Goal: Task Accomplishment & Management: Manage account settings

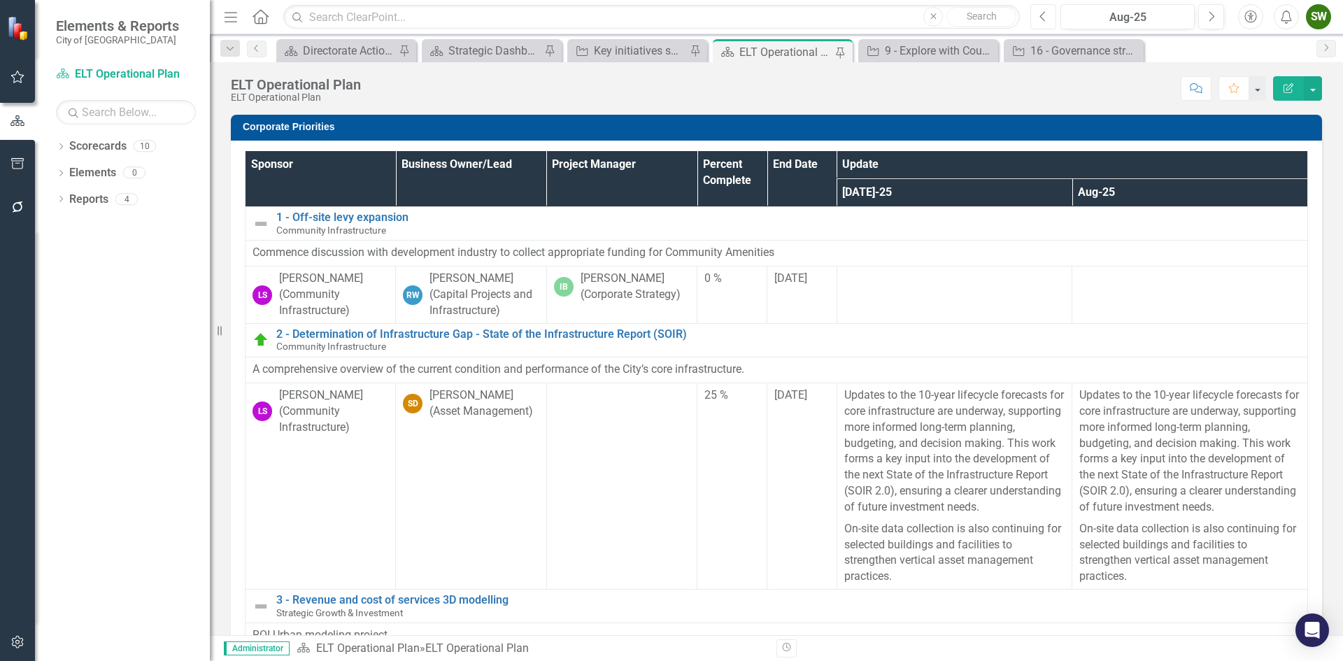
click at [1042, 18] on icon "button" at bounding box center [1043, 16] width 6 height 10
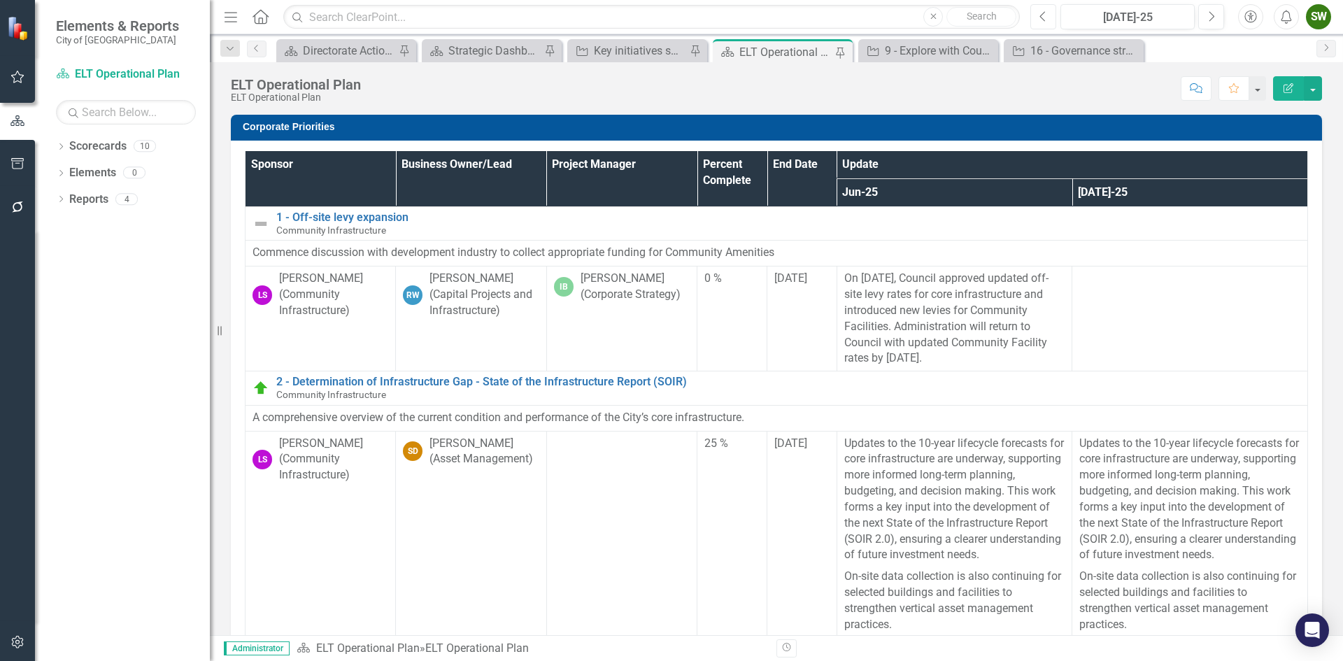
click at [1046, 22] on button "Previous" at bounding box center [1043, 16] width 26 height 25
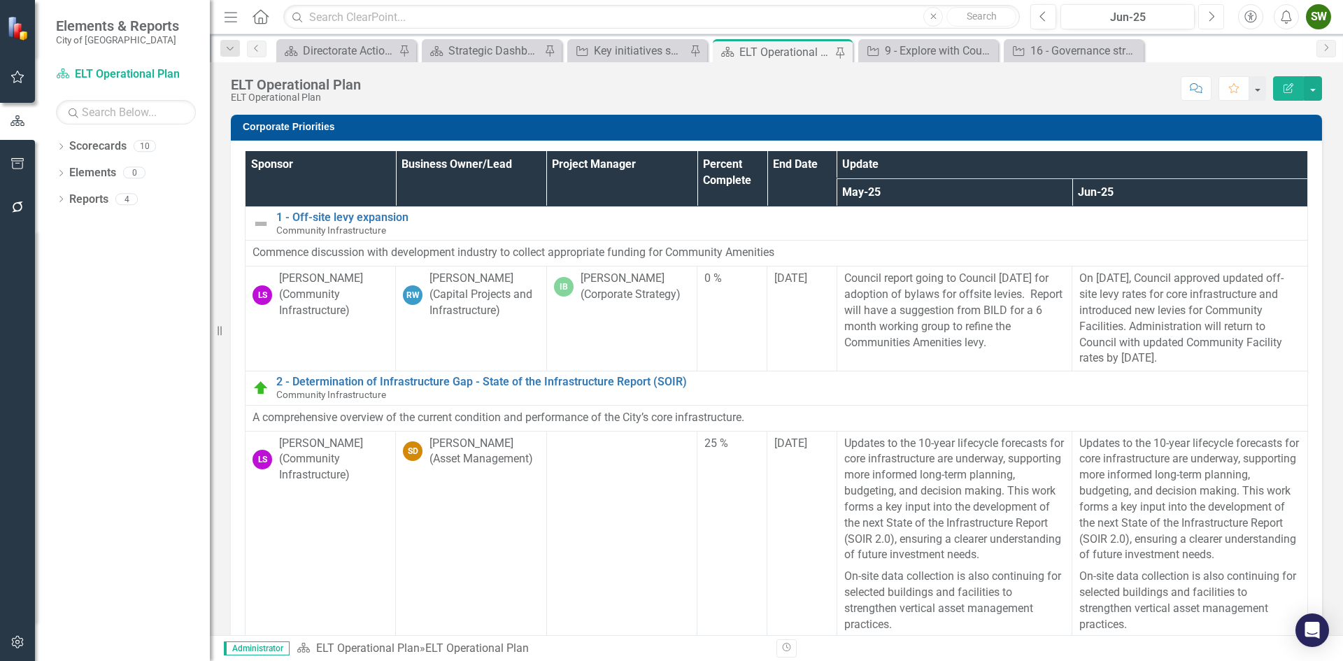
click at [1218, 18] on button "Next" at bounding box center [1211, 16] width 26 height 25
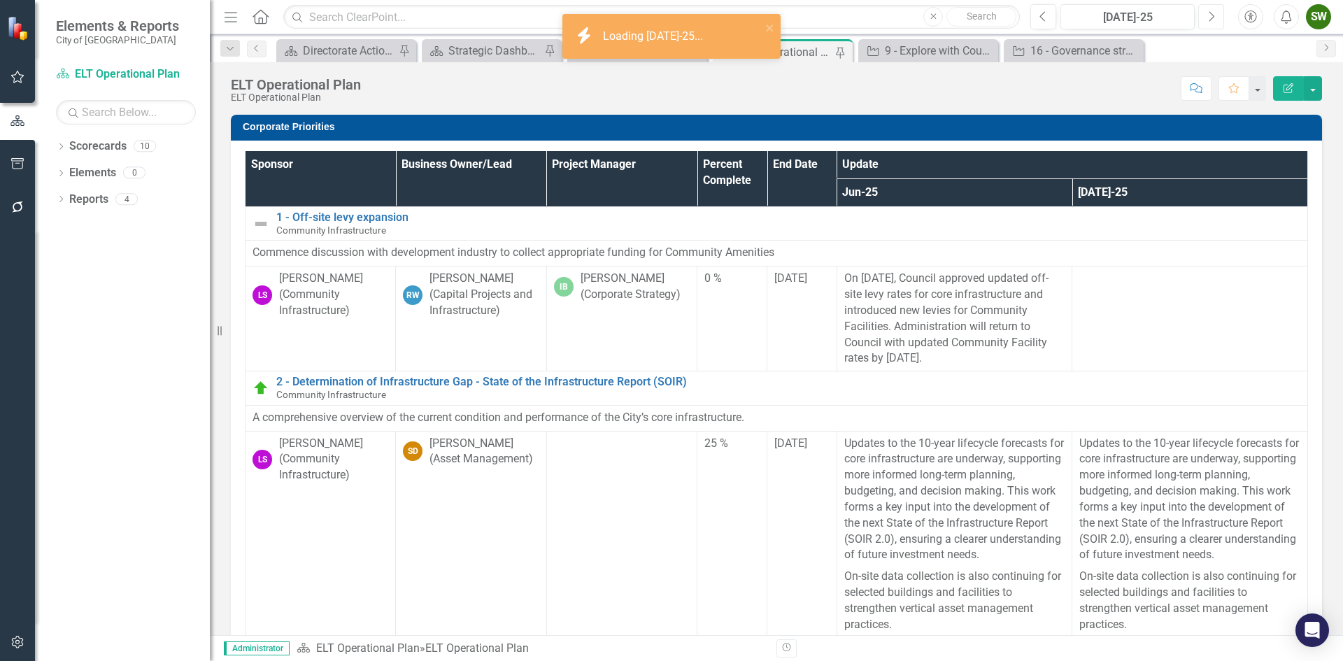
click at [1214, 15] on icon "Next" at bounding box center [1211, 16] width 8 height 13
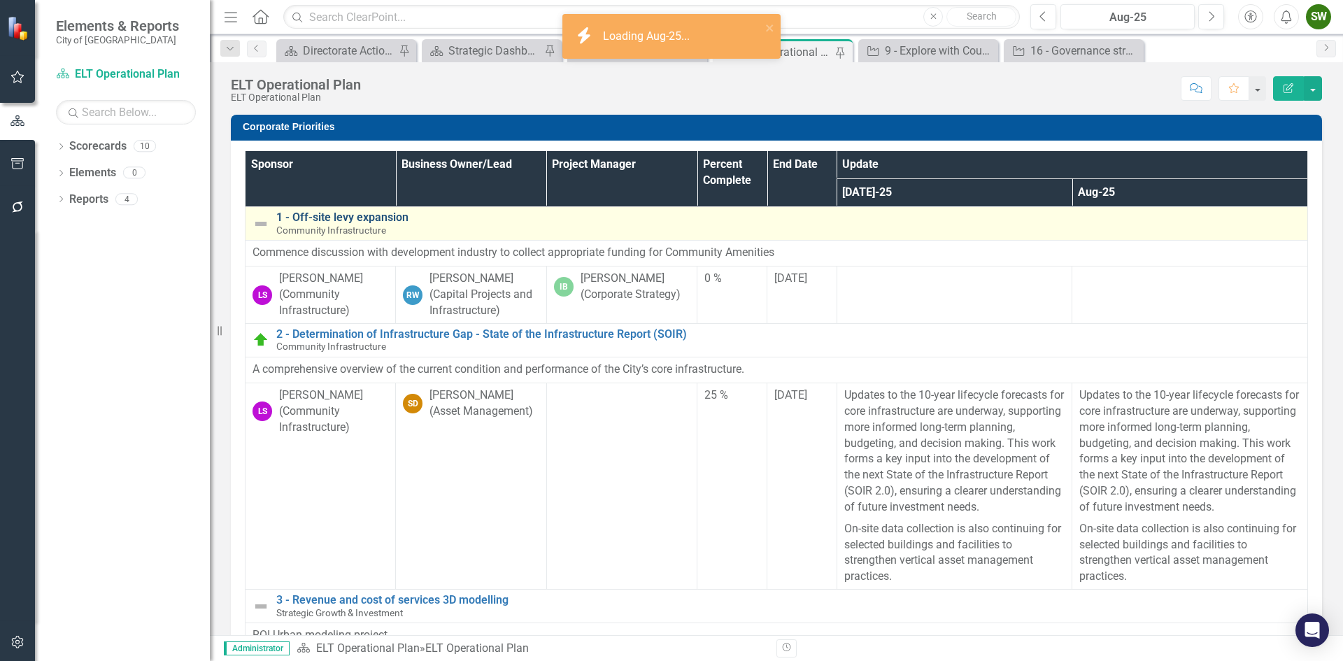
click at [350, 214] on link "1 - Off-site levy expansion" at bounding box center [788, 217] width 1024 height 13
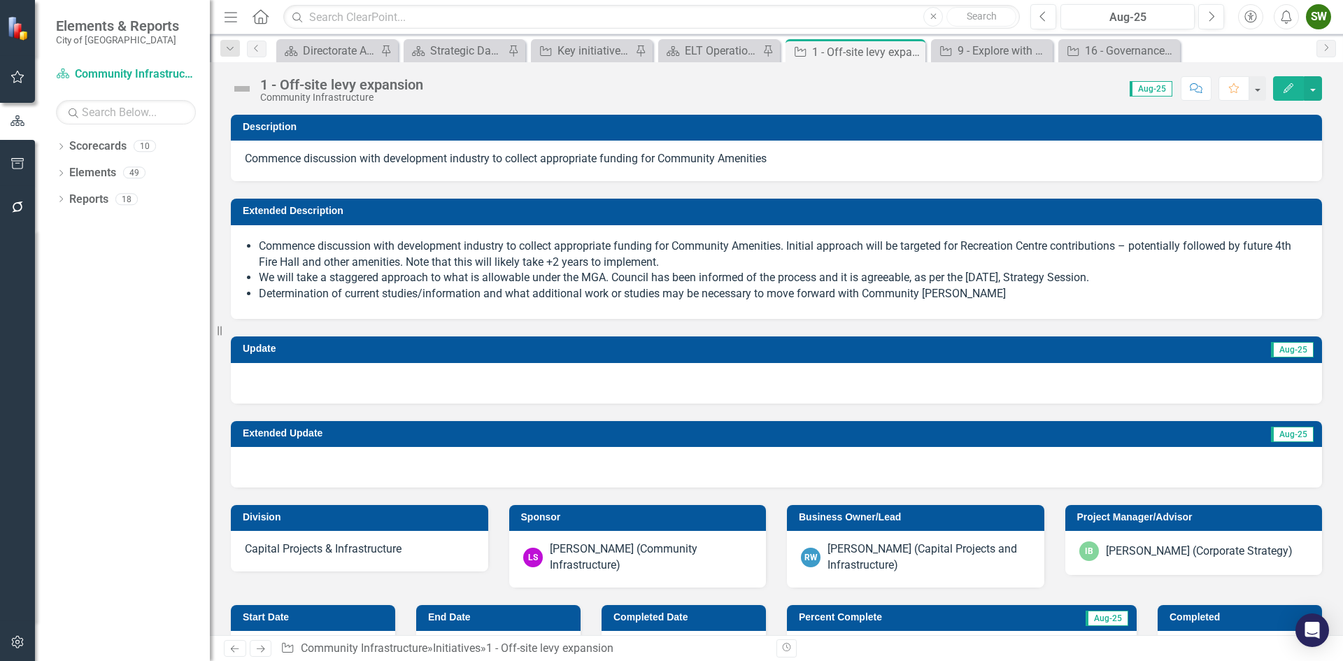
click at [577, 388] on div at bounding box center [776, 383] width 1091 height 41
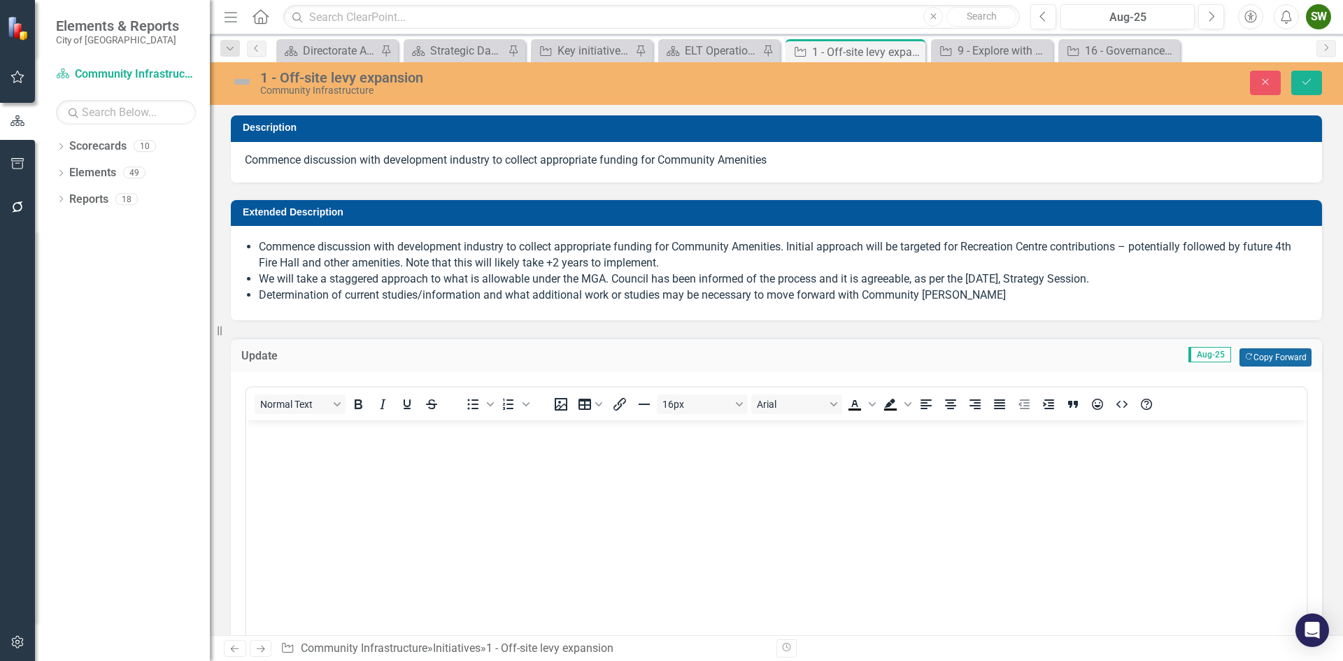
click at [1257, 359] on button "Copy Forward Copy Forward" at bounding box center [1275, 357] width 72 height 18
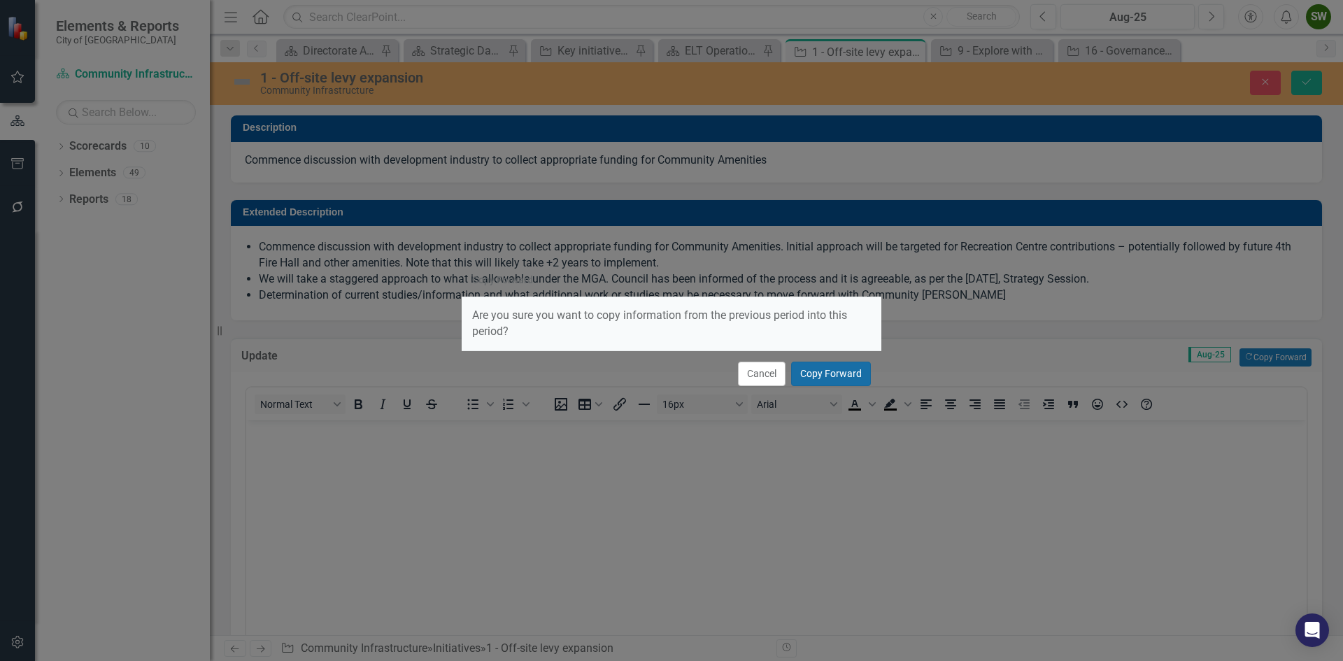
click at [830, 378] on button "Copy Forward" at bounding box center [831, 374] width 80 height 24
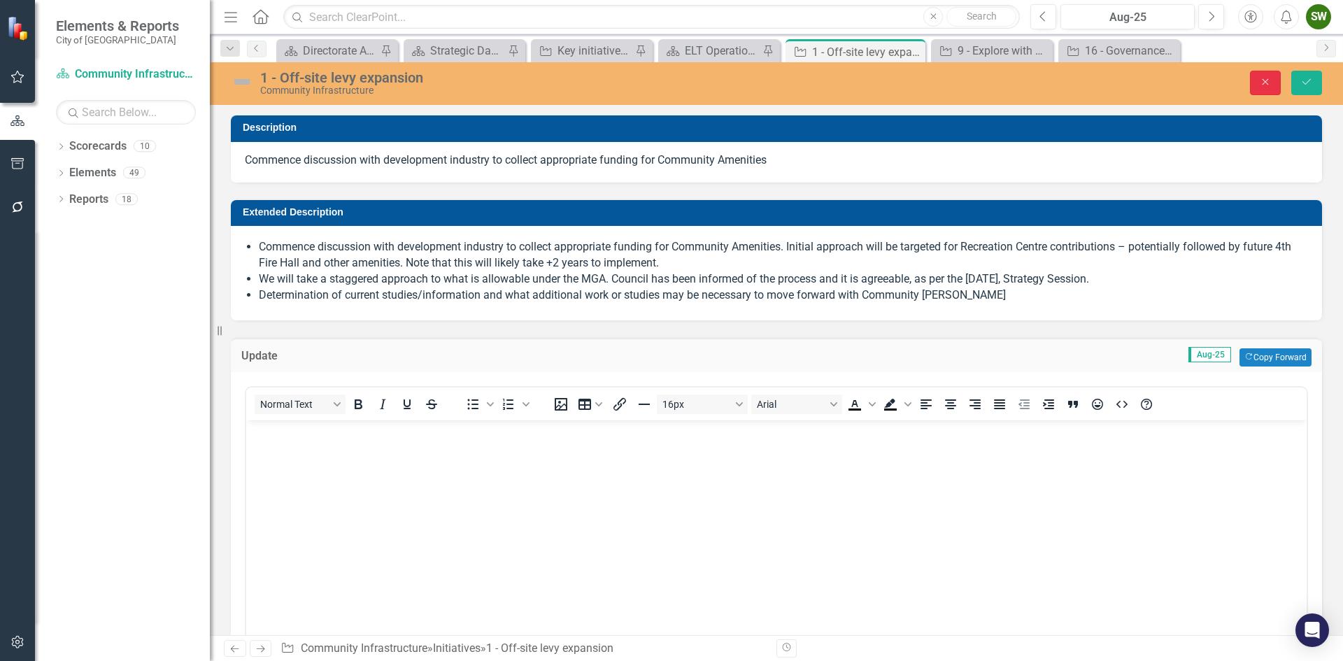
click at [1268, 81] on icon "Close" at bounding box center [1265, 82] width 13 height 10
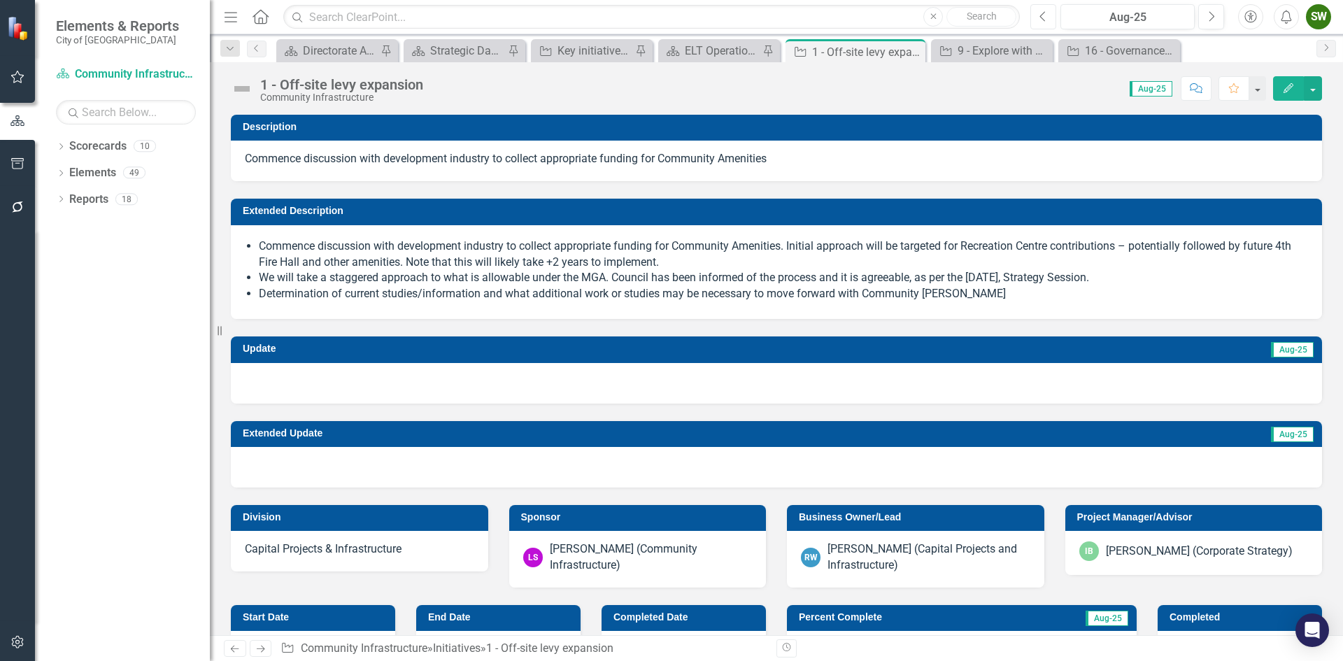
click at [1045, 17] on icon "Previous" at bounding box center [1043, 16] width 8 height 13
click at [1047, 17] on icon "Previous" at bounding box center [1043, 16] width 8 height 13
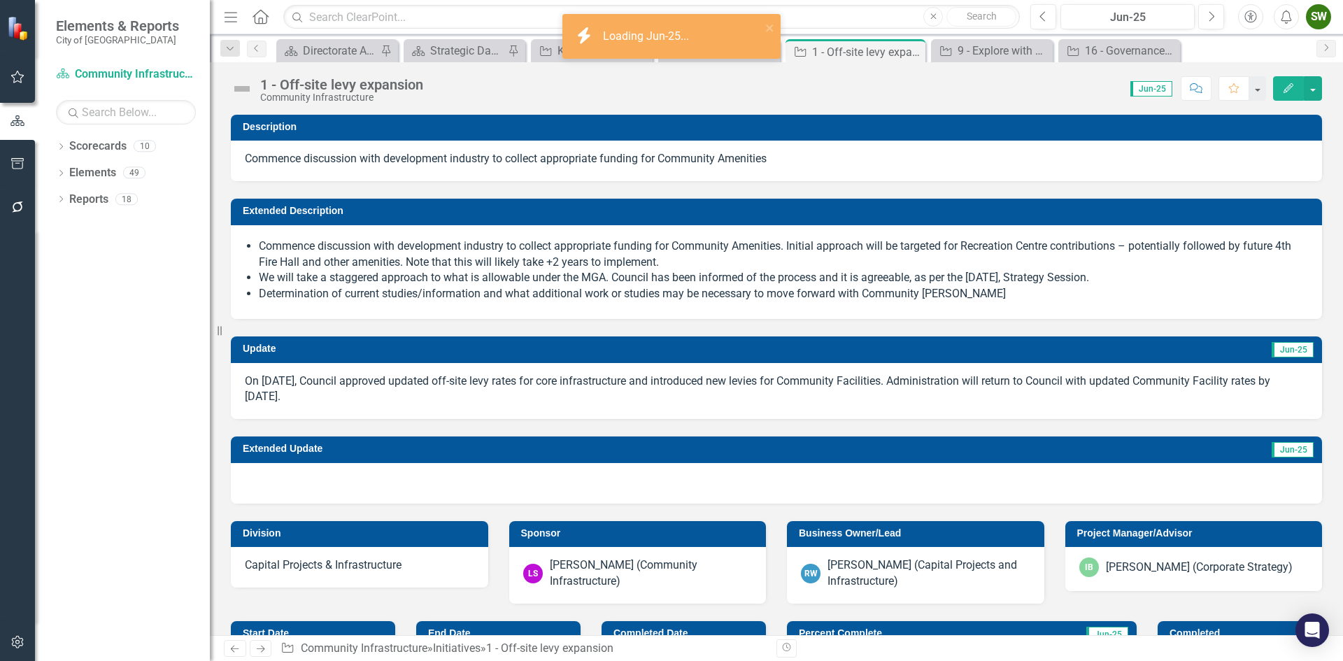
click at [438, 401] on p "On [DATE], Council approved updated off-site levy rates for core infrastructure…" at bounding box center [776, 389] width 1063 height 32
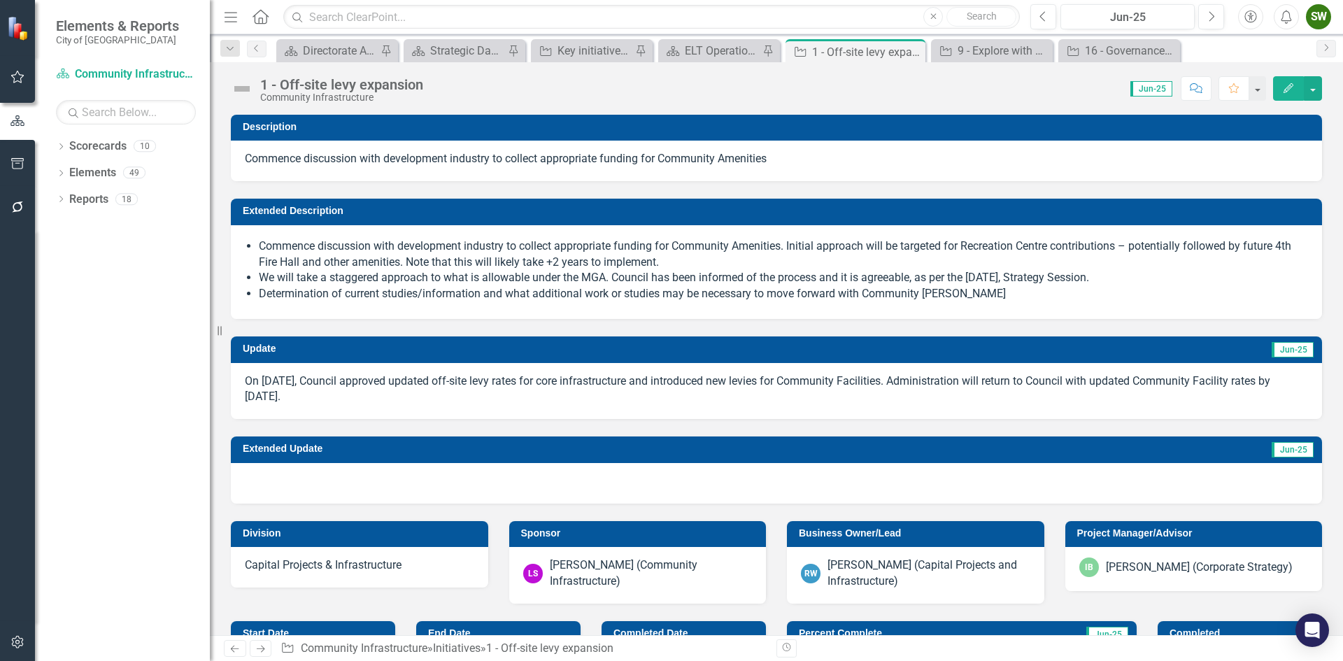
click at [438, 401] on p "On [DATE], Council approved updated off-site levy rates for core infrastructure…" at bounding box center [776, 389] width 1063 height 32
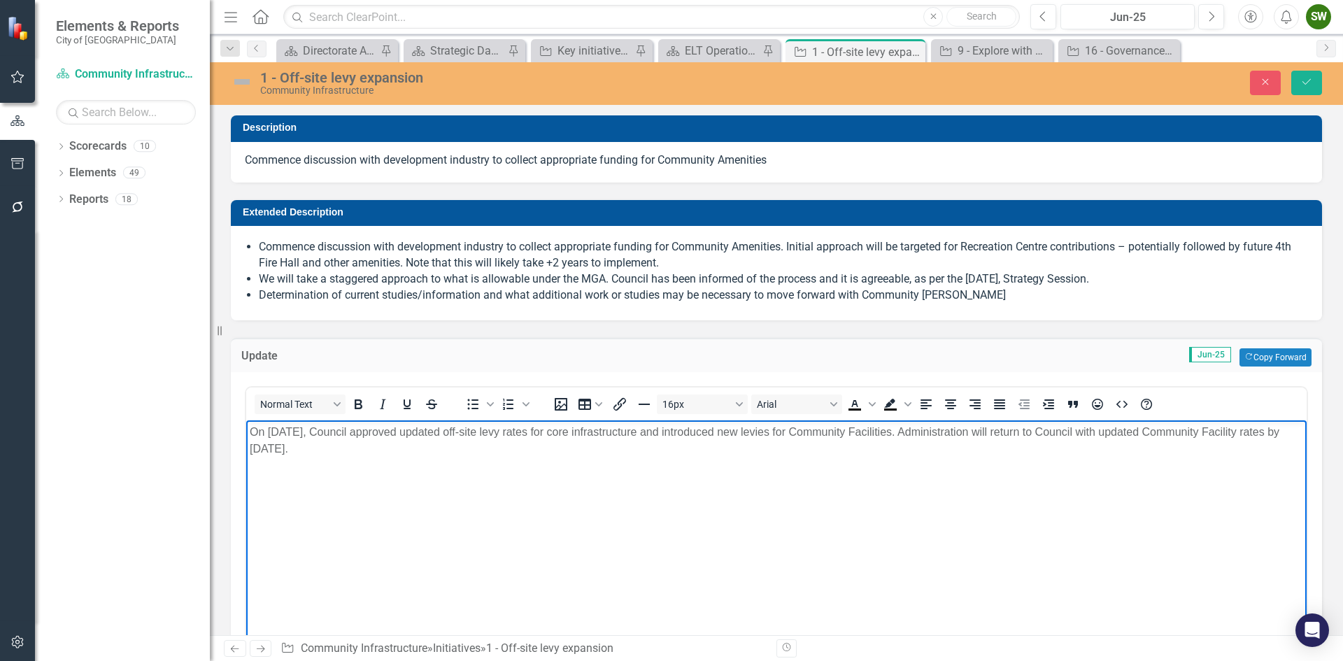
drag, startPoint x: 349, startPoint y: 450, endPoint x: 248, endPoint y: 426, distance: 104.1
click at [248, 426] on body "On [DATE], Council approved updated off-site levy rates for core infrastructure…" at bounding box center [776, 525] width 1060 height 210
copy p "On [DATE], Council approved updated off-site levy rates for core infrastructure…"
click at [1261, 83] on icon "Close" at bounding box center [1265, 82] width 13 height 10
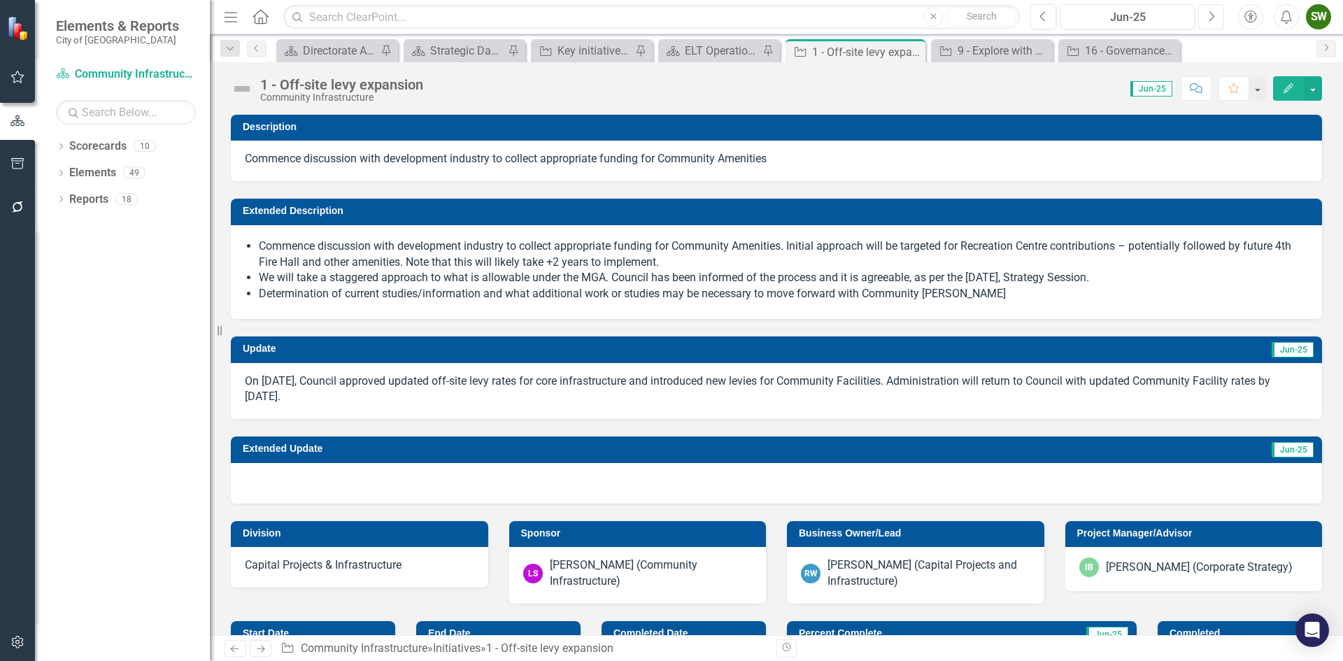
click at [1210, 17] on icon "Next" at bounding box center [1211, 16] width 8 height 13
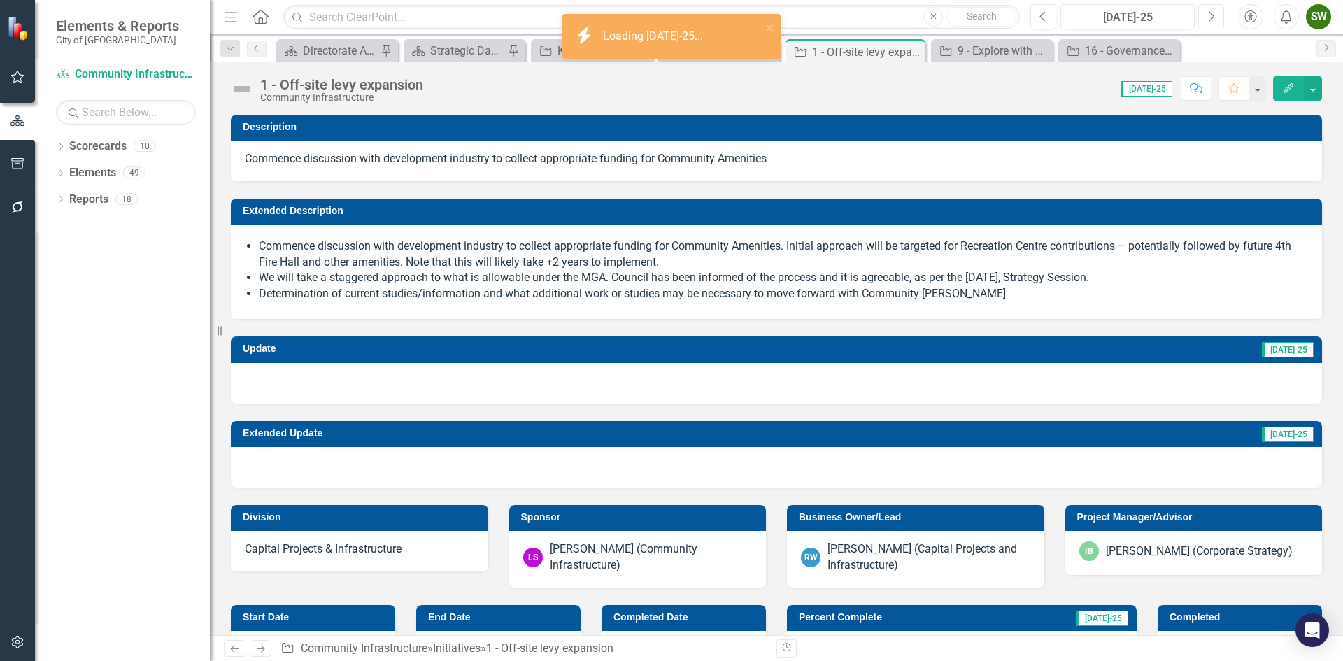
click at [1210, 17] on icon "Next" at bounding box center [1211, 16] width 8 height 13
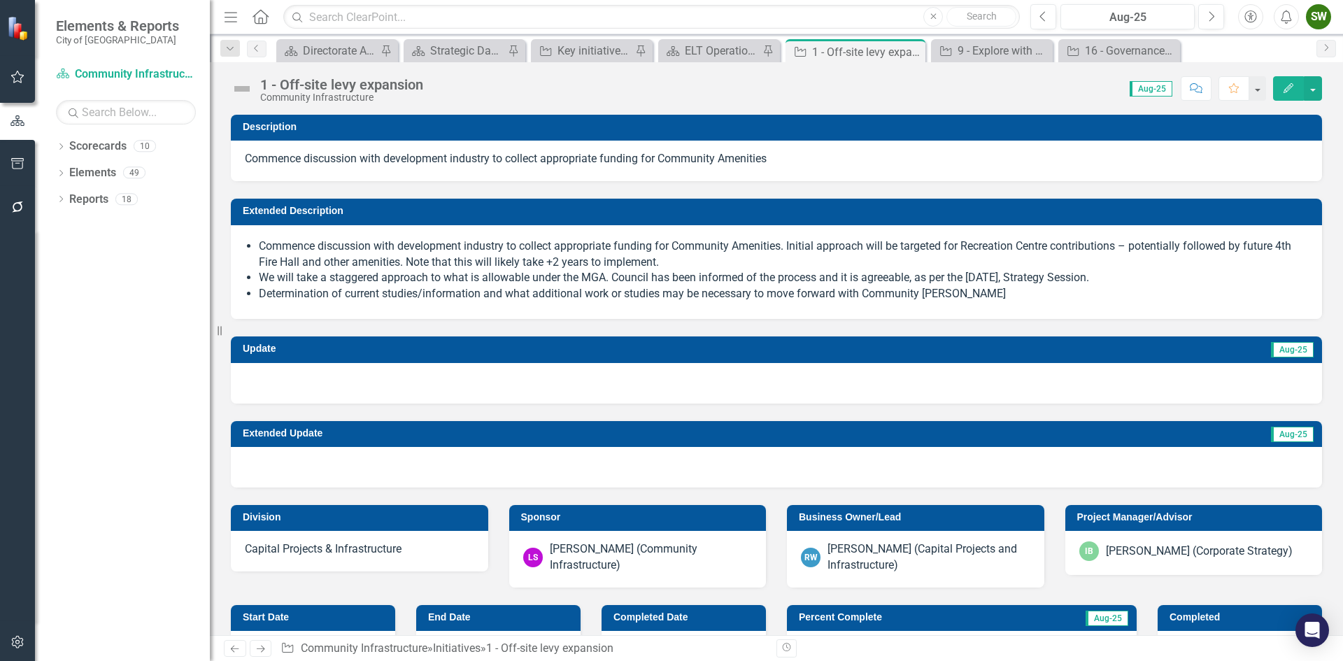
click at [371, 379] on div at bounding box center [776, 383] width 1091 height 41
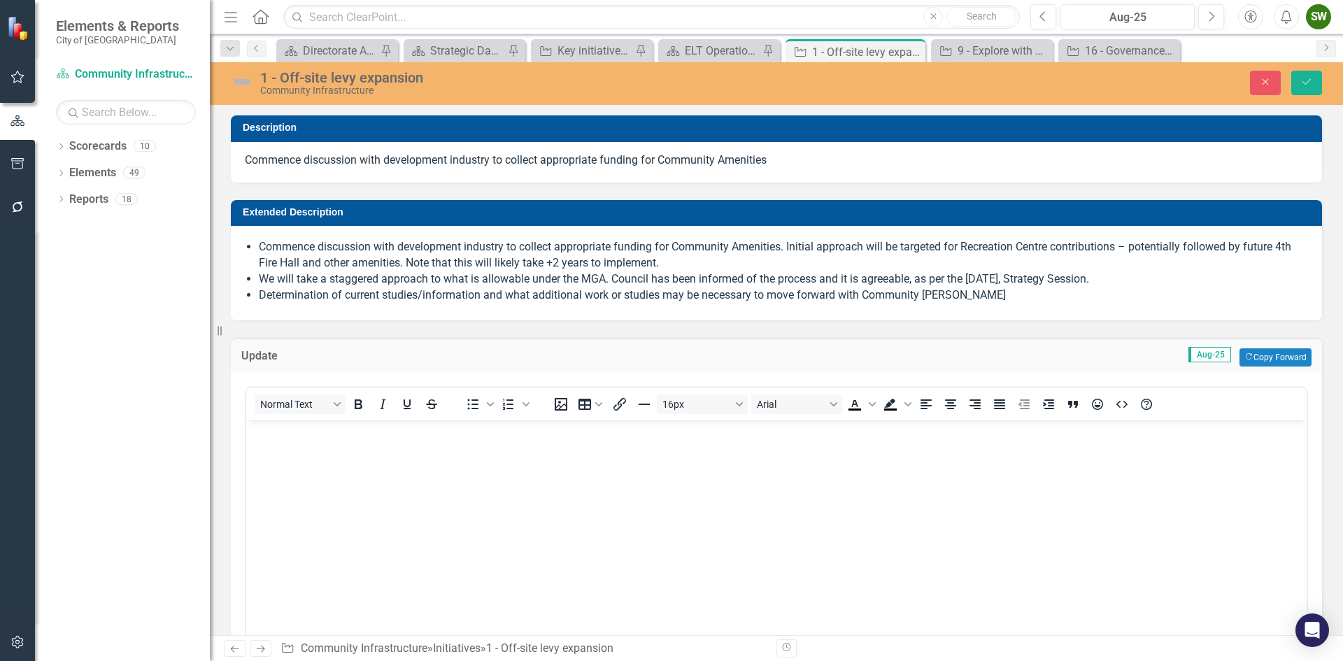
click at [259, 432] on p "Rich Text Area. Press ALT-0 for help." at bounding box center [776, 431] width 1053 height 17
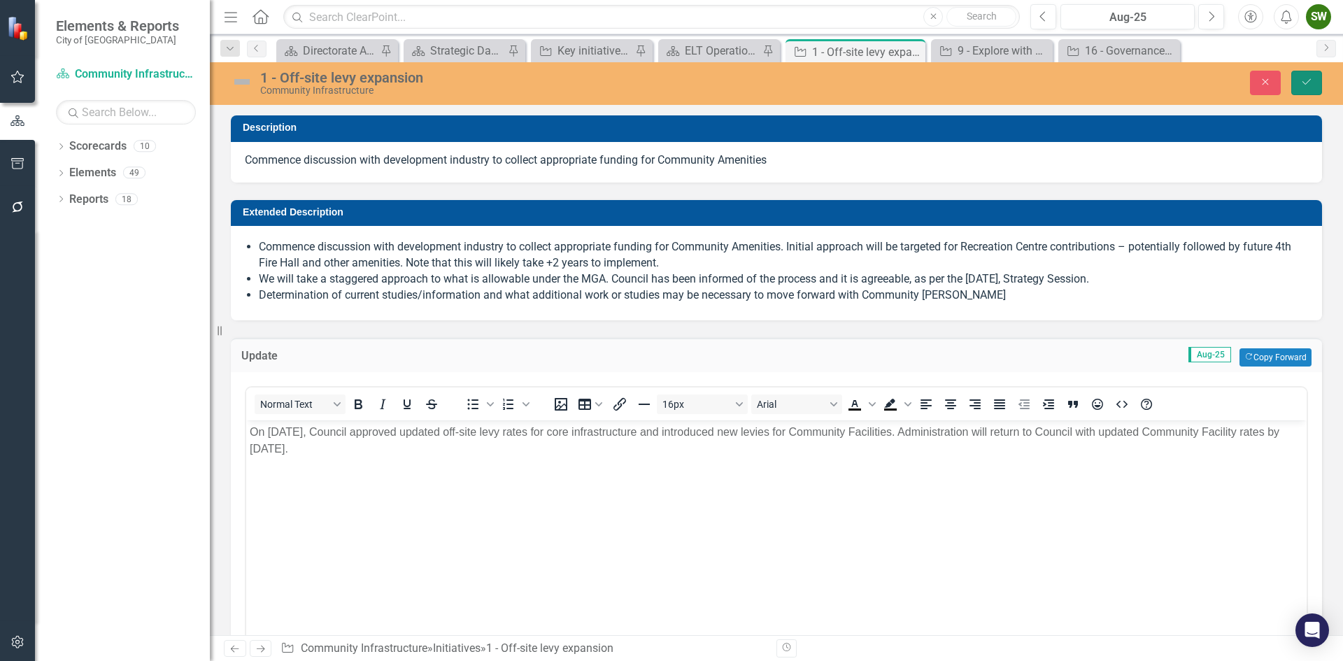
click at [1310, 83] on icon "Save" at bounding box center [1306, 82] width 13 height 10
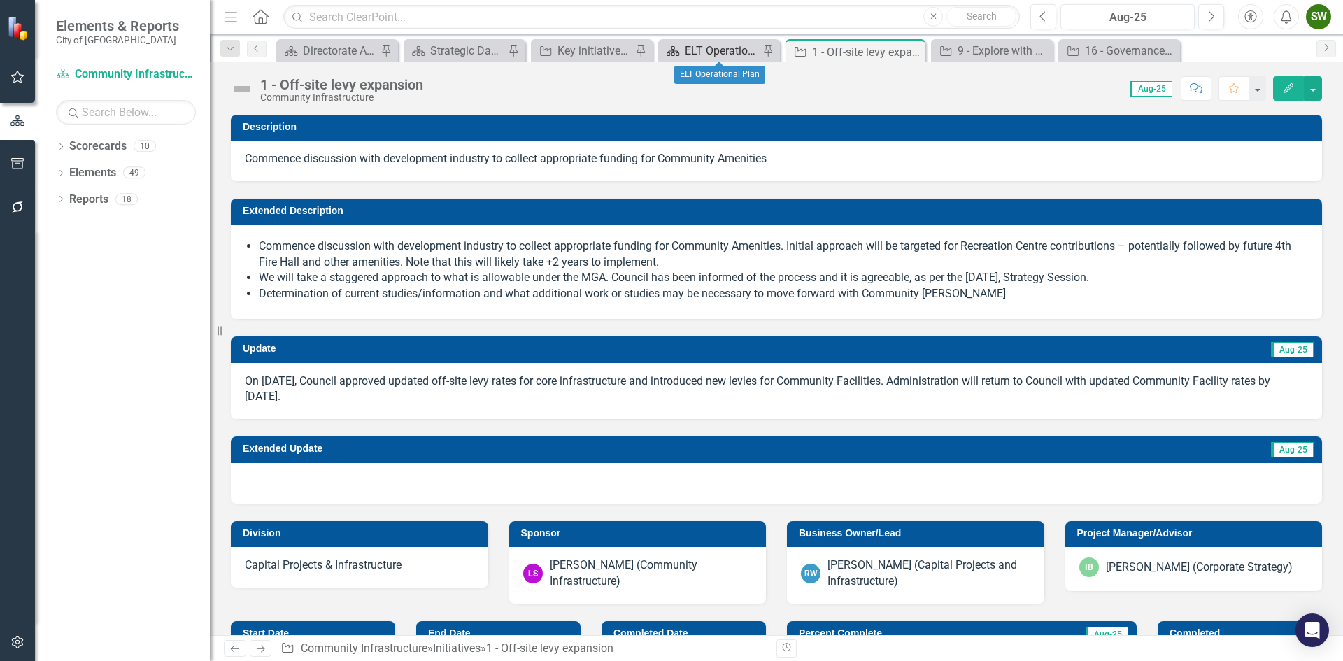
click at [725, 51] on div "ELT Operational Plan" at bounding box center [722, 50] width 74 height 17
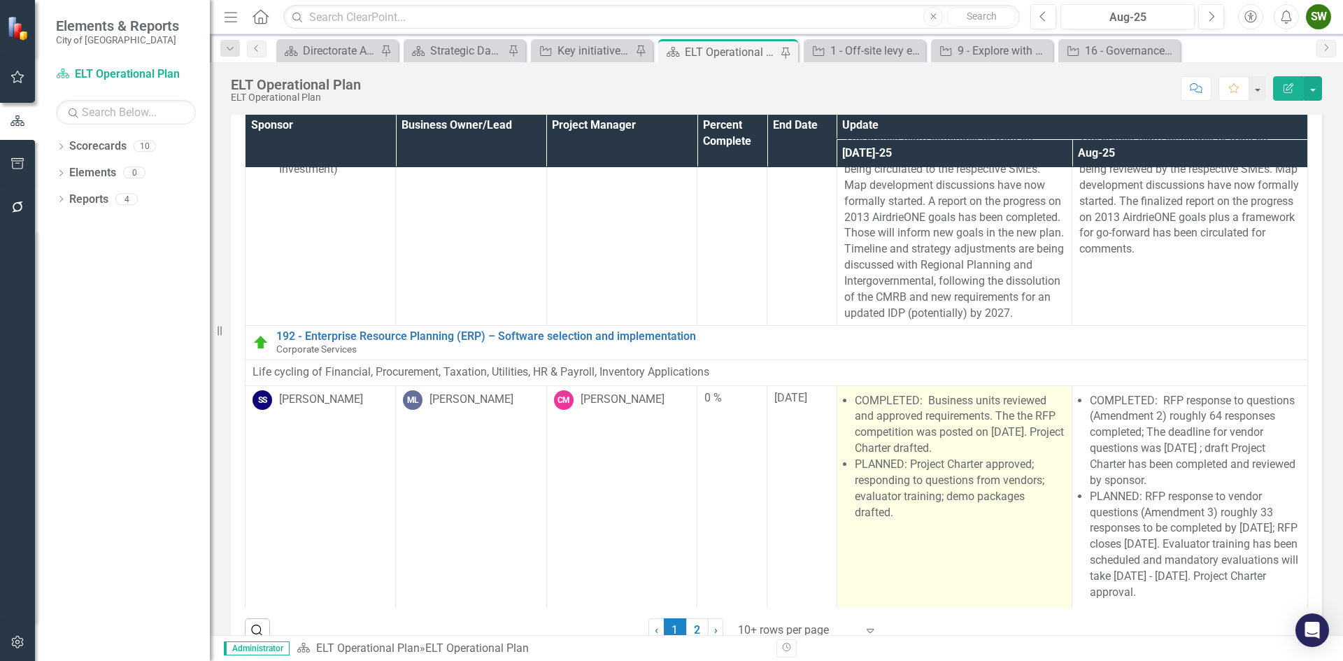
scroll to position [74, 0]
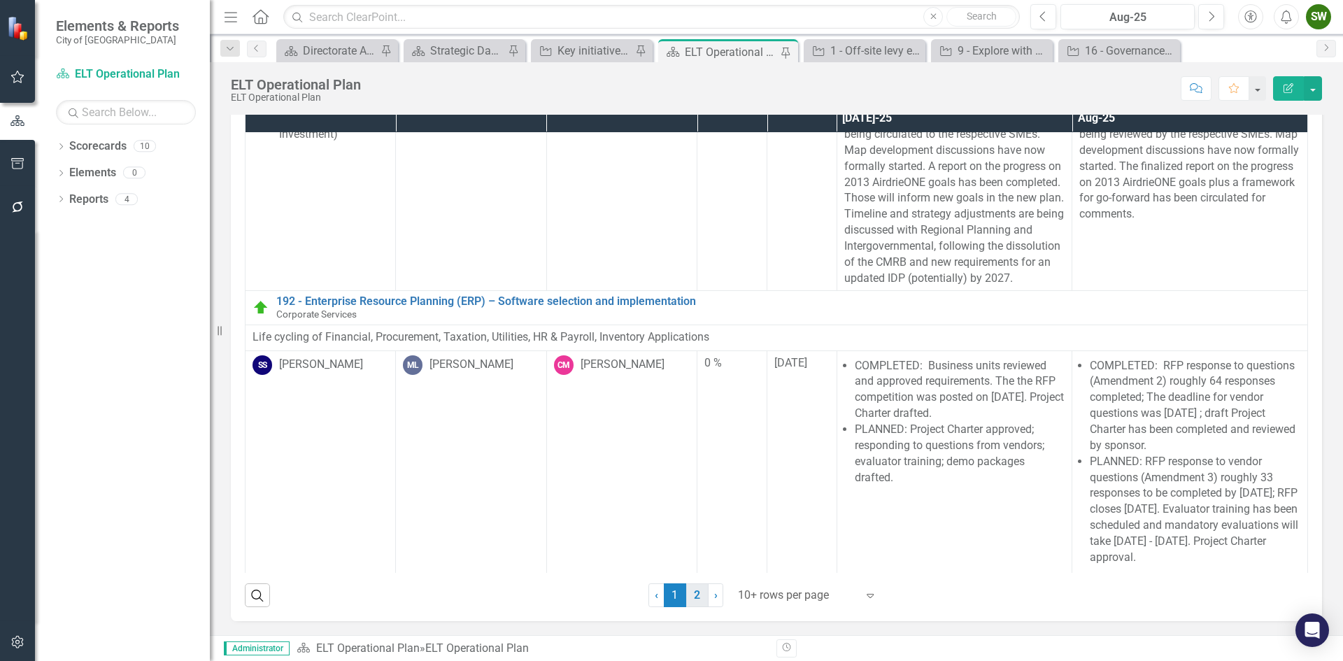
click at [693, 592] on link "2" at bounding box center [697, 595] width 22 height 24
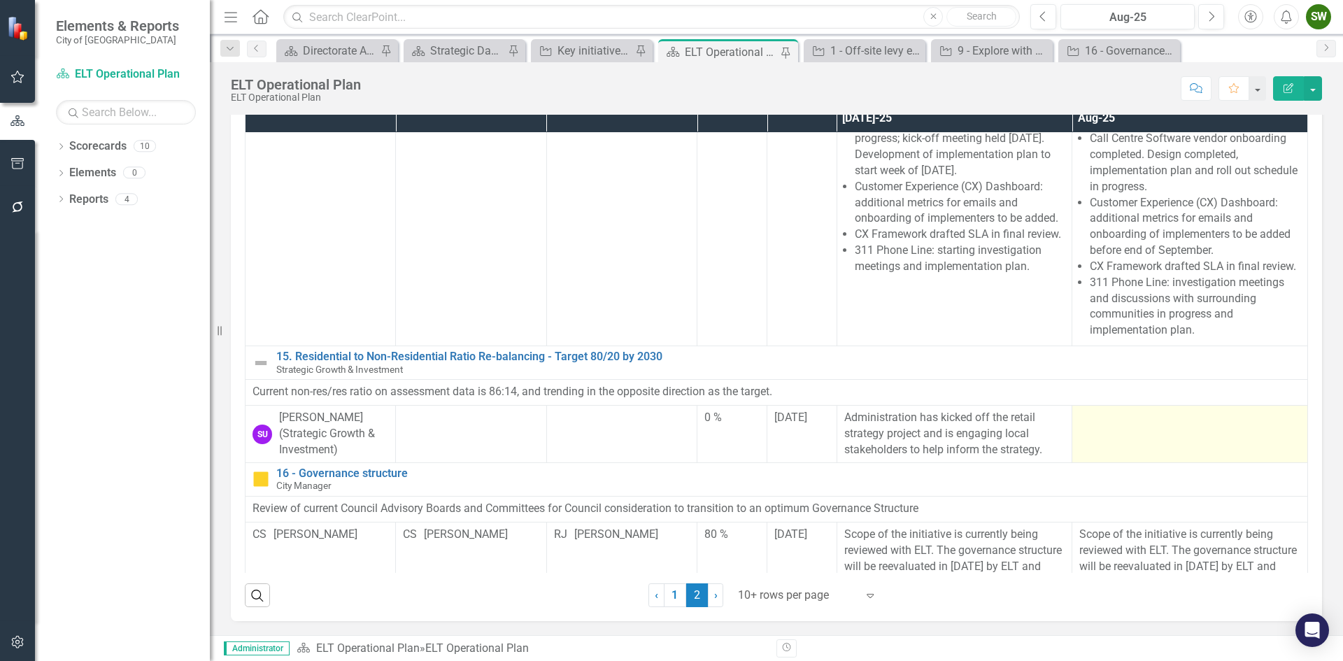
scroll to position [543, 0]
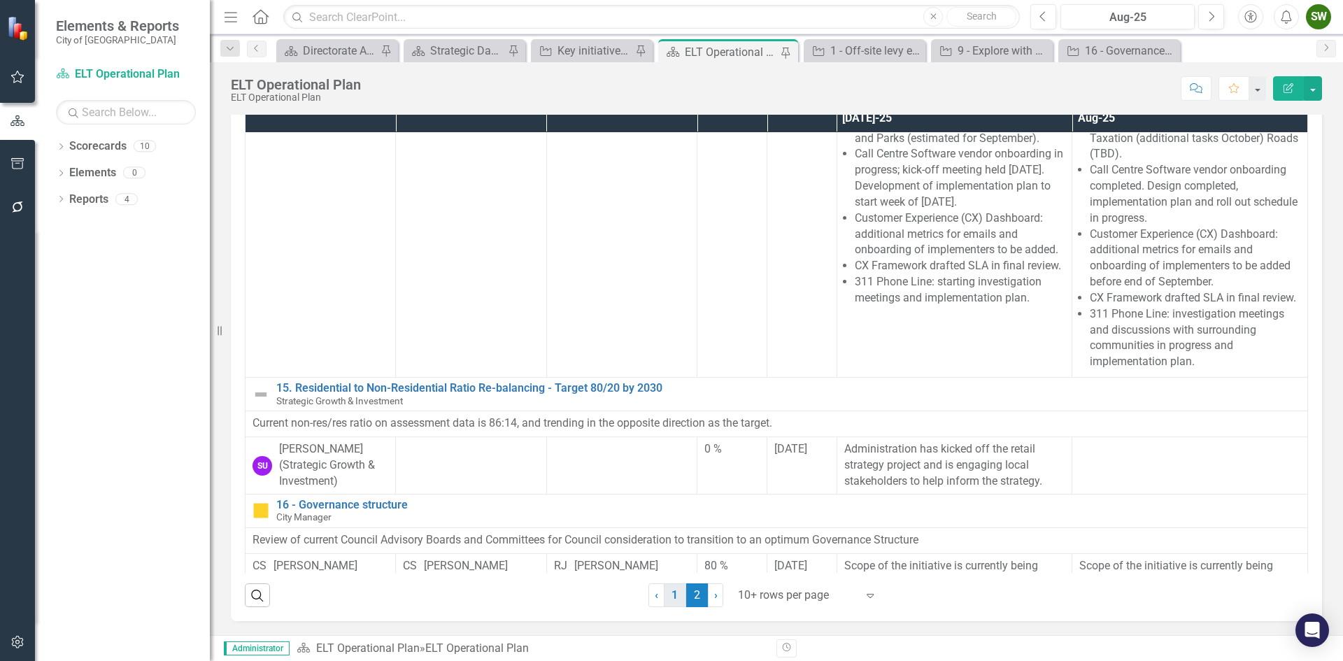
click at [674, 595] on link "1" at bounding box center [675, 595] width 22 height 24
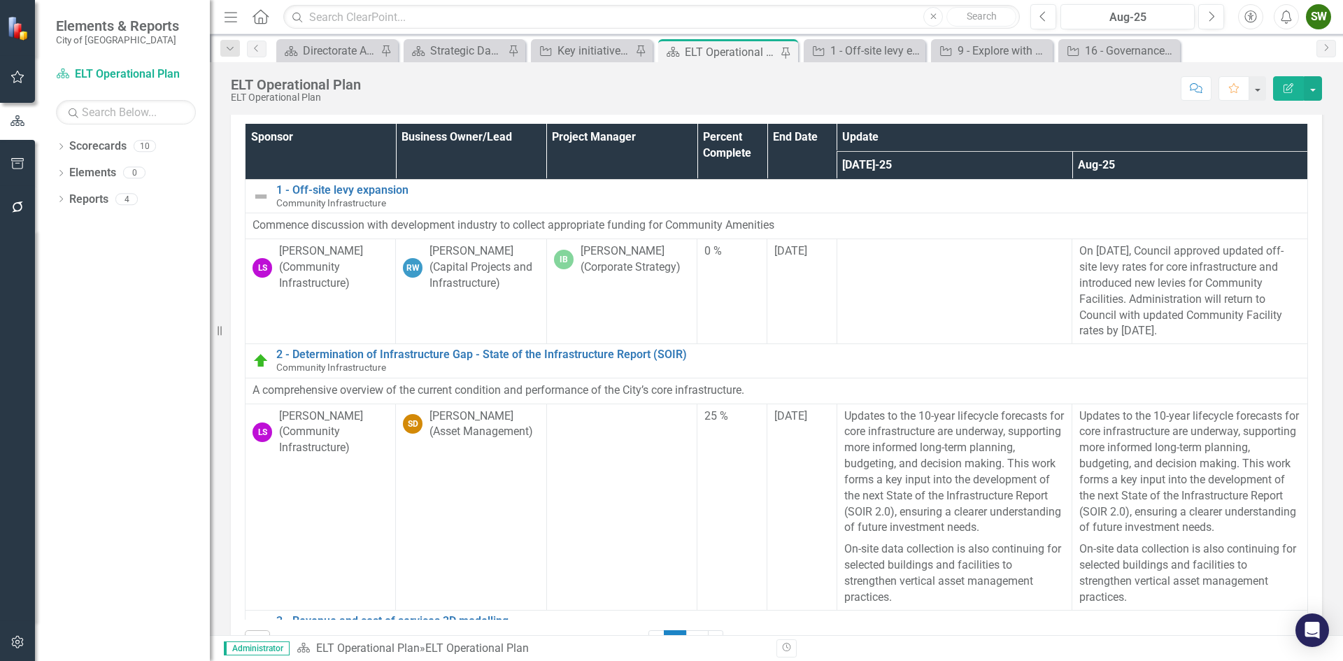
scroll to position [4, 0]
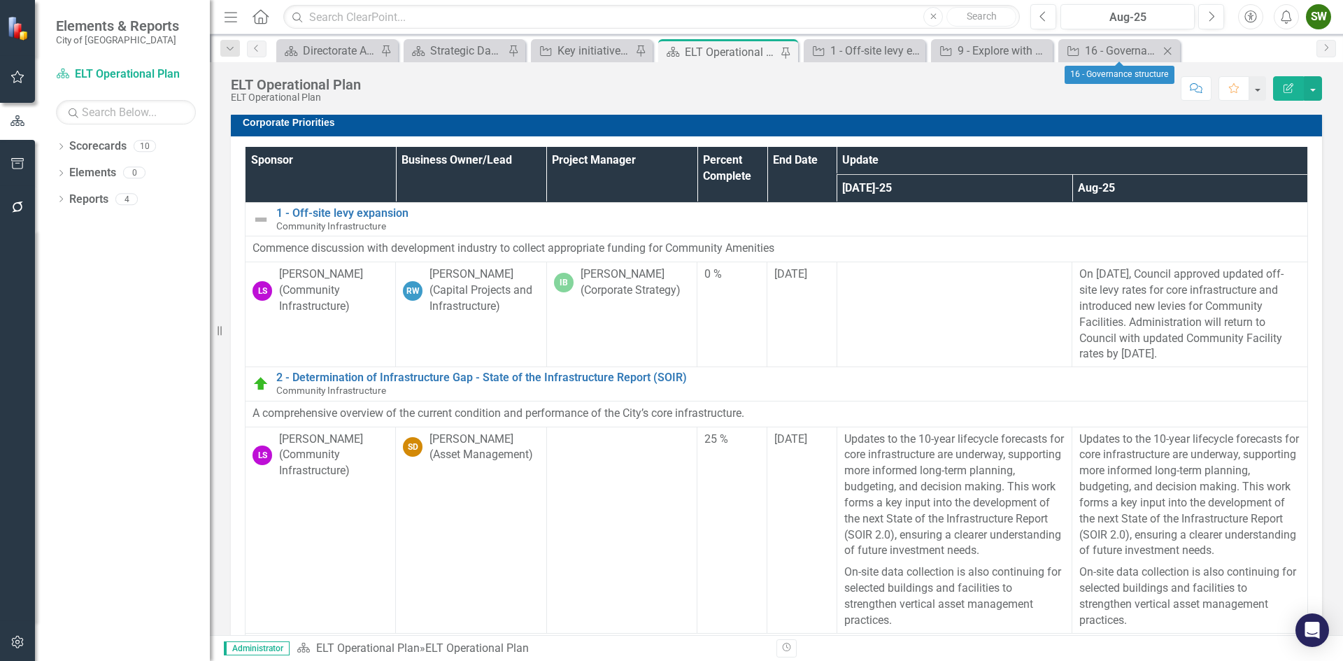
click at [1170, 52] on icon "Close" at bounding box center [1167, 50] width 14 height 11
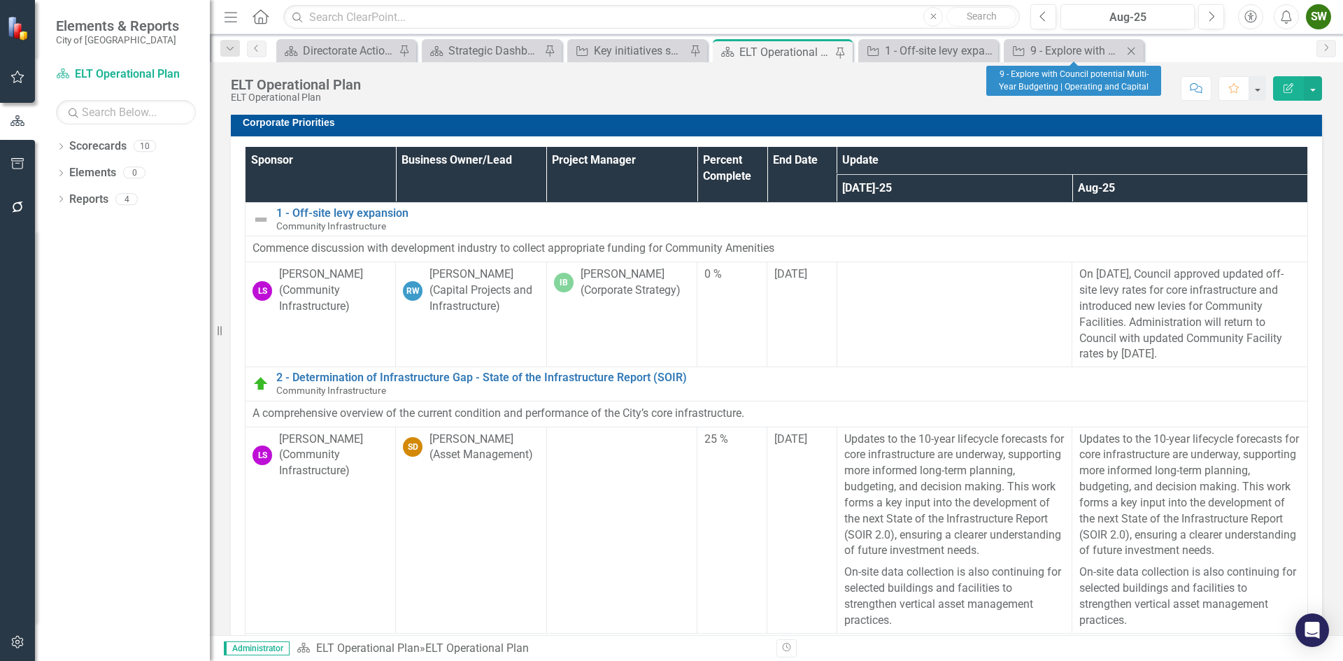
click at [1132, 50] on icon at bounding box center [1131, 51] width 8 height 8
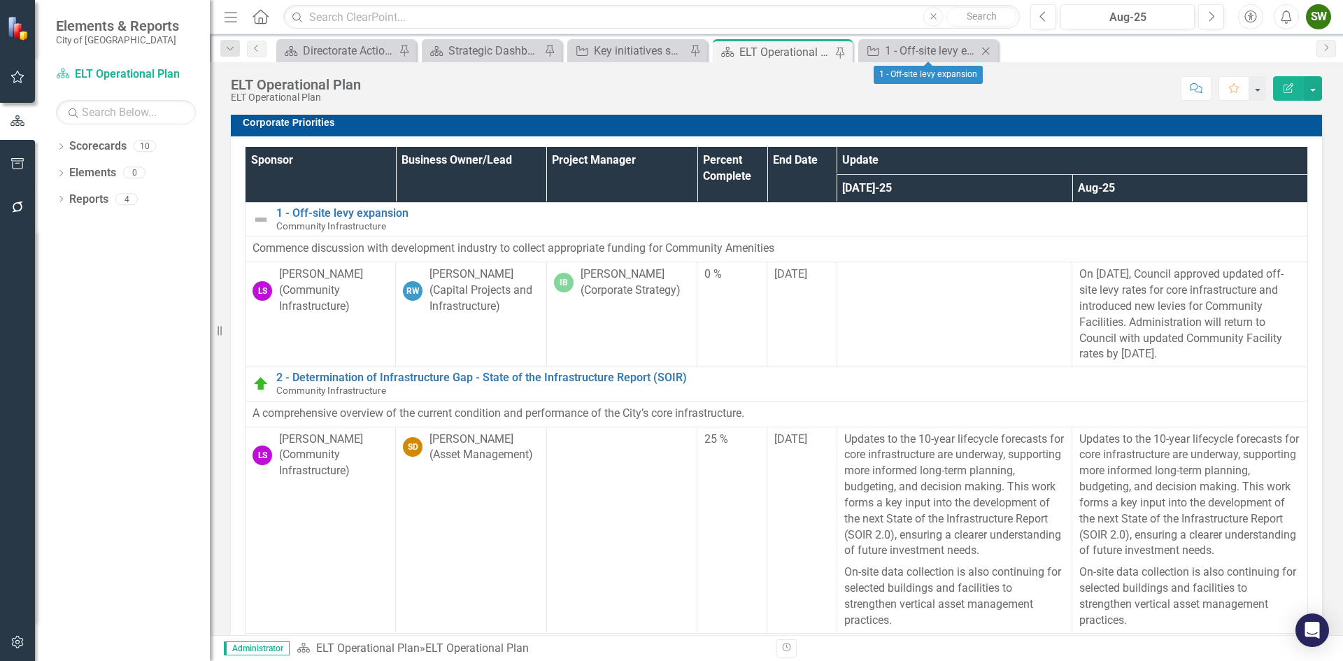
click at [986, 48] on icon "Close" at bounding box center [985, 50] width 14 height 11
click at [92, 147] on link "Scorecards" at bounding box center [97, 146] width 57 height 16
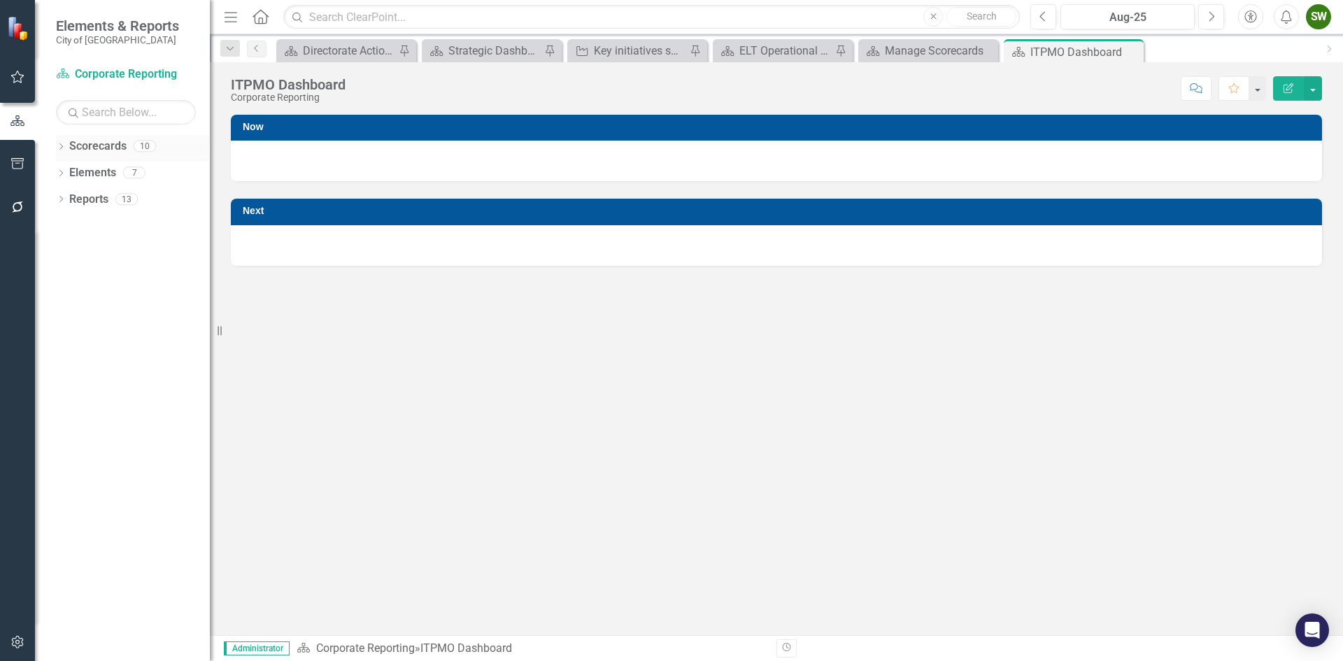
click at [99, 145] on link "Scorecards" at bounding box center [97, 146] width 57 height 16
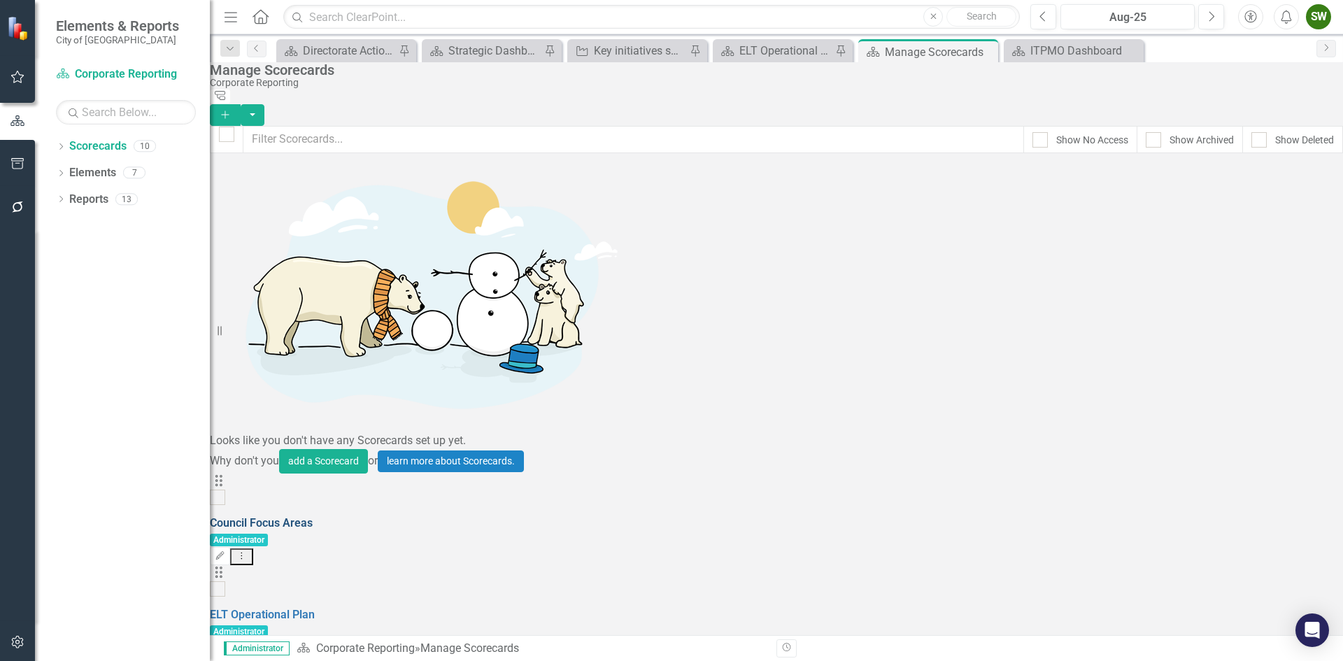
click at [313, 516] on link "Council Focus Areas" at bounding box center [261, 522] width 103 height 13
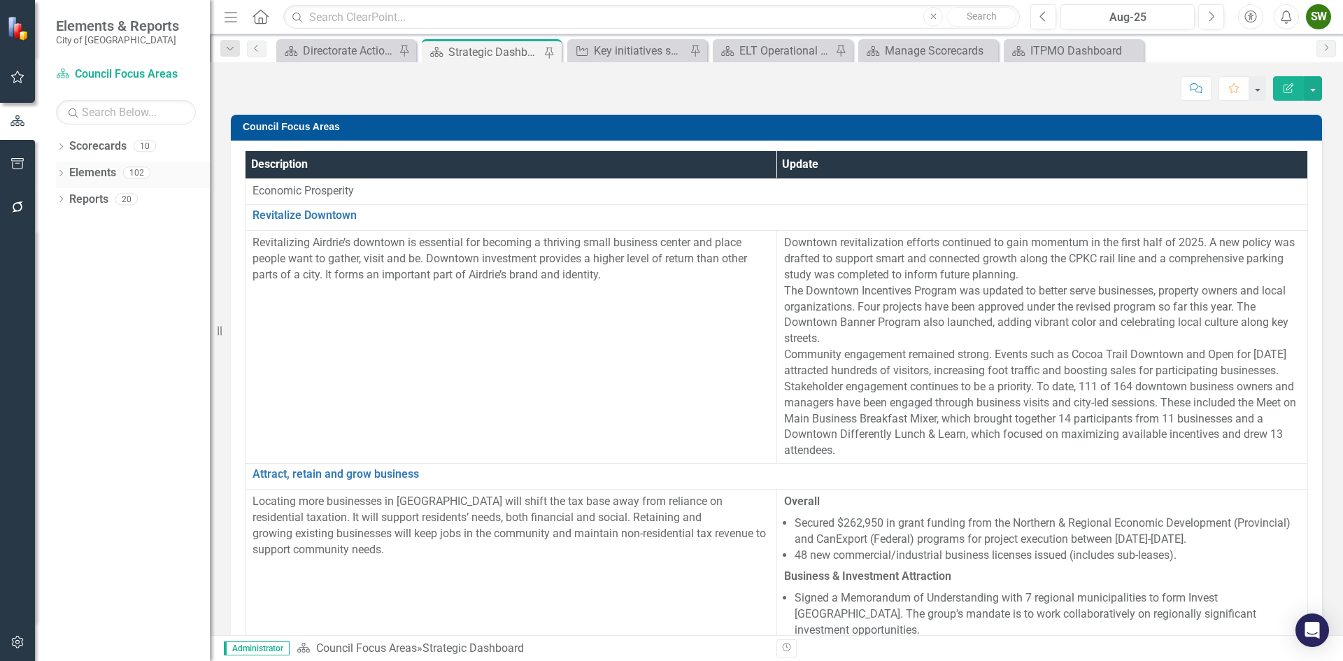
click at [103, 170] on link "Elements" at bounding box center [92, 173] width 47 height 16
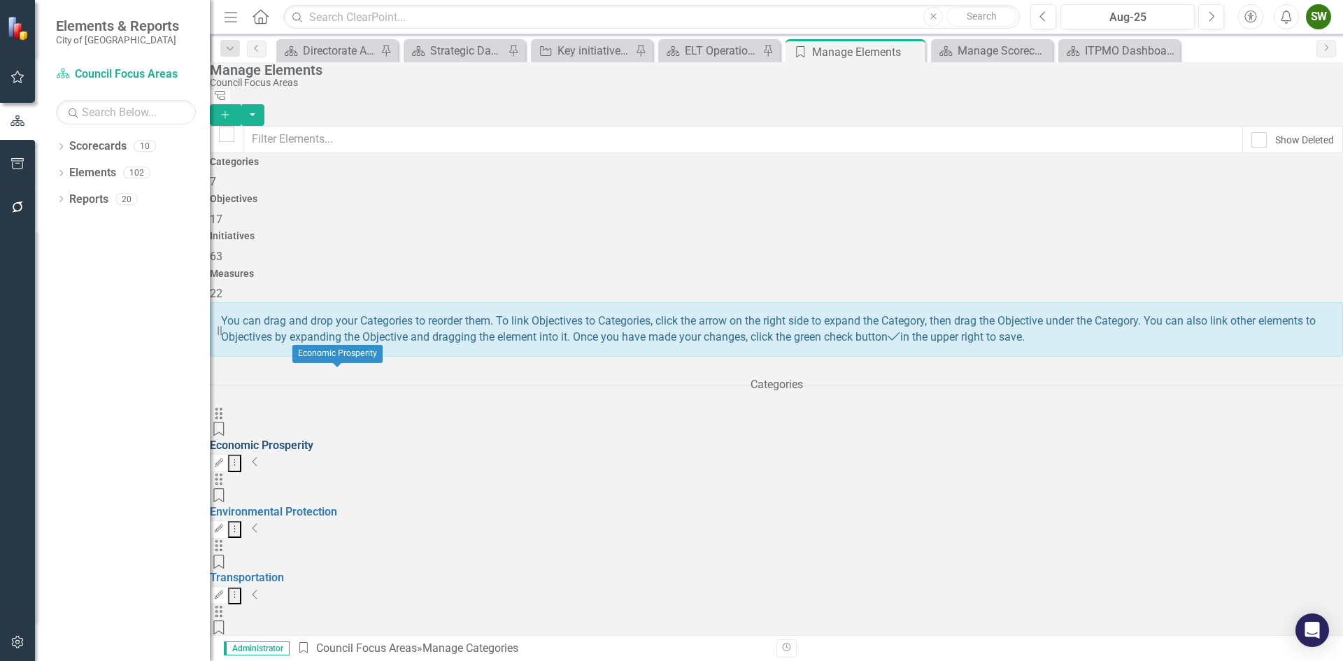
click at [313, 438] on link "Economic Prosperity" at bounding box center [261, 444] width 103 height 13
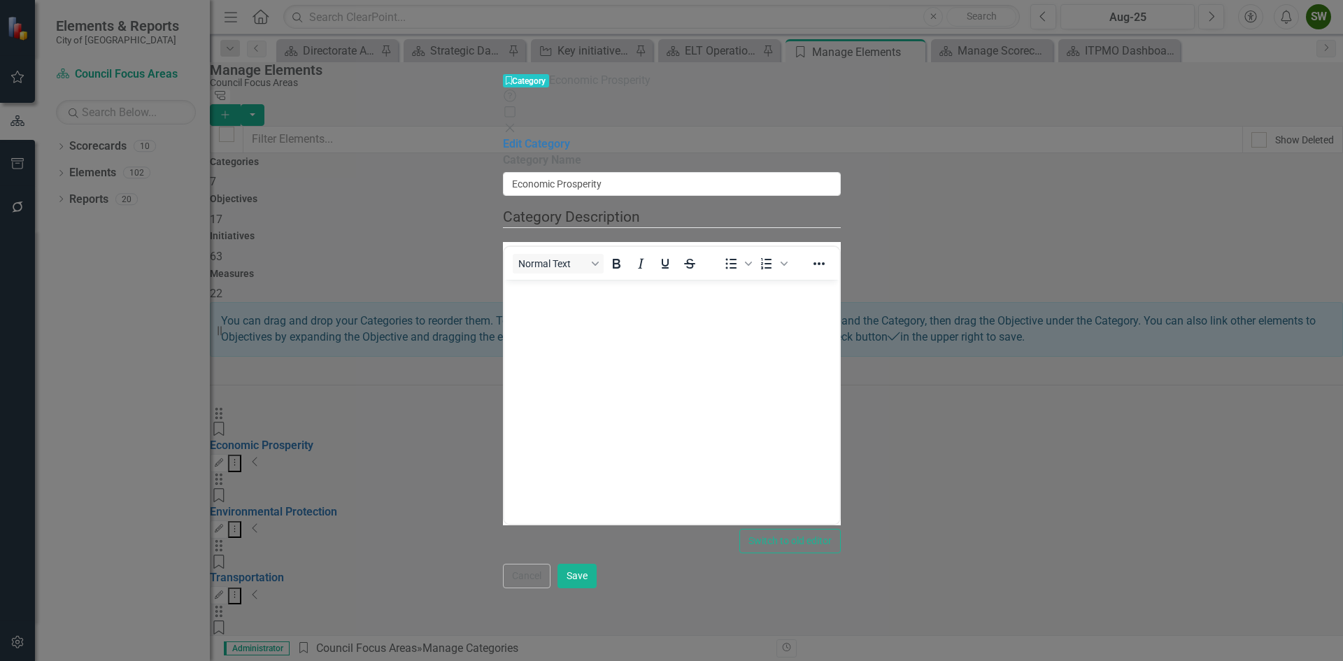
click at [513, 123] on icon at bounding box center [509, 127] width 8 height 8
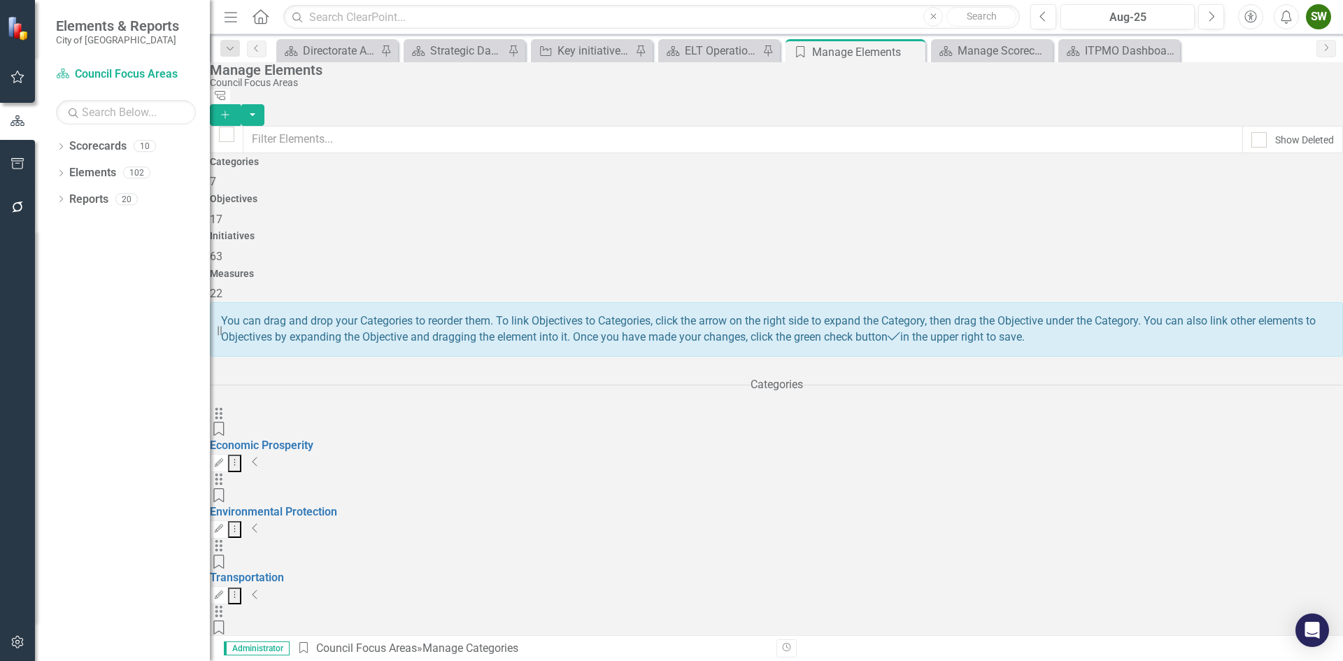
scroll to position [30, 0]
click at [337, 505] on link "Environmental Protection" at bounding box center [273, 511] width 127 height 13
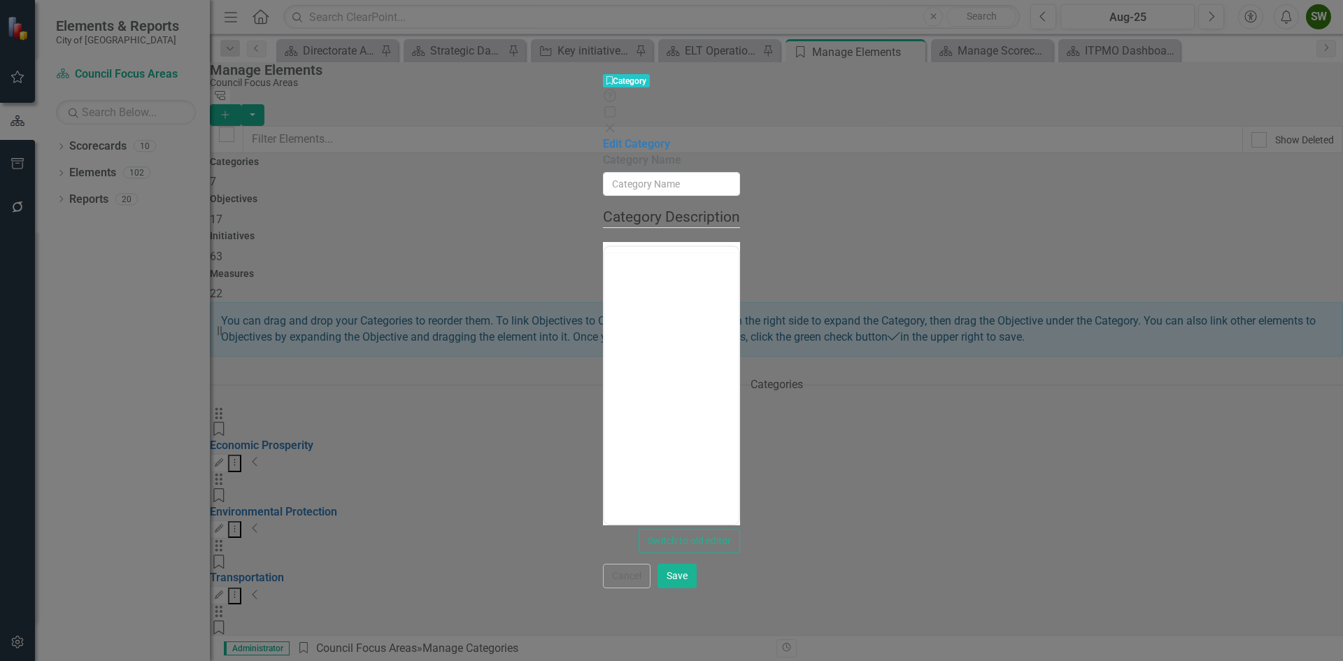
type input "Environmental Protection"
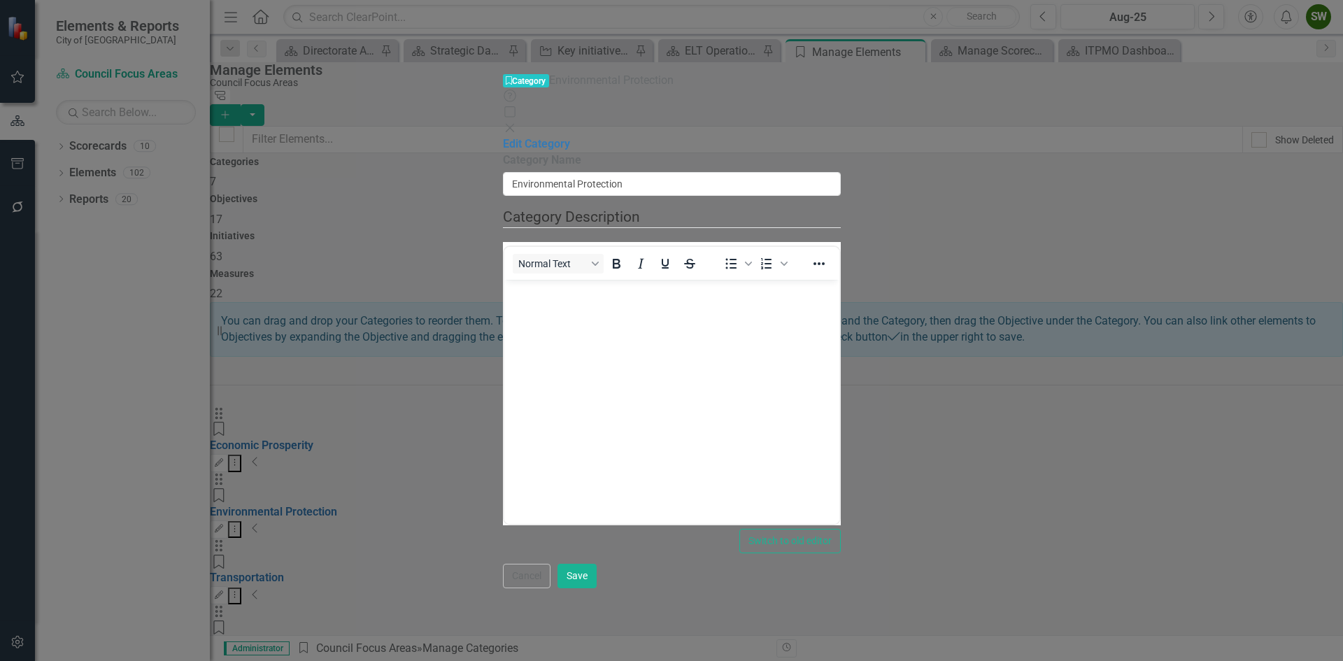
scroll to position [0, 0]
click at [513, 123] on icon at bounding box center [509, 127] width 8 height 8
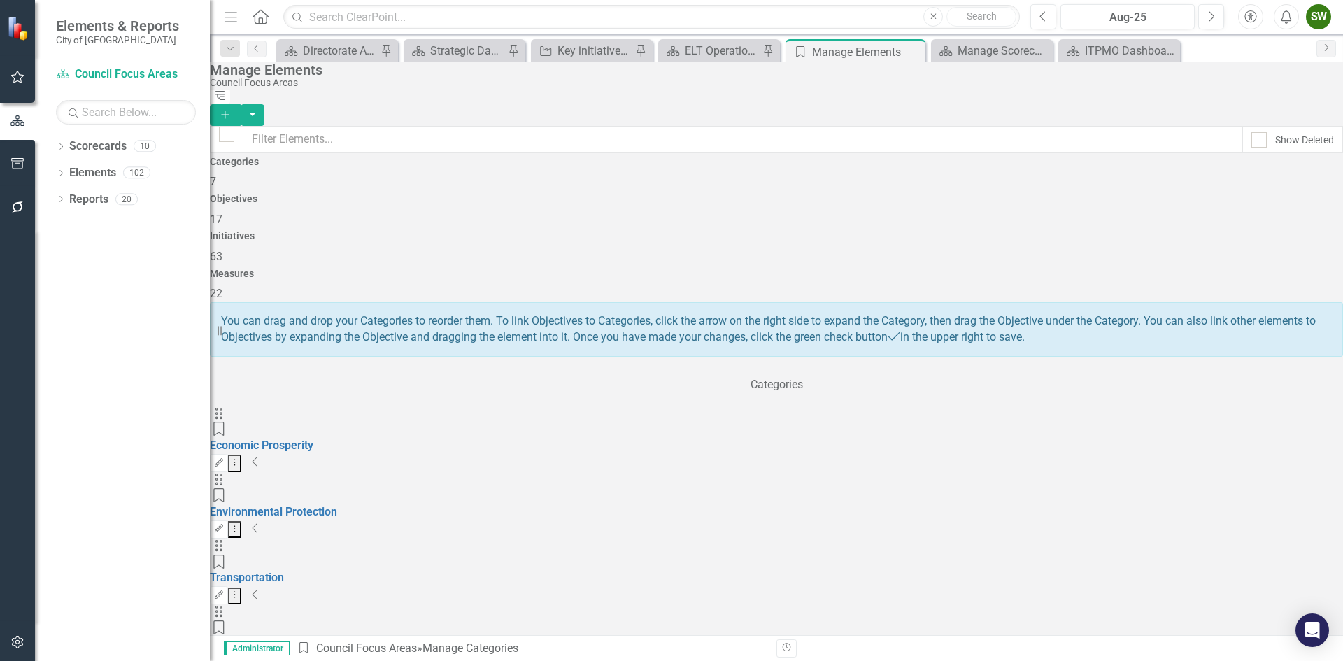
click at [222, 213] on span "17" at bounding box center [216, 219] width 13 height 13
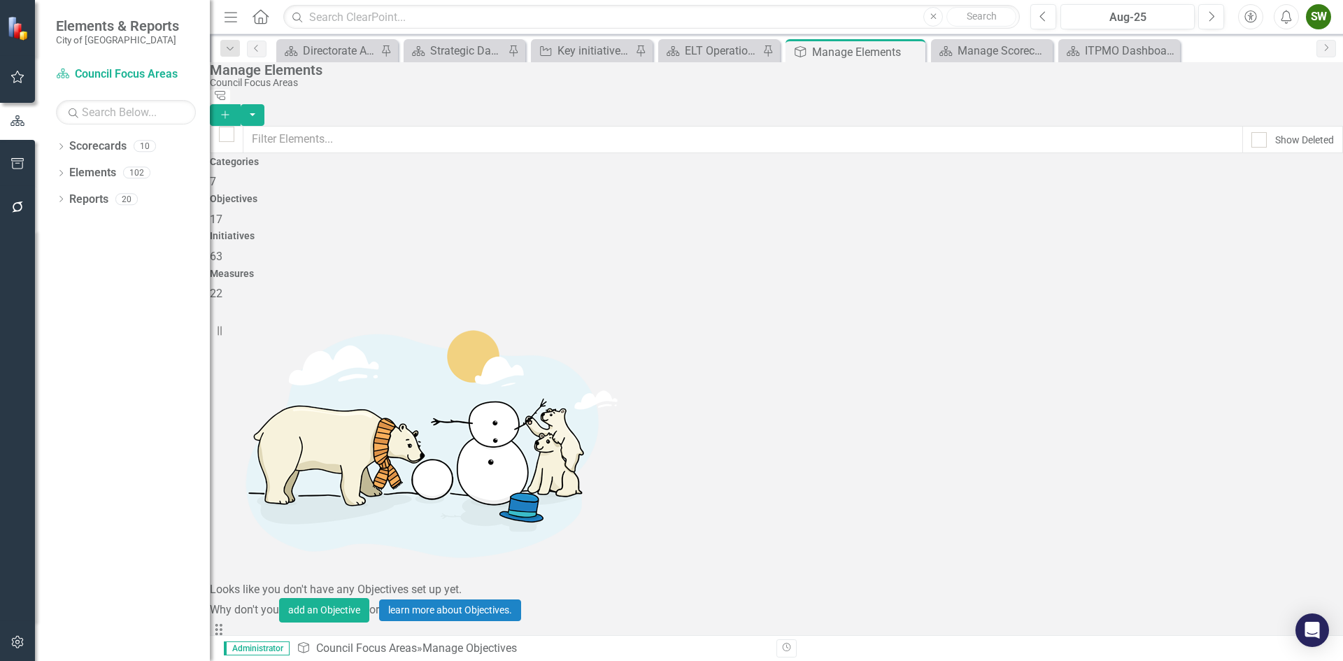
click at [900, 231] on div "Initiatives 63" at bounding box center [776, 248] width 1133 height 34
checkbox input "false"
click at [222, 287] on span "22" at bounding box center [216, 293] width 13 height 13
click at [85, 197] on link "Reports" at bounding box center [88, 200] width 39 height 16
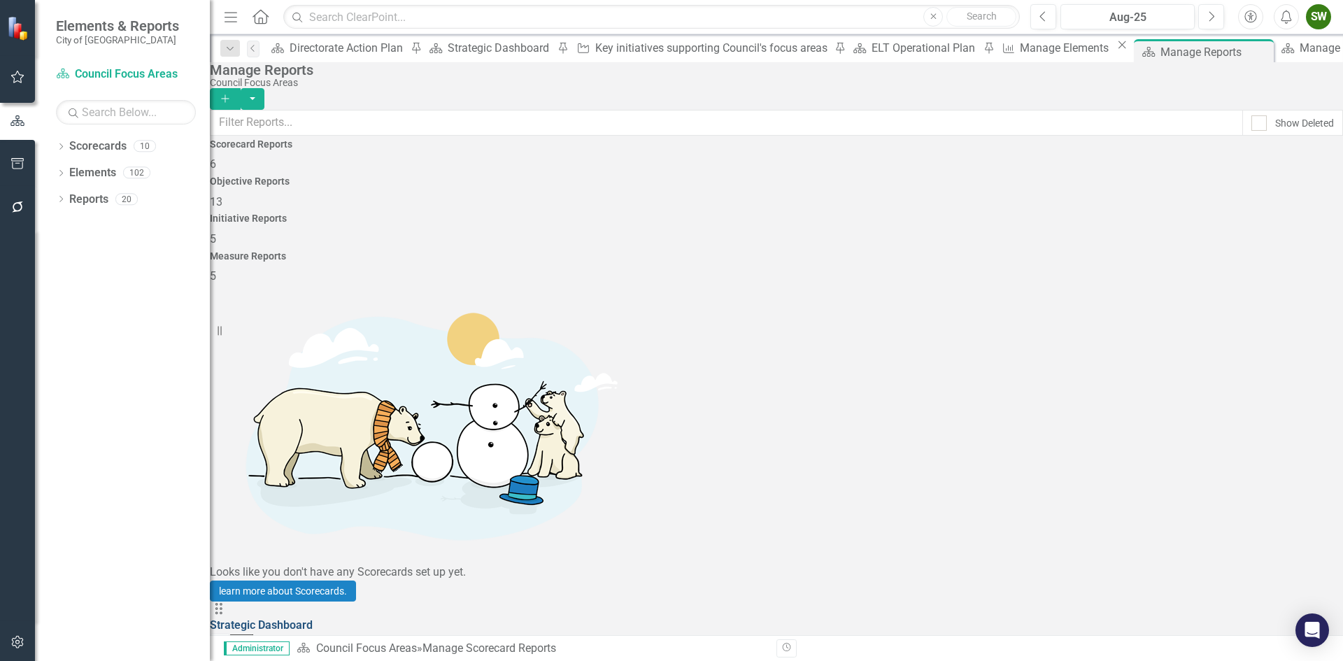
click at [313, 618] on link "Strategic Dashboard" at bounding box center [261, 624] width 103 height 13
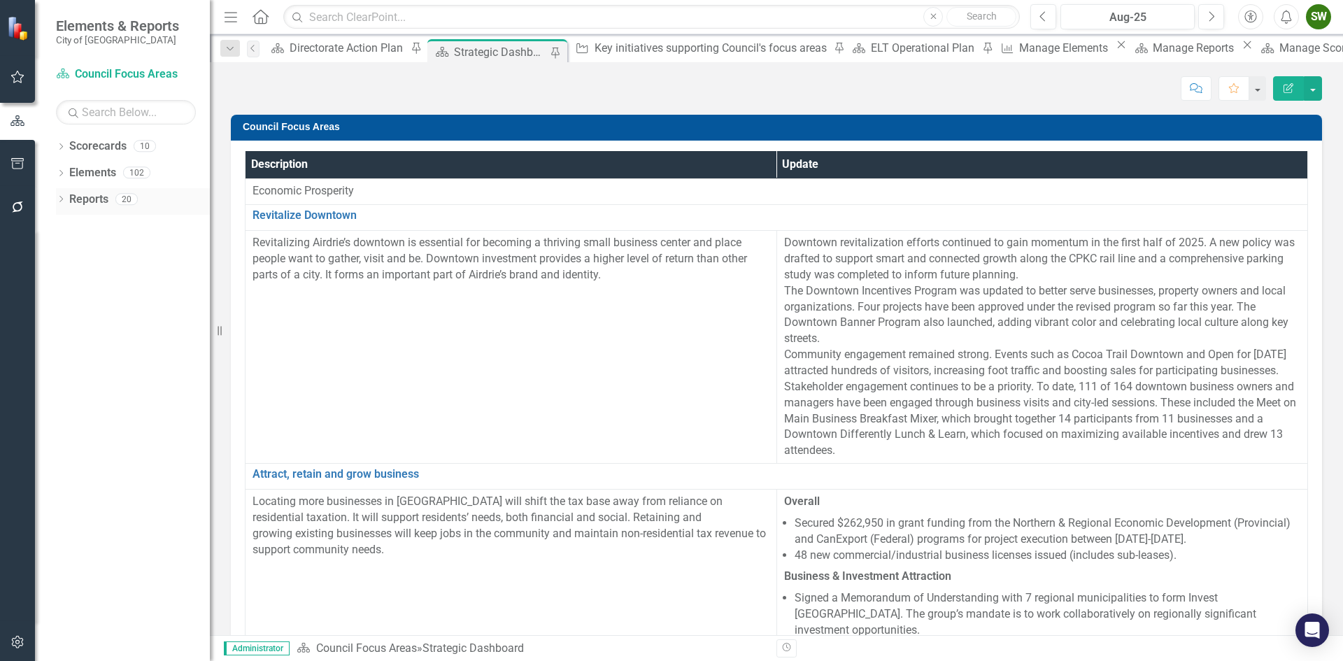
click at [90, 199] on link "Reports" at bounding box center [88, 200] width 39 height 16
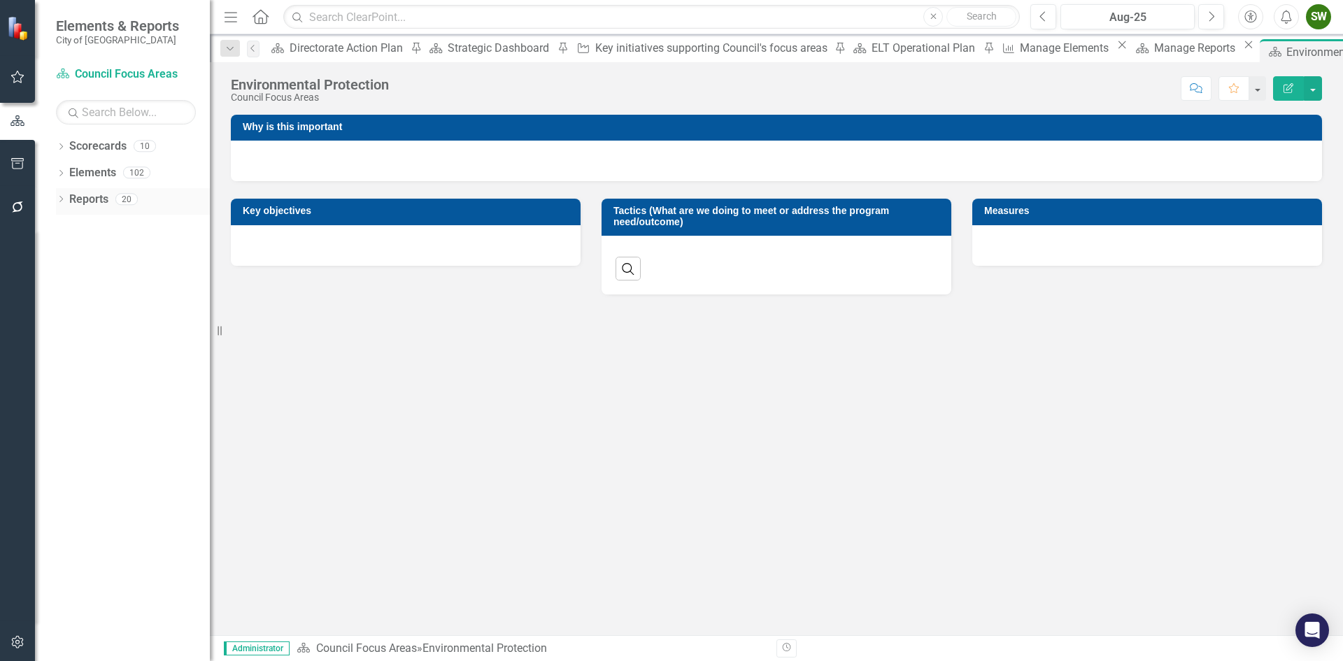
click at [94, 196] on link "Reports" at bounding box center [88, 200] width 39 height 16
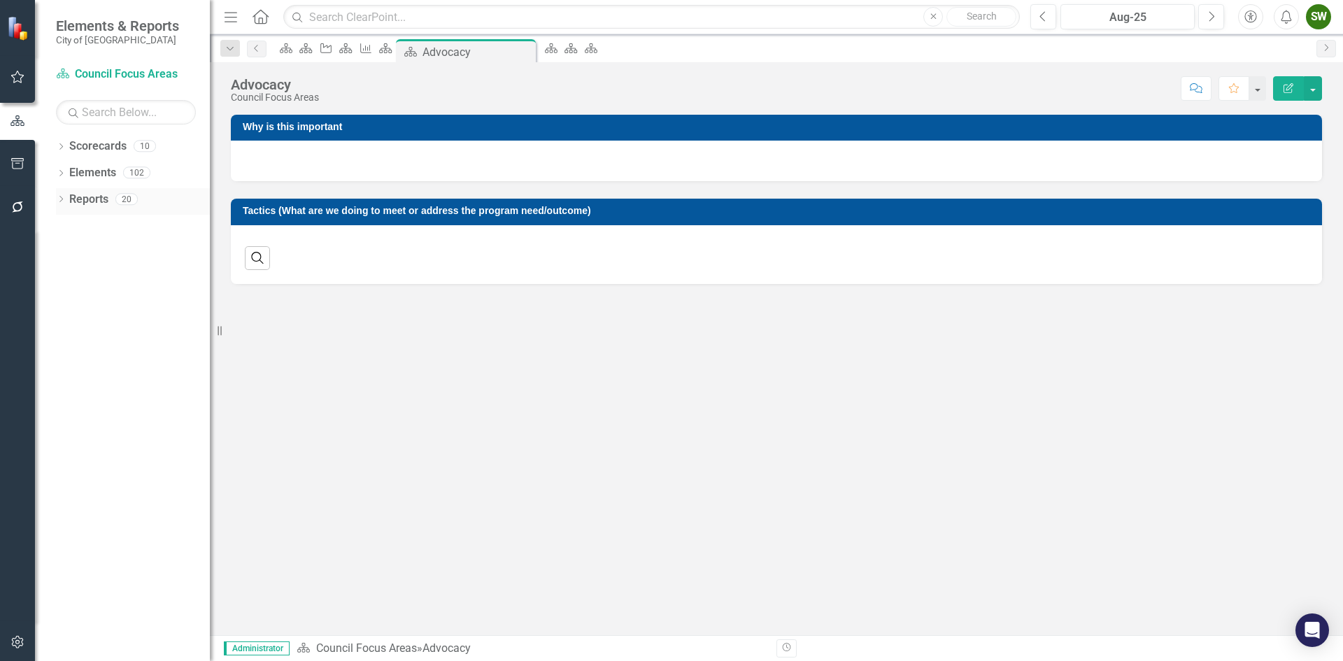
click at [80, 197] on link "Reports" at bounding box center [88, 200] width 39 height 16
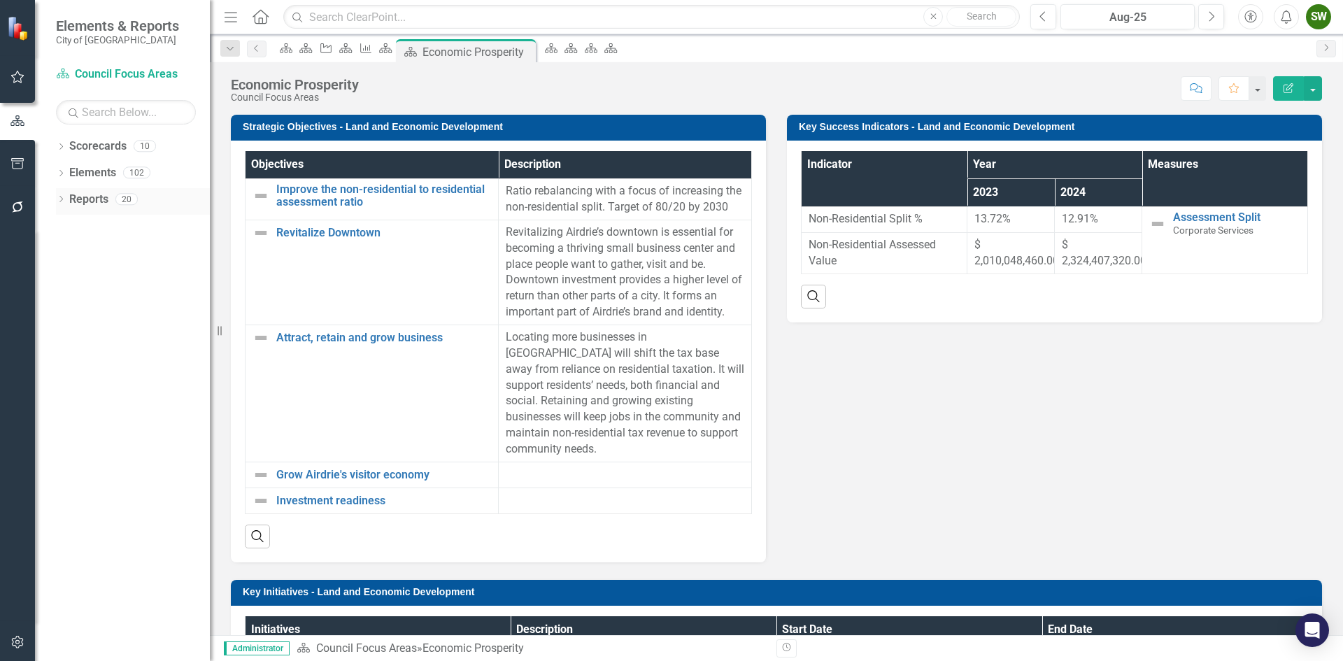
click at [85, 200] on link "Reports" at bounding box center [88, 200] width 39 height 16
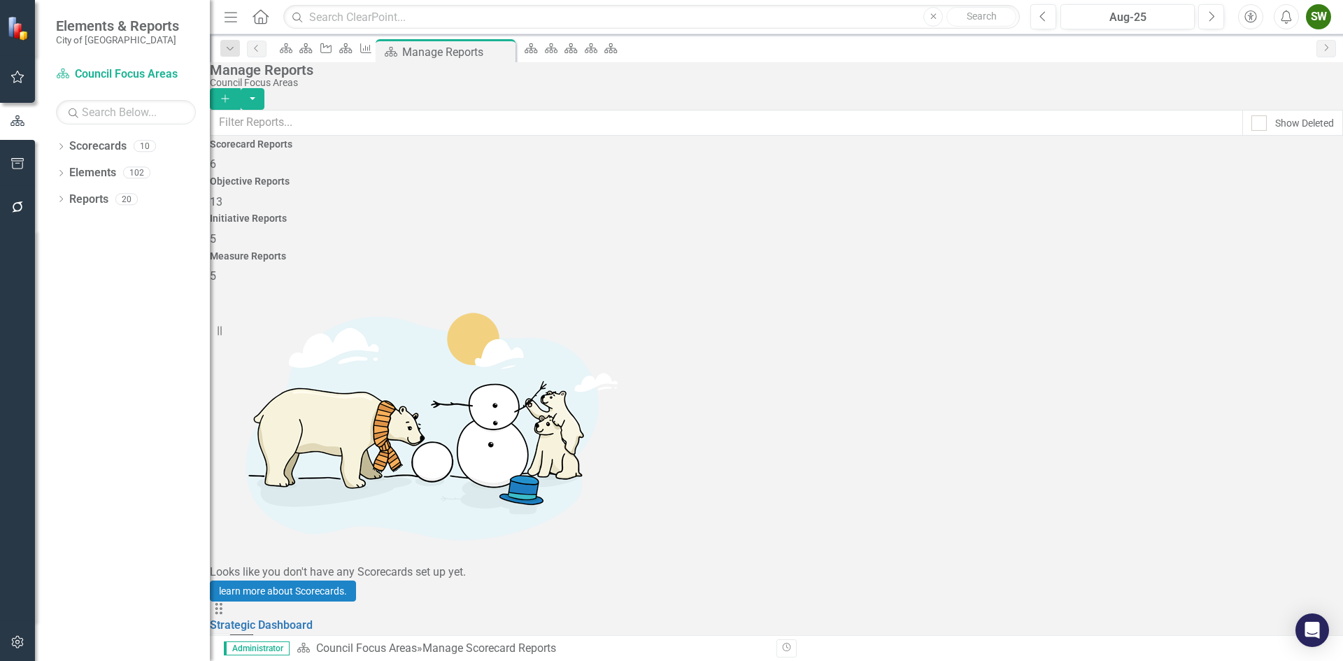
click at [222, 206] on span "13" at bounding box center [216, 201] width 13 height 13
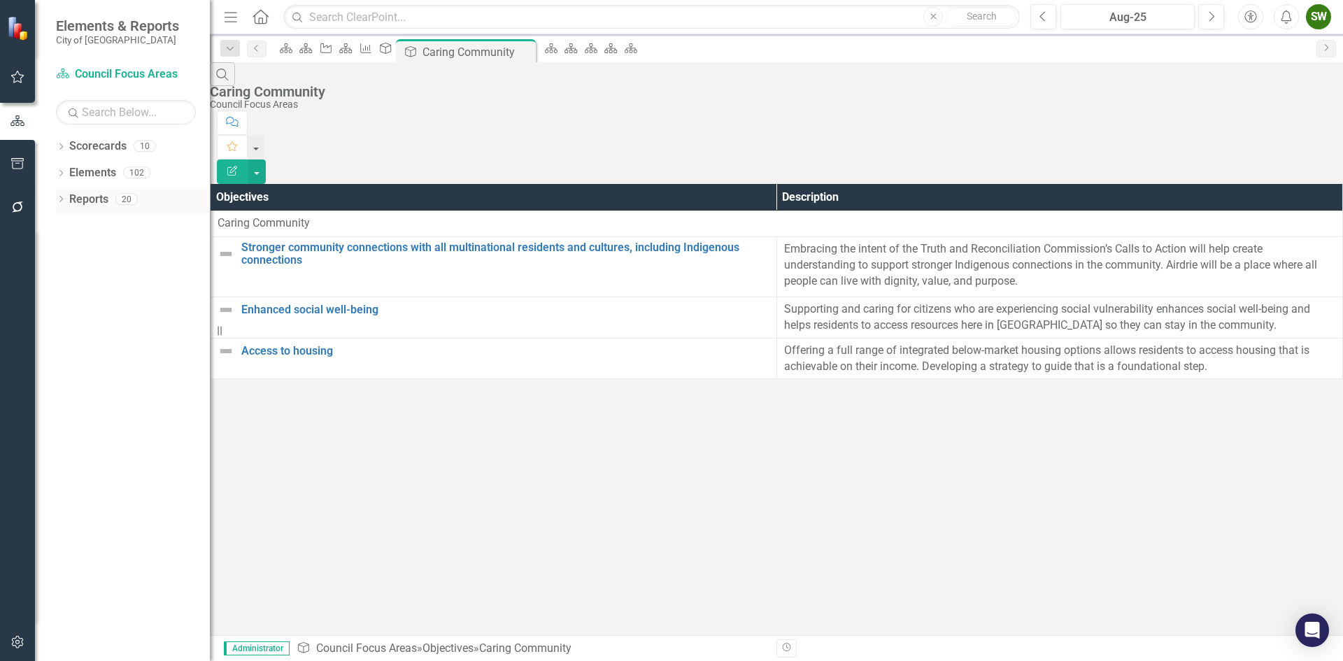
click at [90, 197] on link "Reports" at bounding box center [88, 200] width 39 height 16
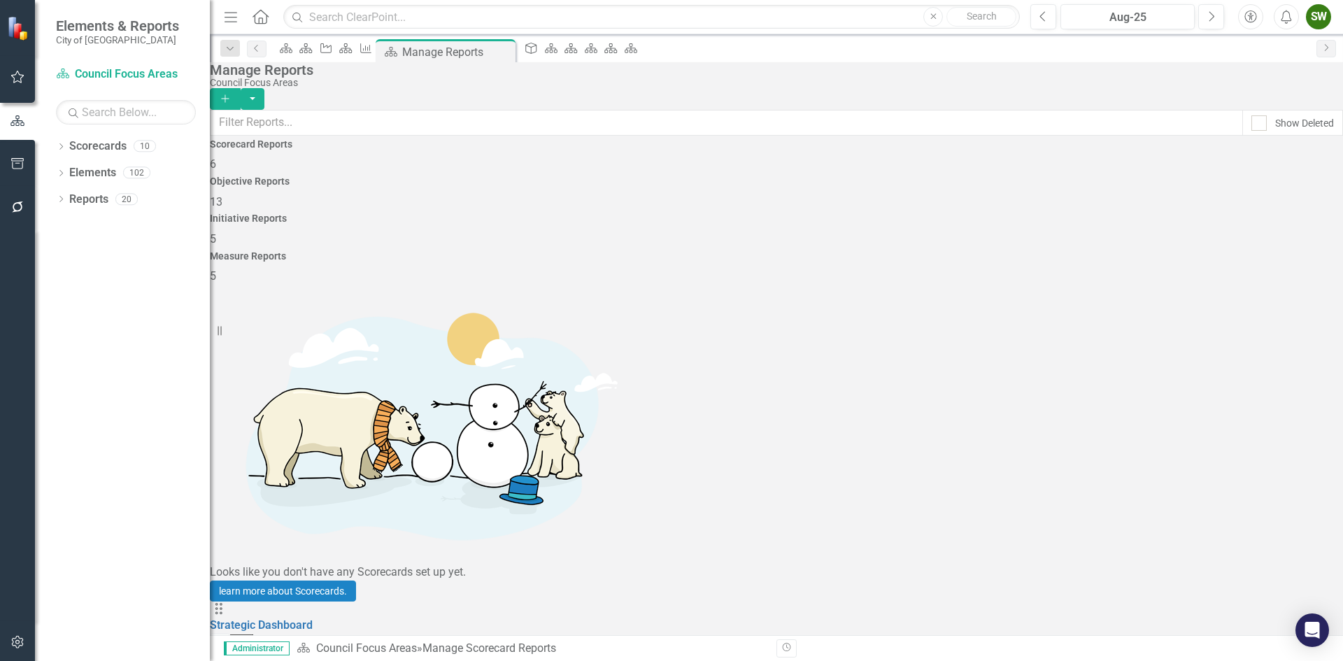
click at [657, 187] on h4 "Objective Reports" at bounding box center [776, 181] width 1133 height 10
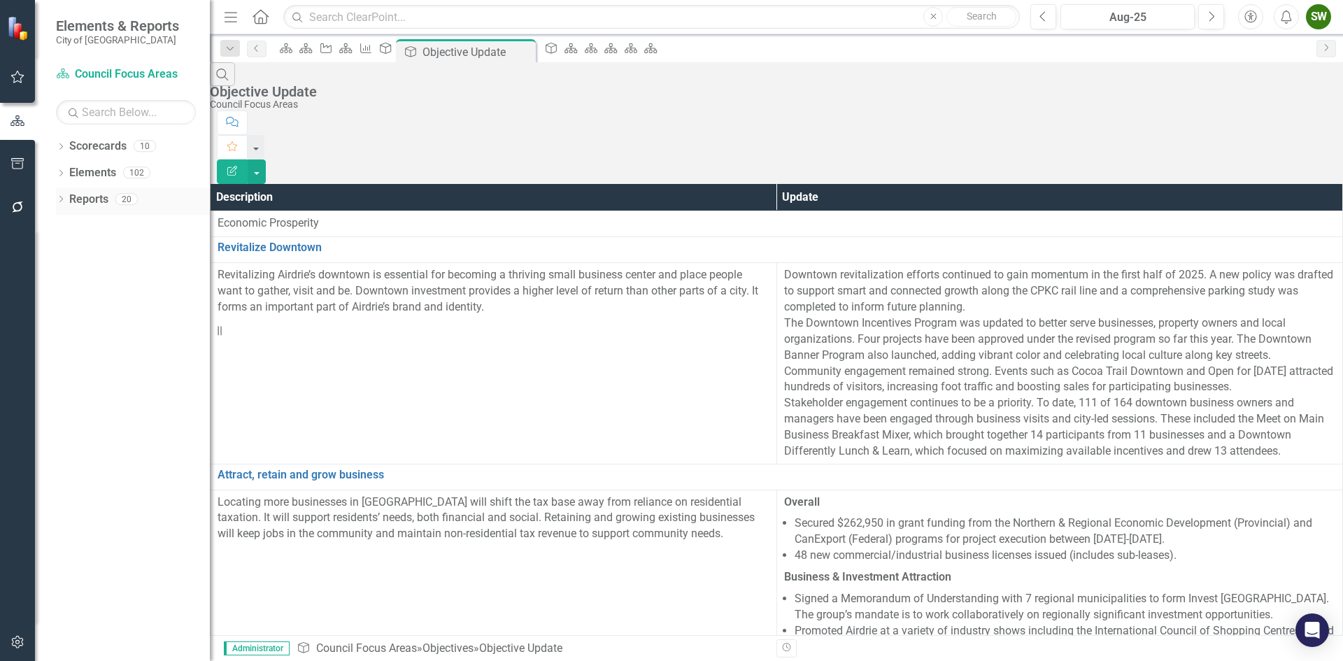
click at [83, 199] on link "Reports" at bounding box center [88, 200] width 39 height 16
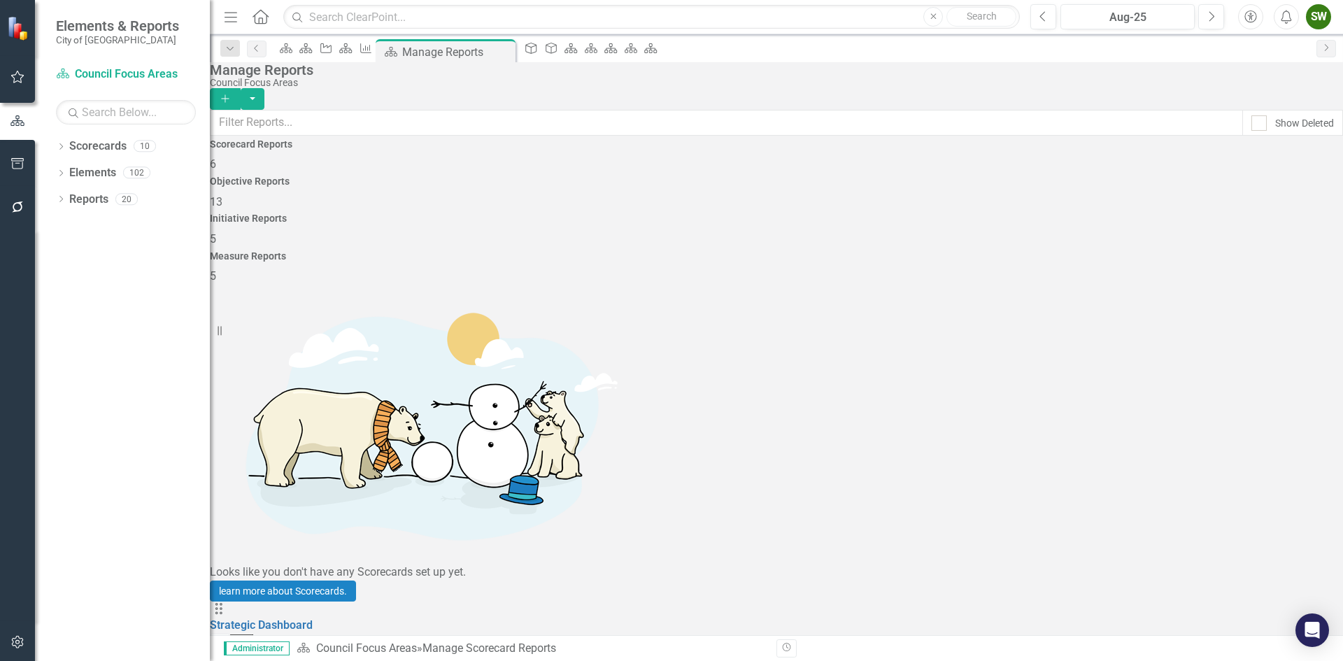
click at [665, 204] on div "Objective Reports 13" at bounding box center [776, 193] width 1133 height 34
click at [359, 618] on link "Environmental Protection POT" at bounding box center [286, 624] width 152 height 13
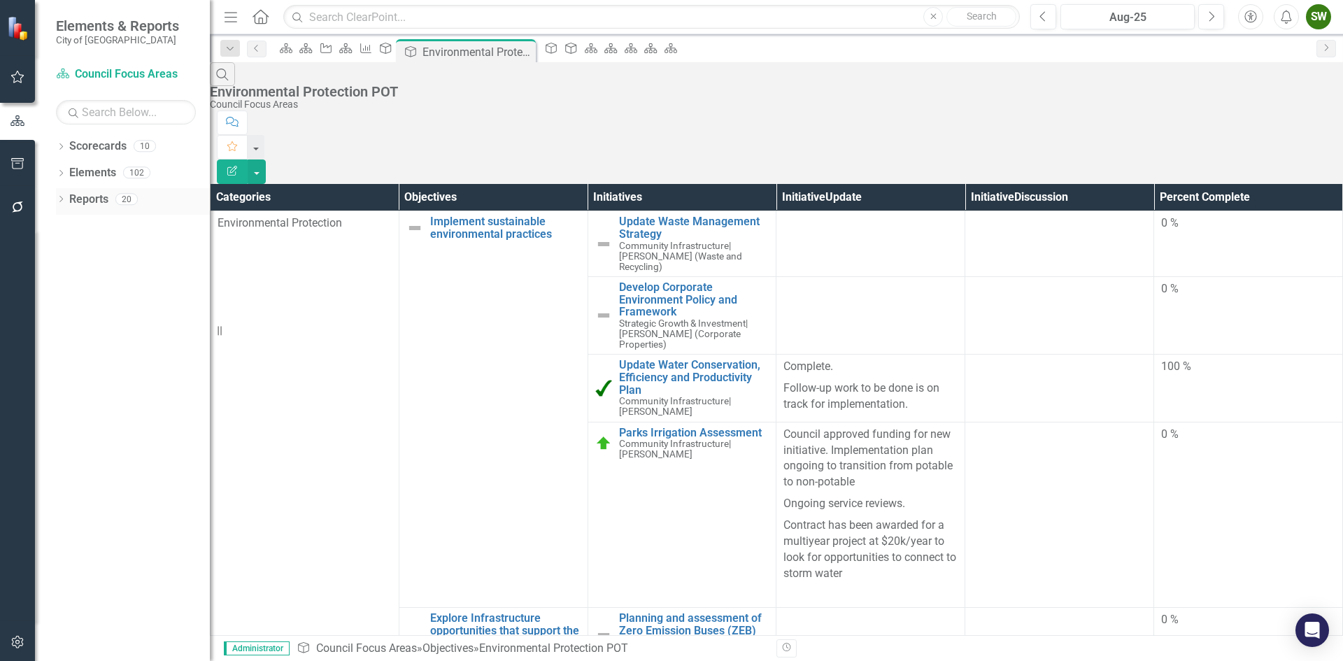
click at [87, 200] on link "Reports" at bounding box center [88, 200] width 39 height 16
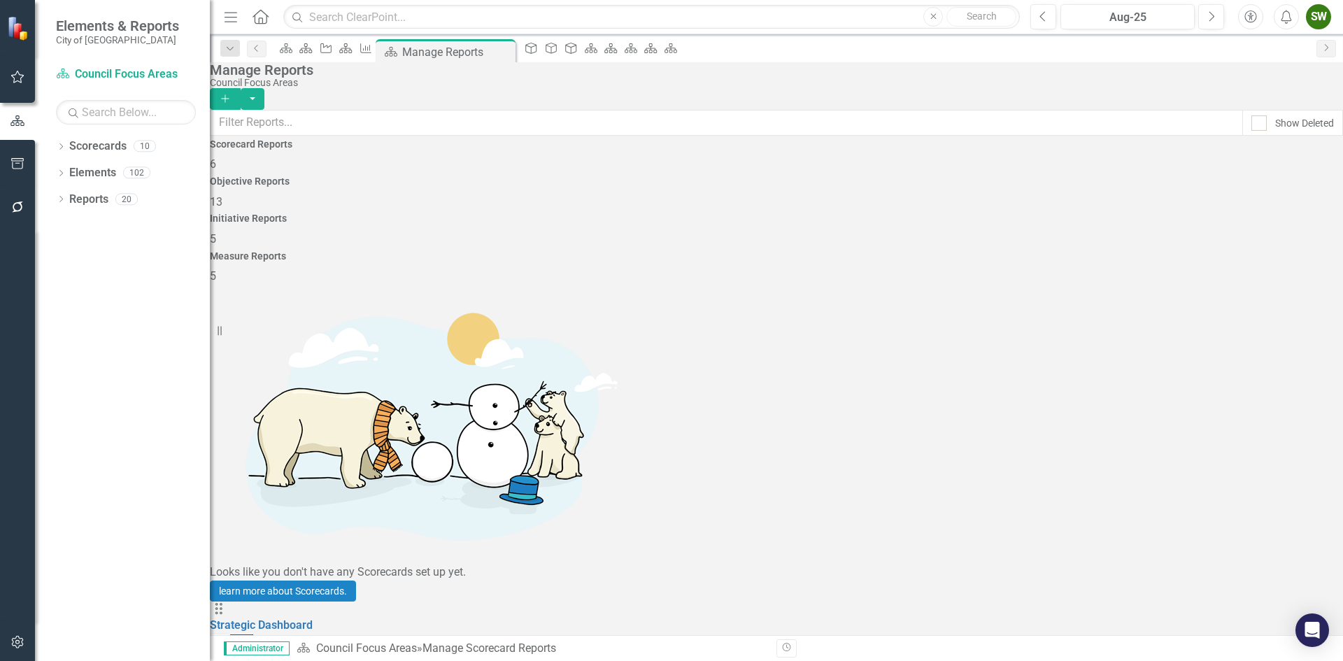
click at [908, 213] on div "Initiative Reports 5" at bounding box center [776, 230] width 1133 height 34
click at [438, 618] on link "Key initiatives supporting Council's focus areas" at bounding box center [328, 624] width 236 height 13
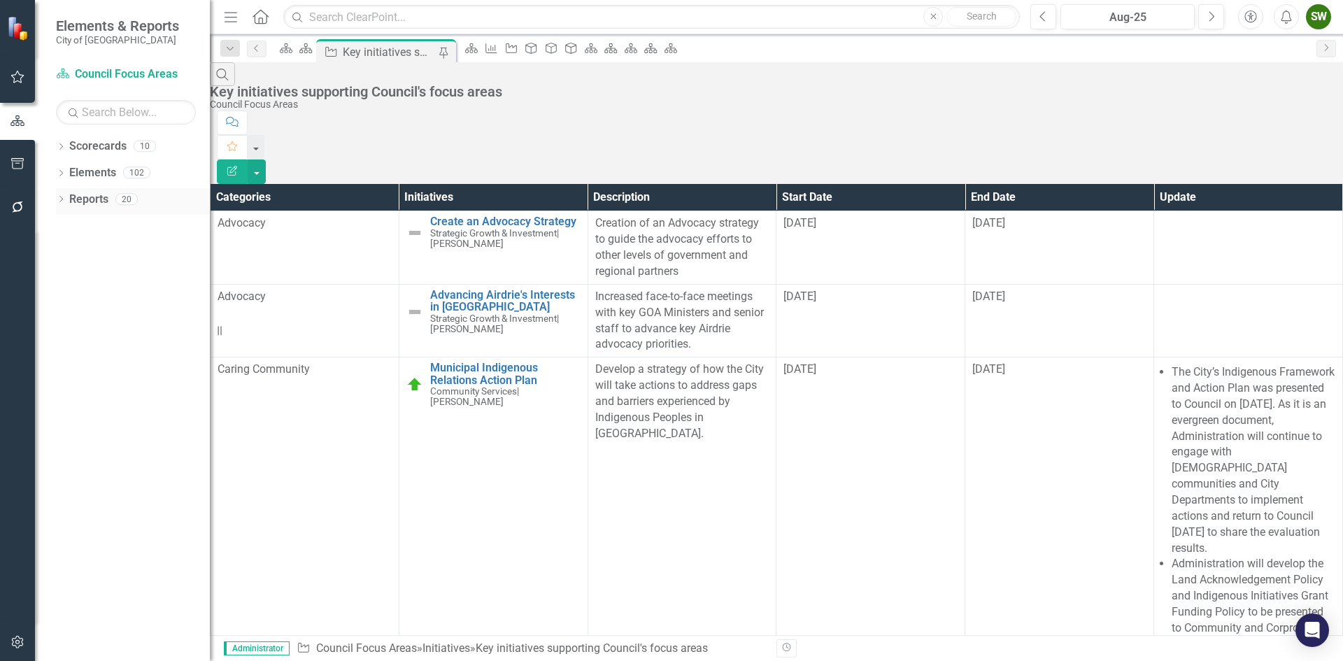
click at [92, 197] on link "Reports" at bounding box center [88, 200] width 39 height 16
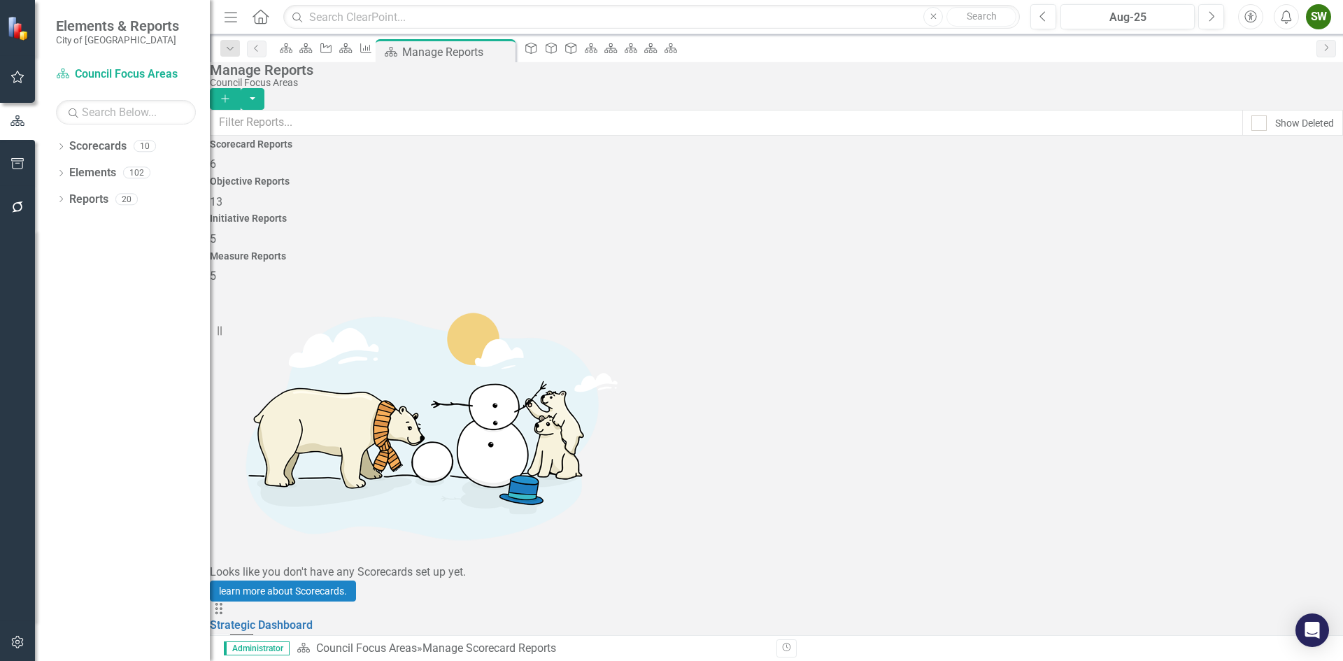
click at [1204, 251] on h4 "Measure Reports" at bounding box center [776, 256] width 1133 height 10
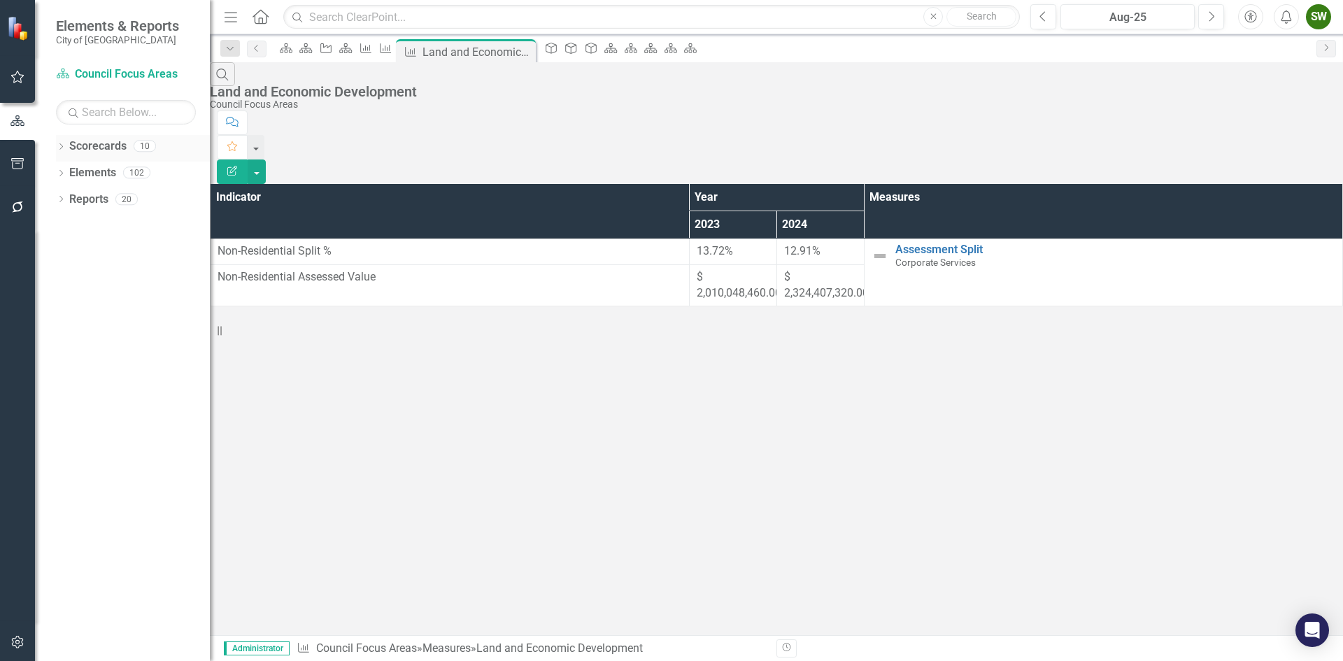
click at [104, 143] on link "Scorecards" at bounding box center [97, 146] width 57 height 16
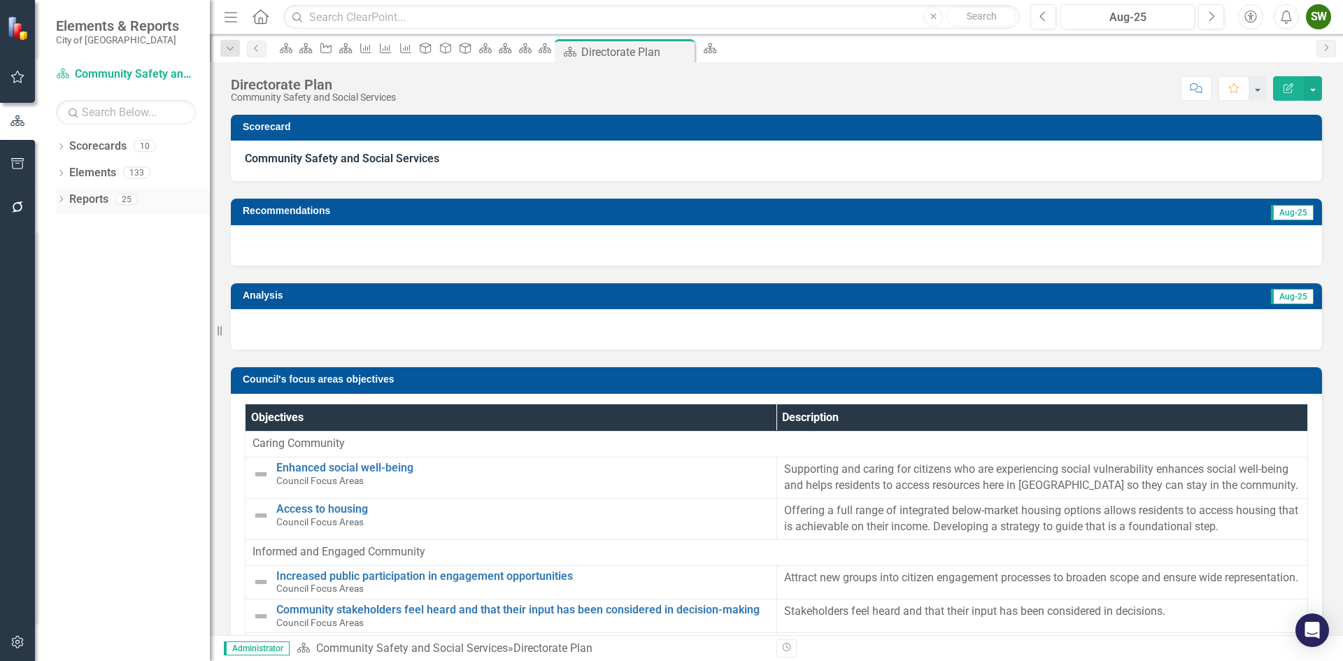
click at [87, 199] on link "Reports" at bounding box center [88, 200] width 39 height 16
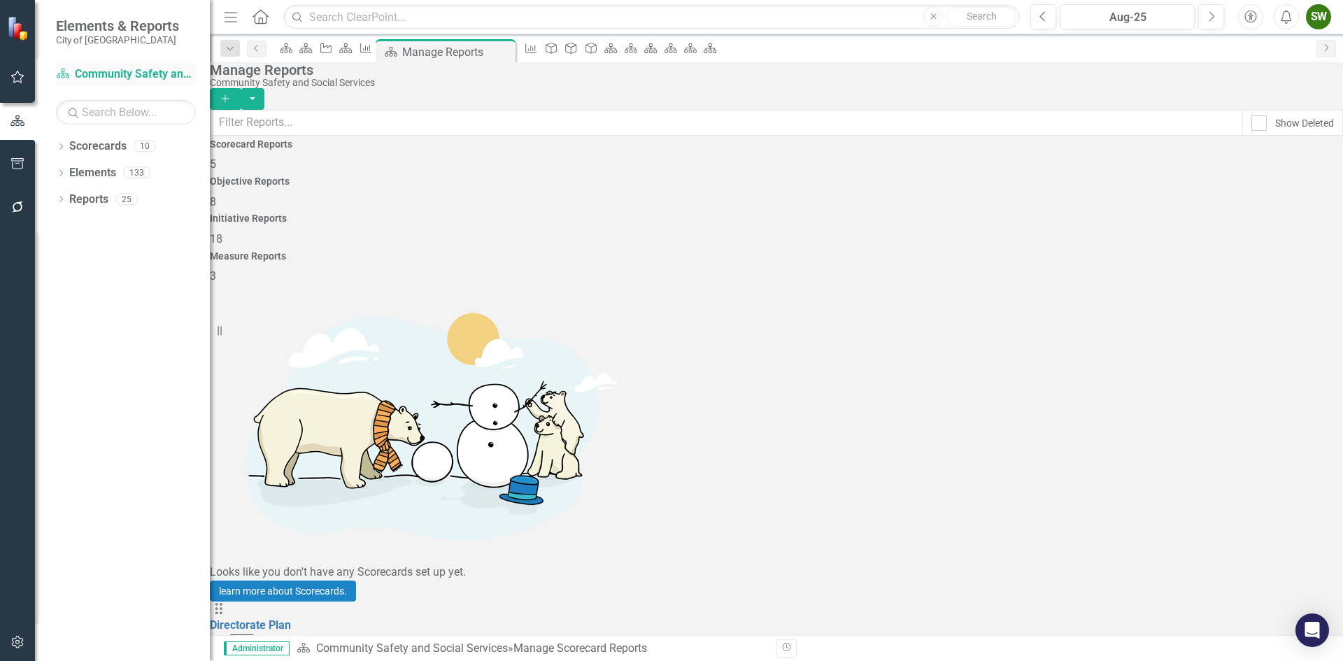
click at [139, 74] on link "Scorecard Community Safety and Social Services" at bounding box center [126, 74] width 140 height 16
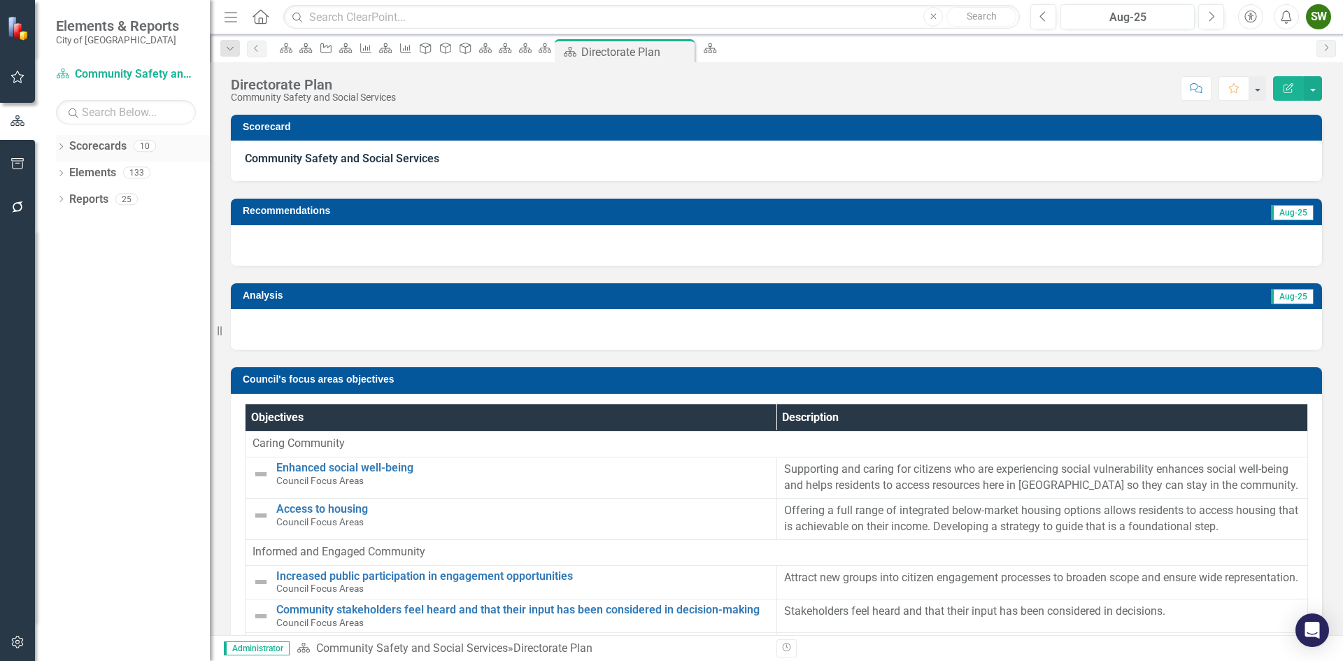
click at [97, 140] on link "Scorecards" at bounding box center [97, 146] width 57 height 16
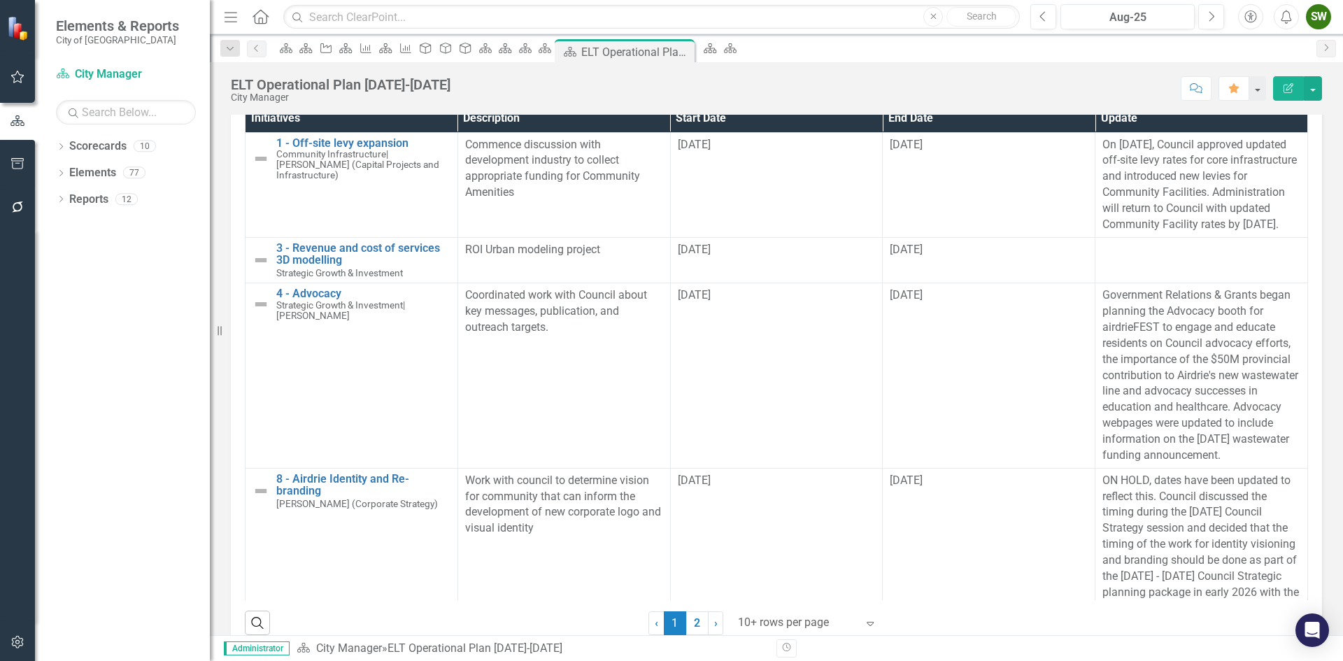
scroll to position [447, 0]
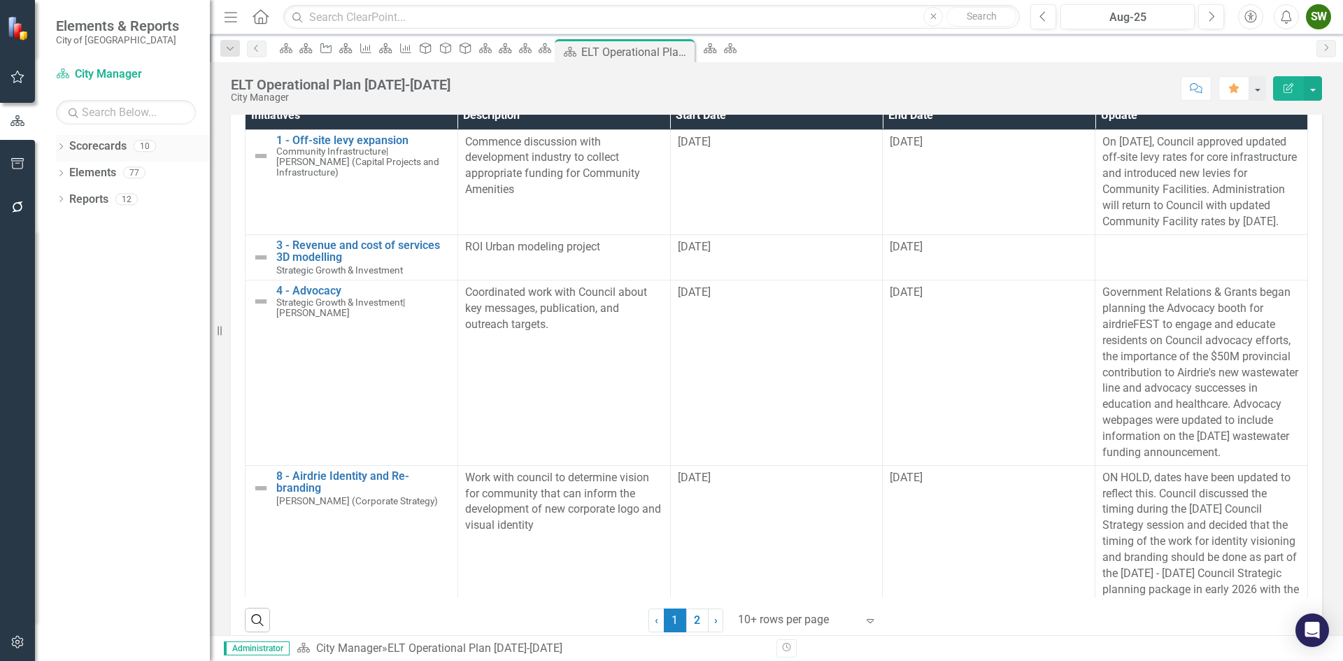
click at [102, 145] on link "Scorecards" at bounding box center [97, 146] width 57 height 16
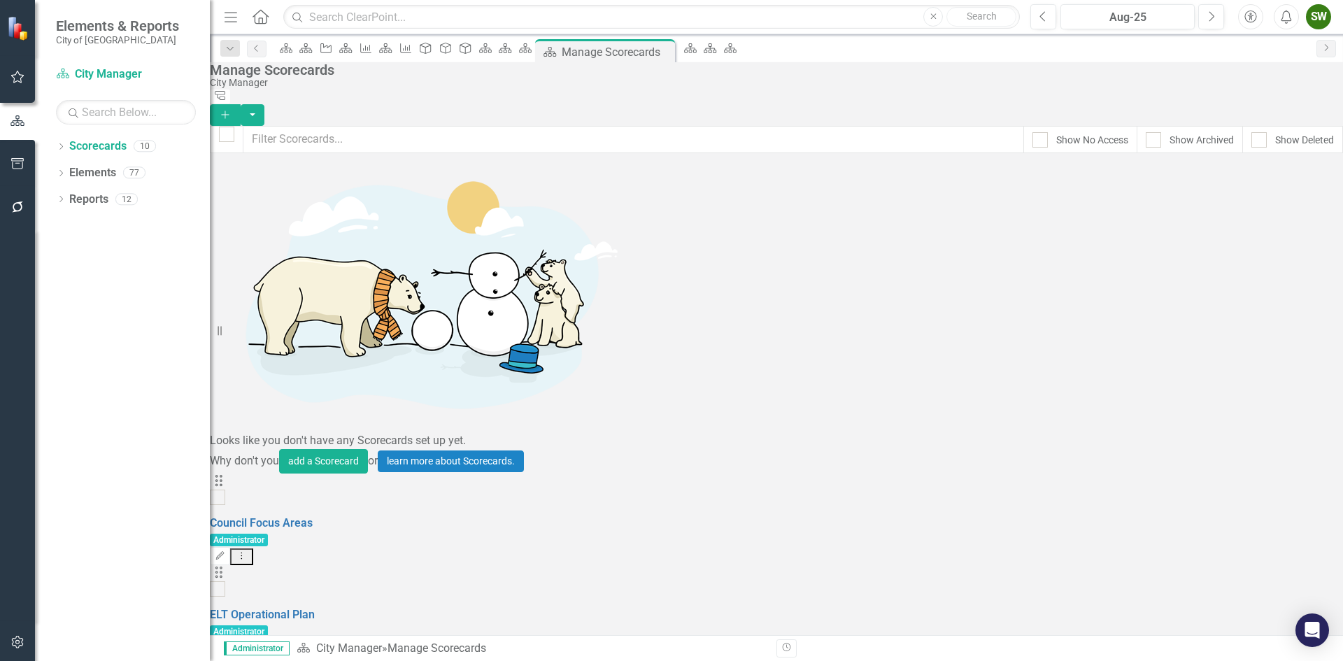
click at [1317, 22] on div "SW" at bounding box center [1317, 16] width 25 height 25
click at [1274, 199] on link "Logout Log Out" at bounding box center [1274, 202] width 110 height 26
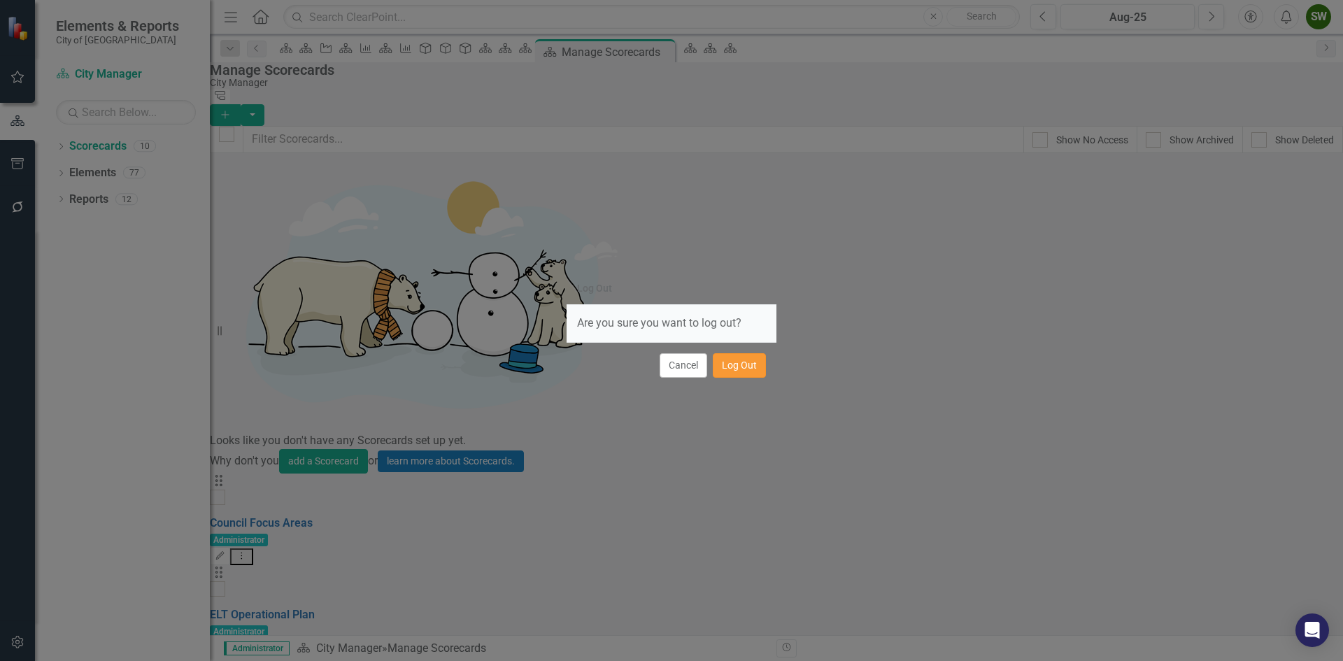
click at [733, 367] on button "Log Out" at bounding box center [739, 365] width 53 height 24
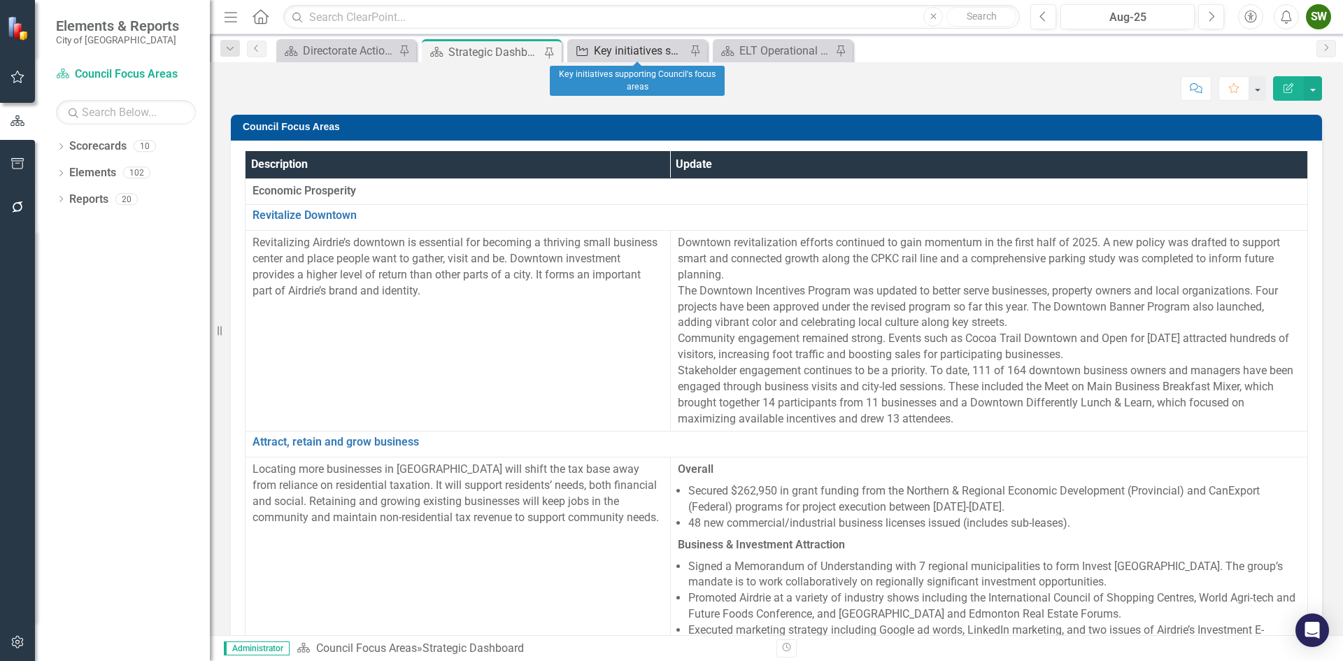
click at [647, 47] on div "Key initiatives supporting Council's focus areas" at bounding box center [640, 50] width 92 height 17
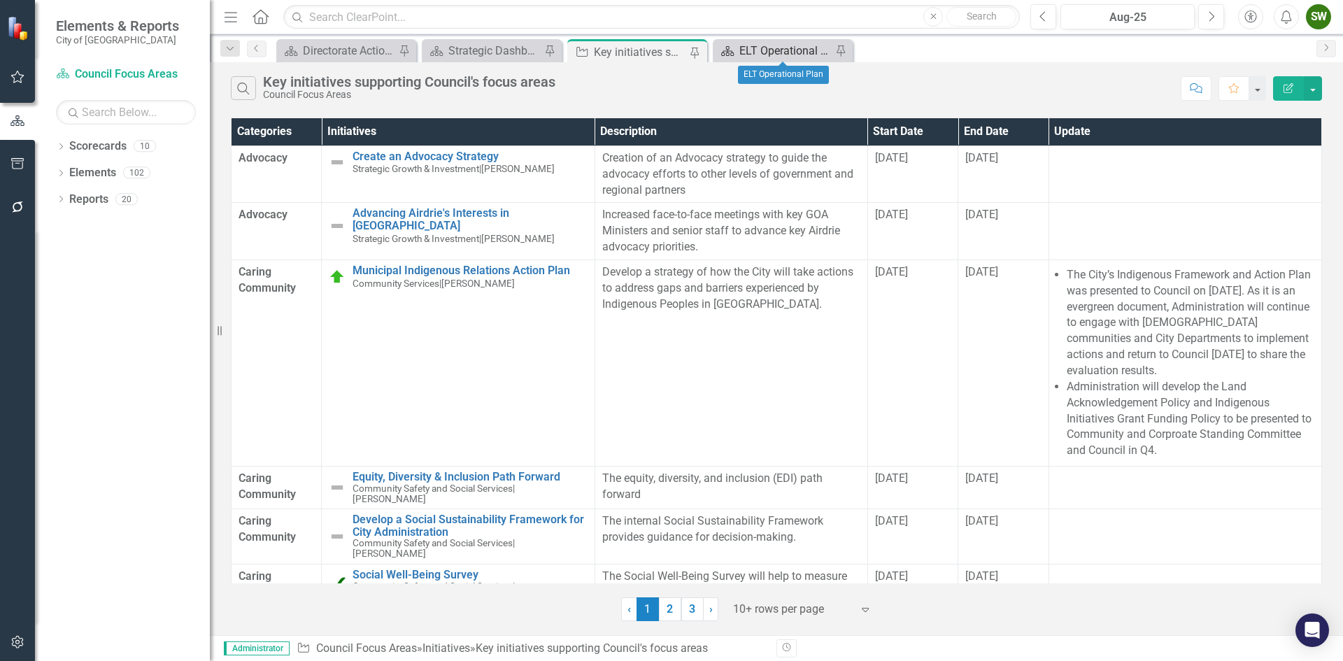
click at [793, 49] on div "ELT Operational Plan" at bounding box center [785, 50] width 92 height 17
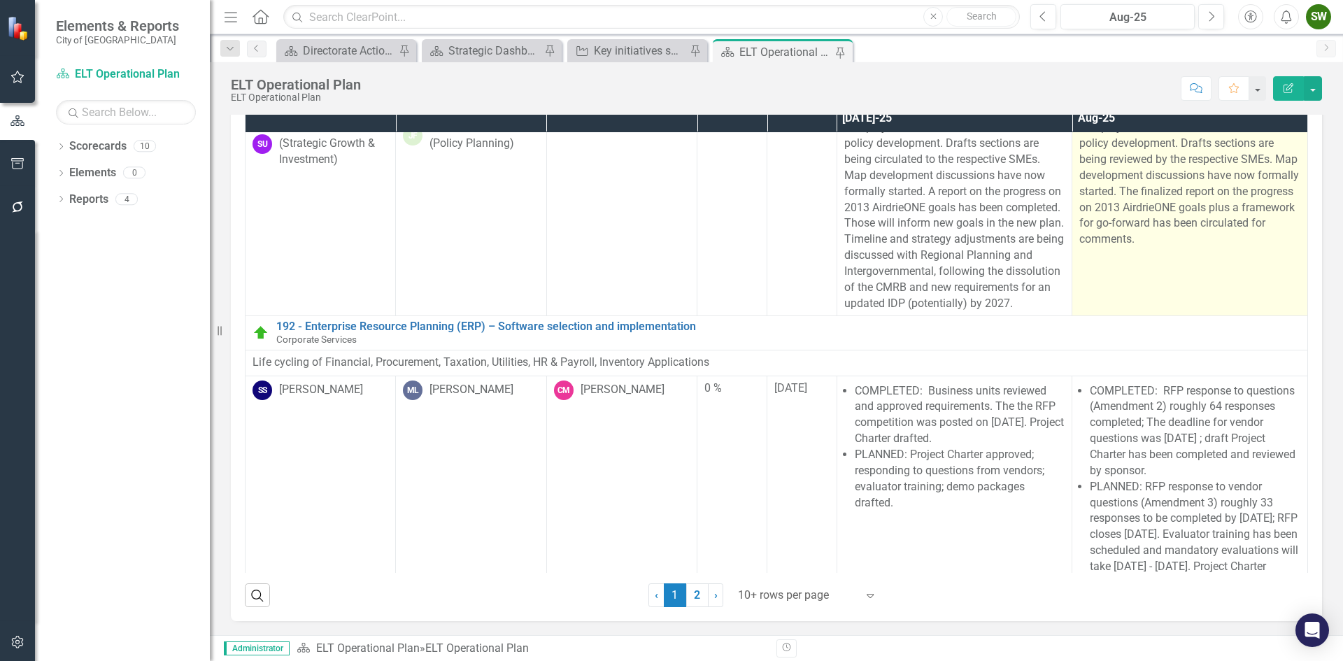
scroll to position [1795, 0]
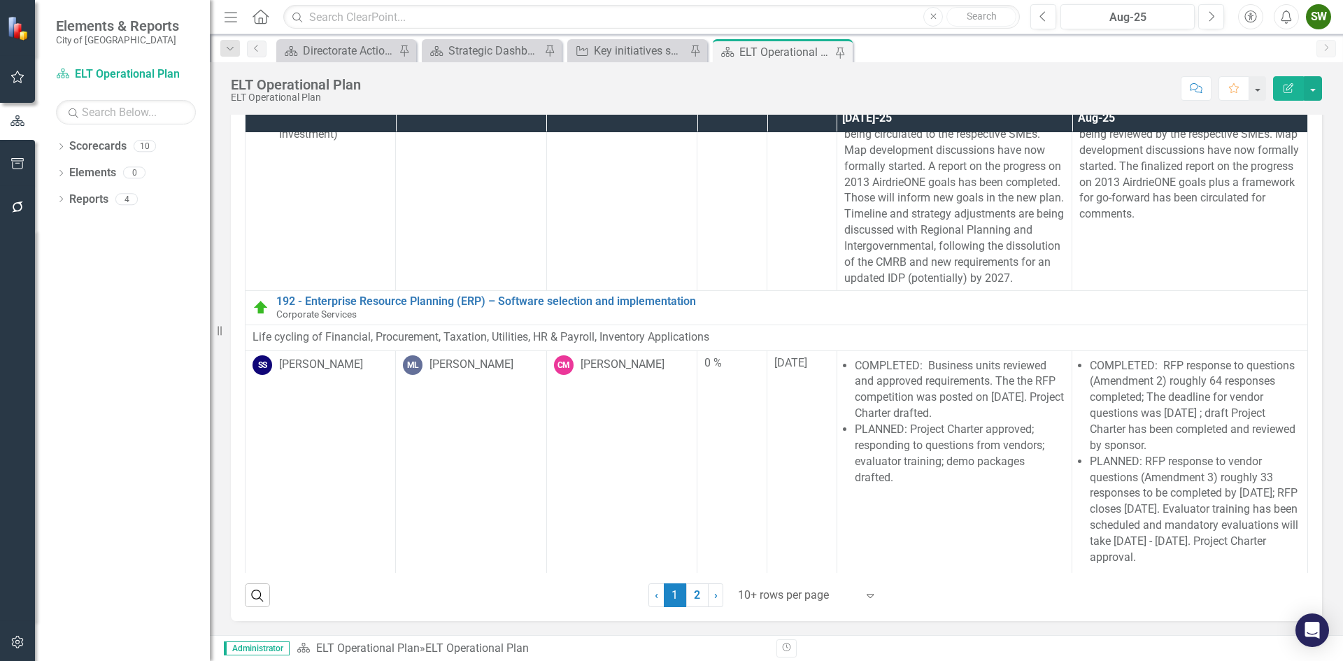
drag, startPoint x: 699, startPoint y: 592, endPoint x: 733, endPoint y: 585, distance: 35.0
click at [699, 592] on link "2" at bounding box center [697, 595] width 22 height 24
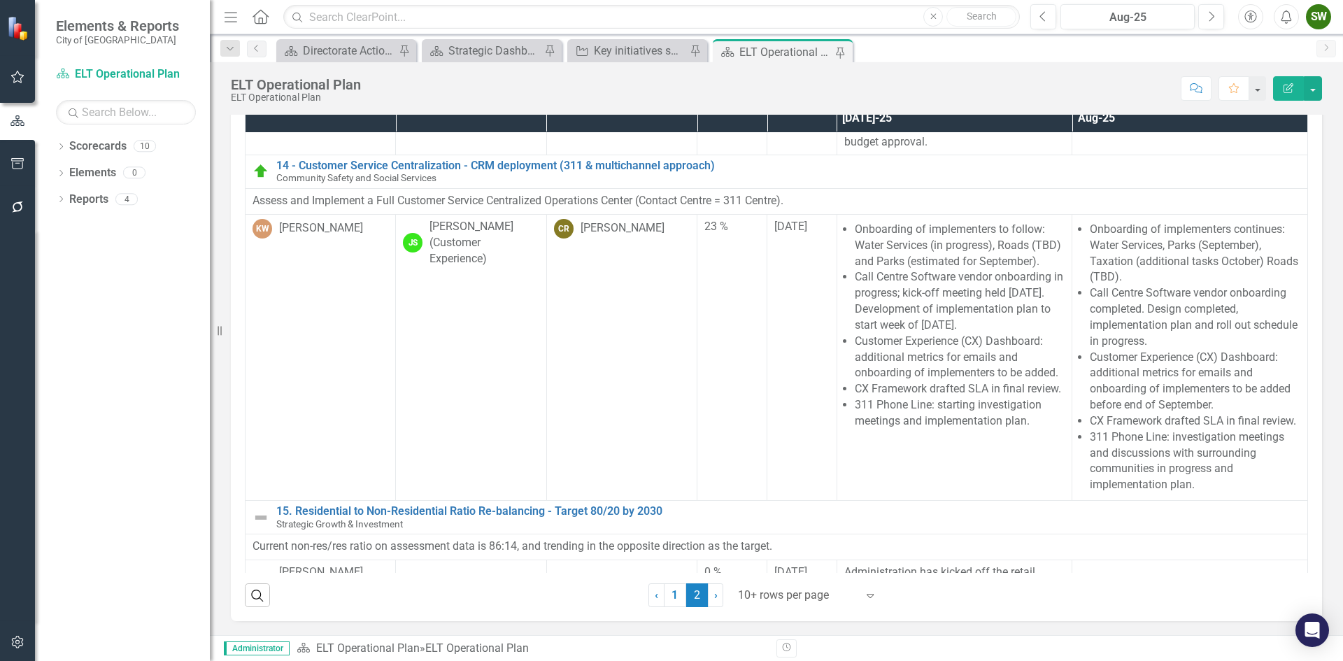
scroll to position [613, 0]
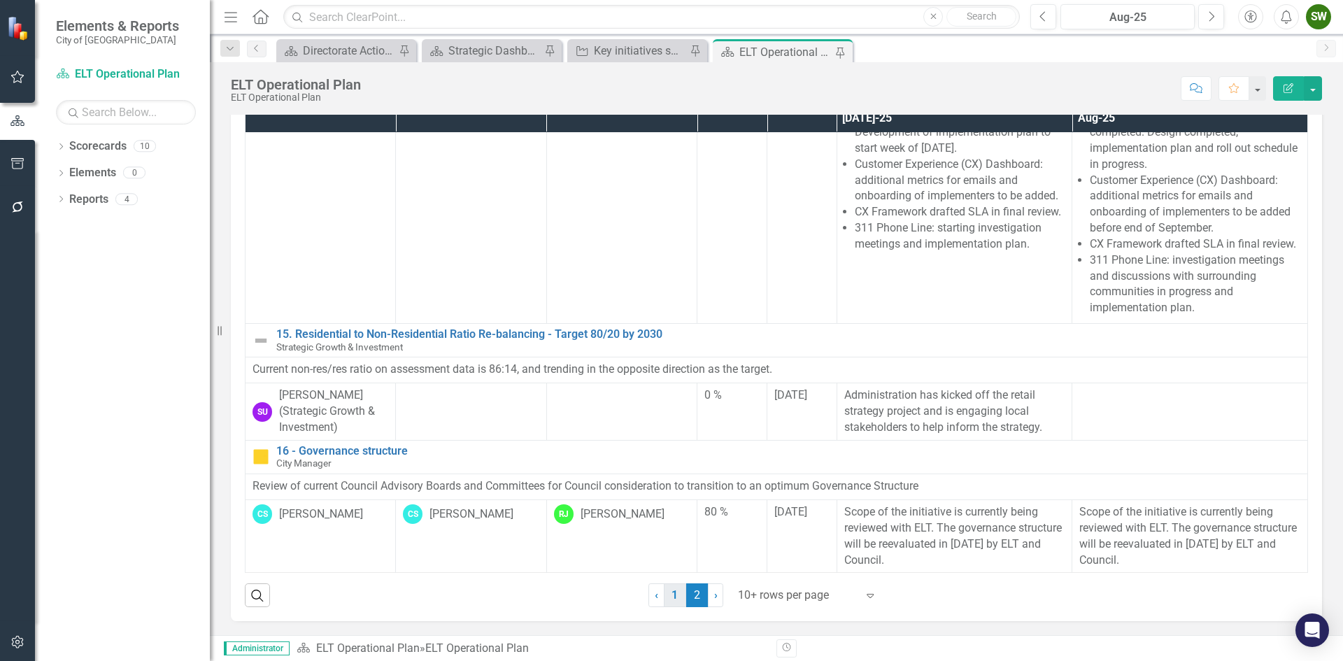
click at [673, 592] on link "1" at bounding box center [675, 595] width 22 height 24
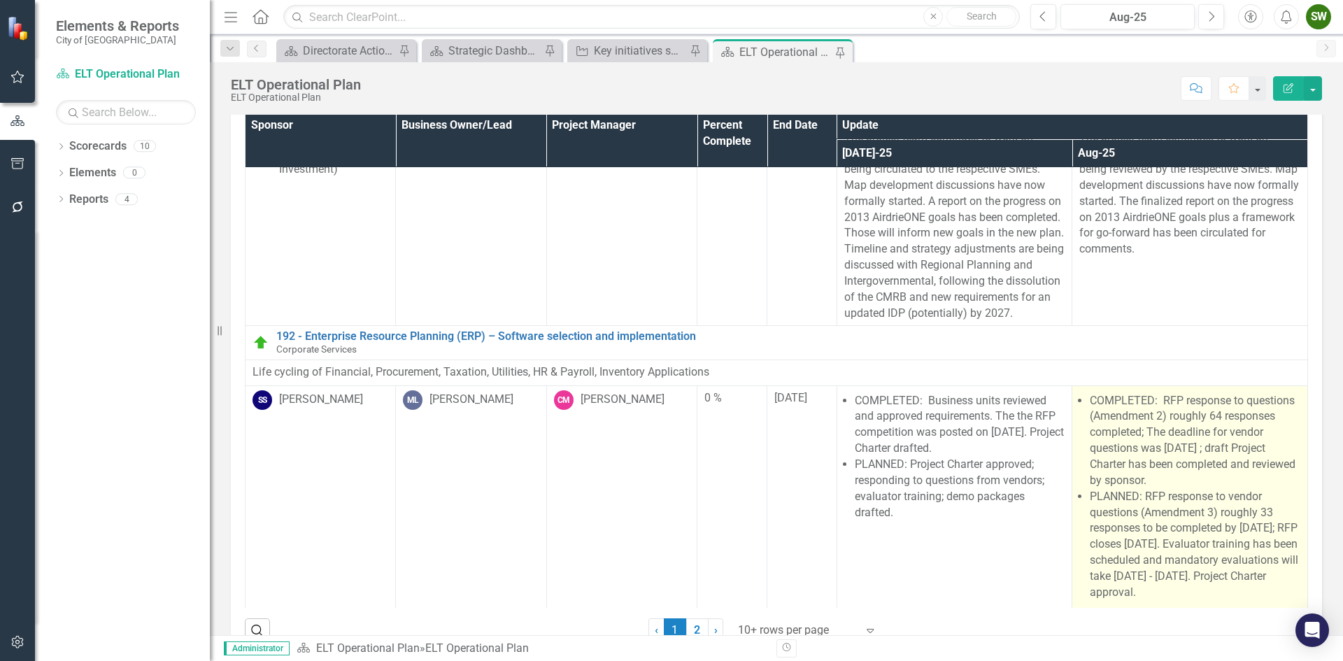
scroll to position [74, 0]
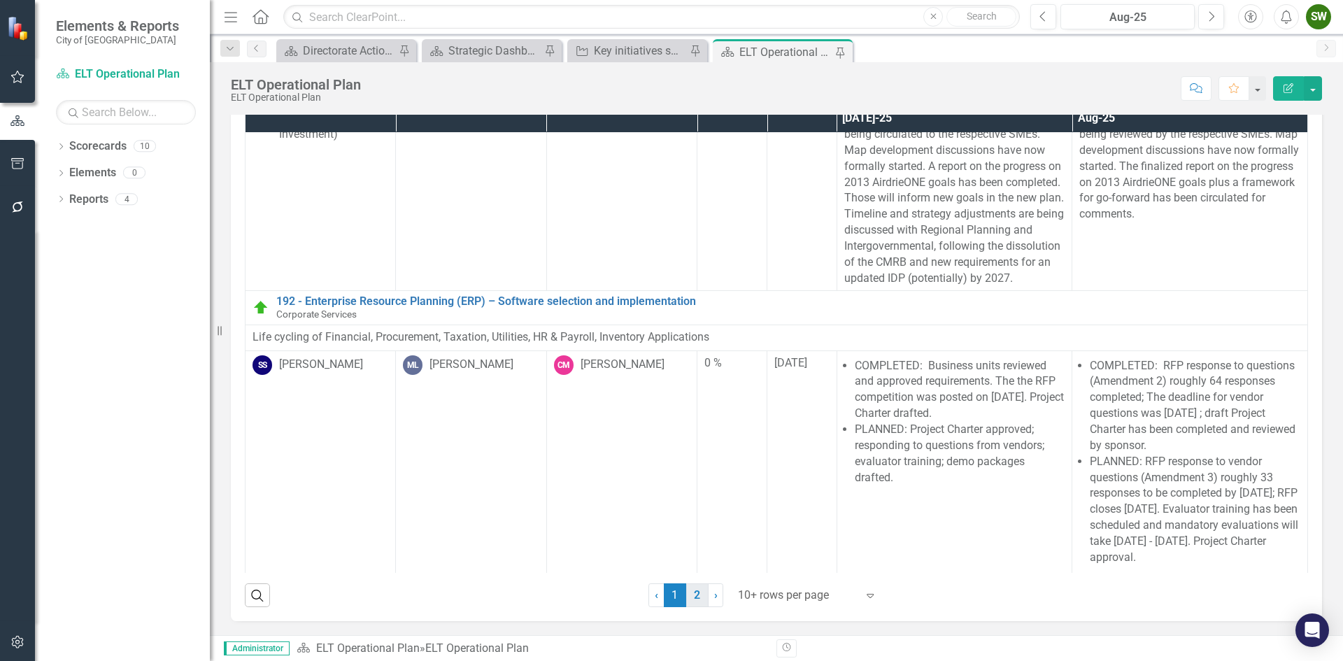
click at [692, 599] on link "2" at bounding box center [697, 595] width 22 height 24
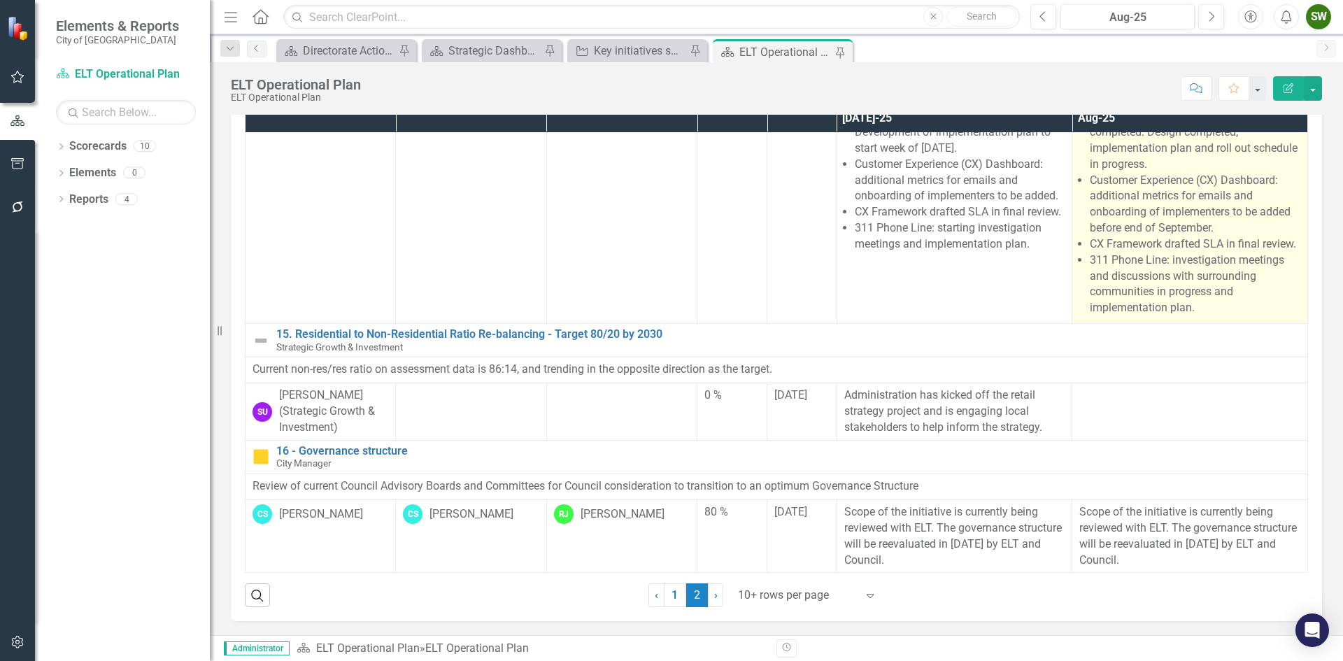
scroll to position [613, 0]
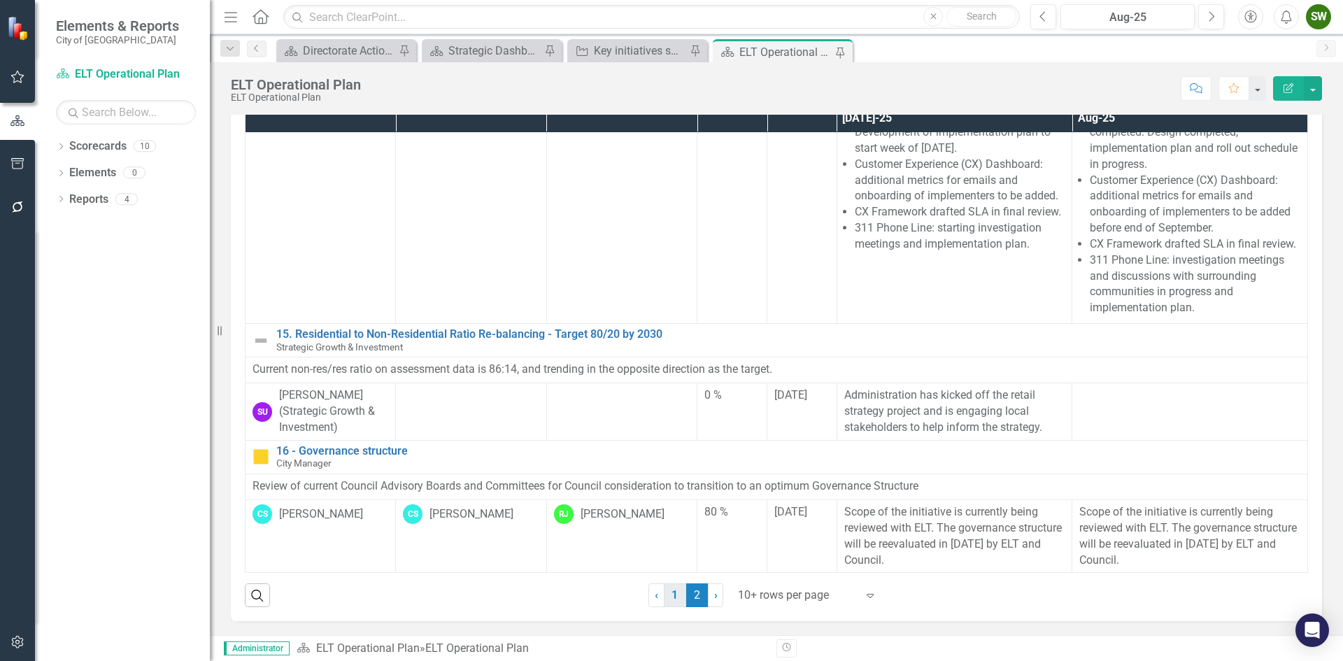
click at [671, 597] on link "1" at bounding box center [675, 595] width 22 height 24
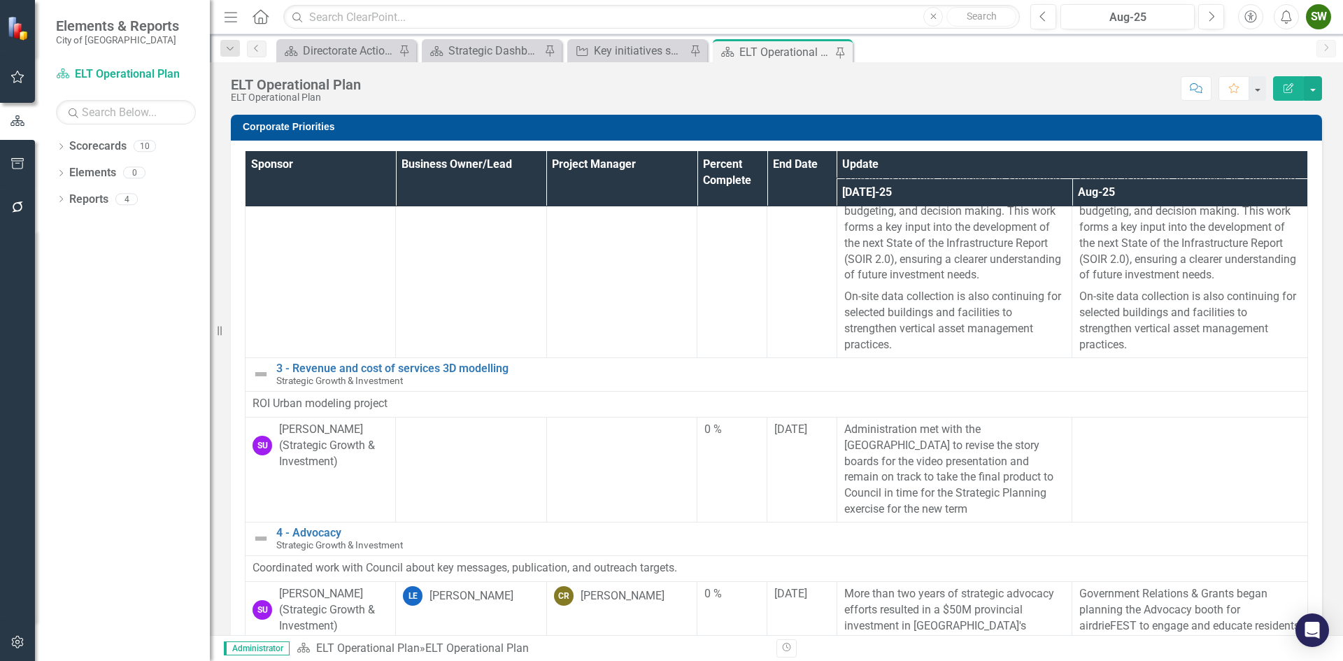
scroll to position [350, 0]
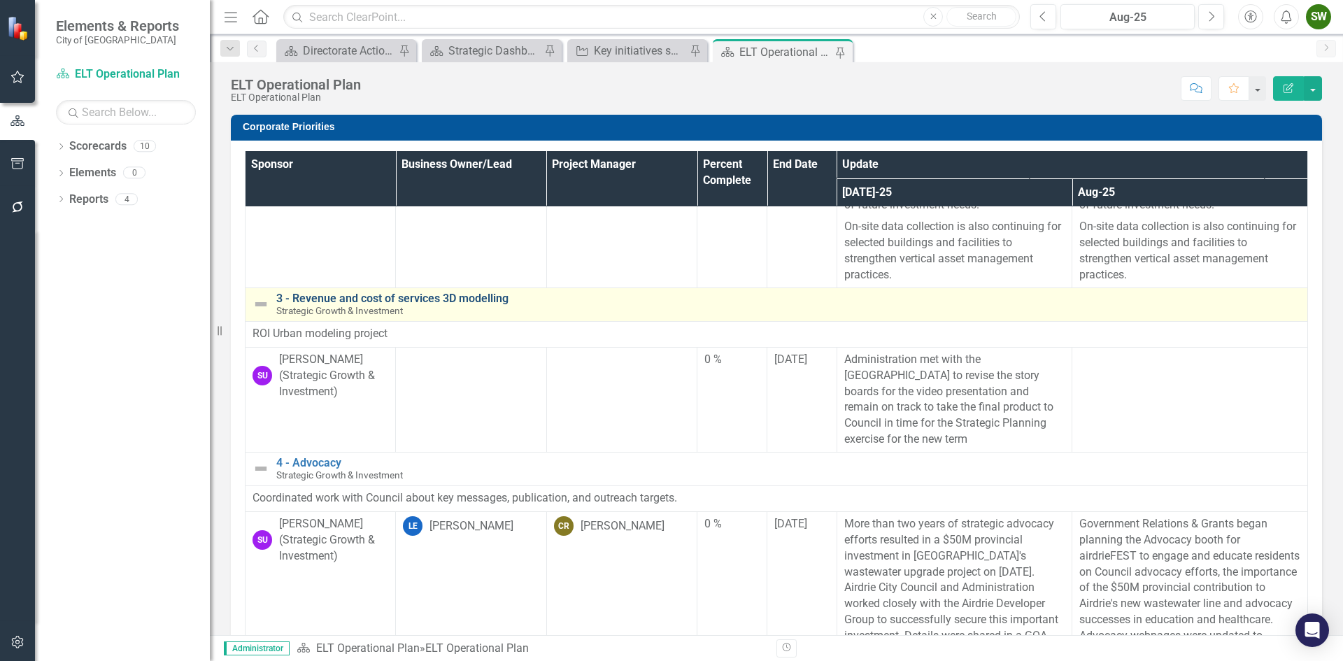
click at [385, 305] on link "3 - Revenue and cost of services 3D modelling" at bounding box center [788, 298] width 1024 height 13
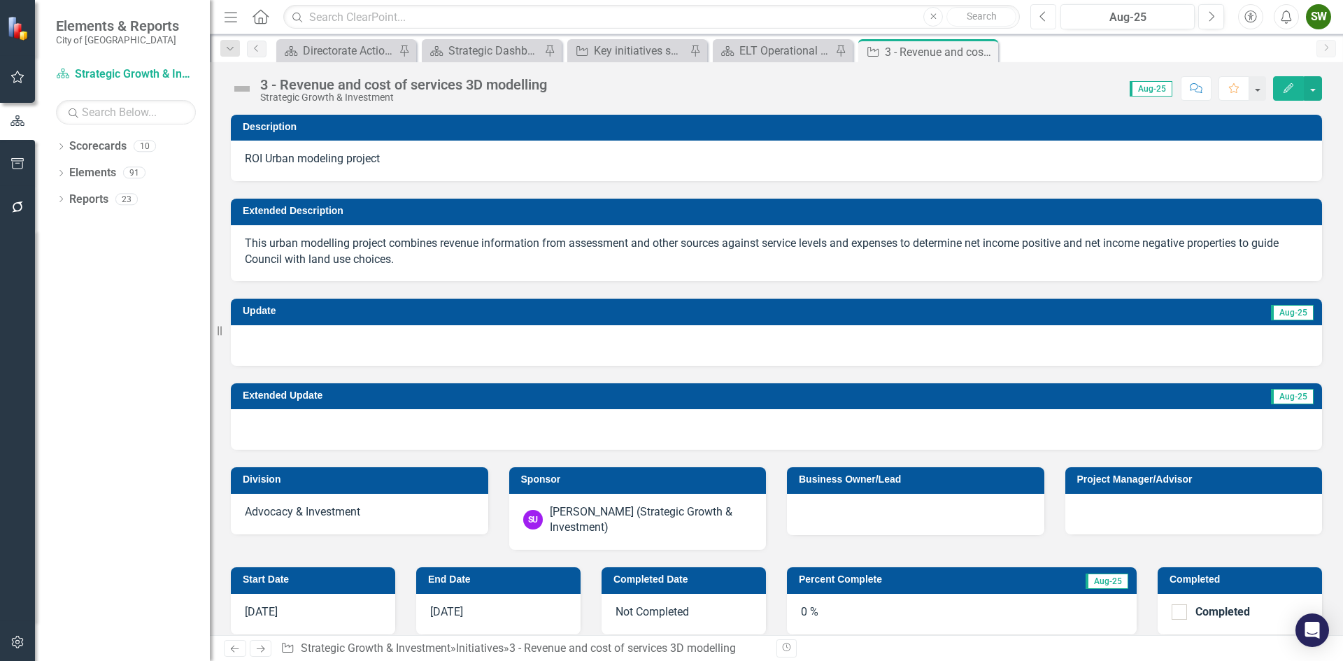
click at [1046, 16] on icon "Previous" at bounding box center [1043, 16] width 8 height 13
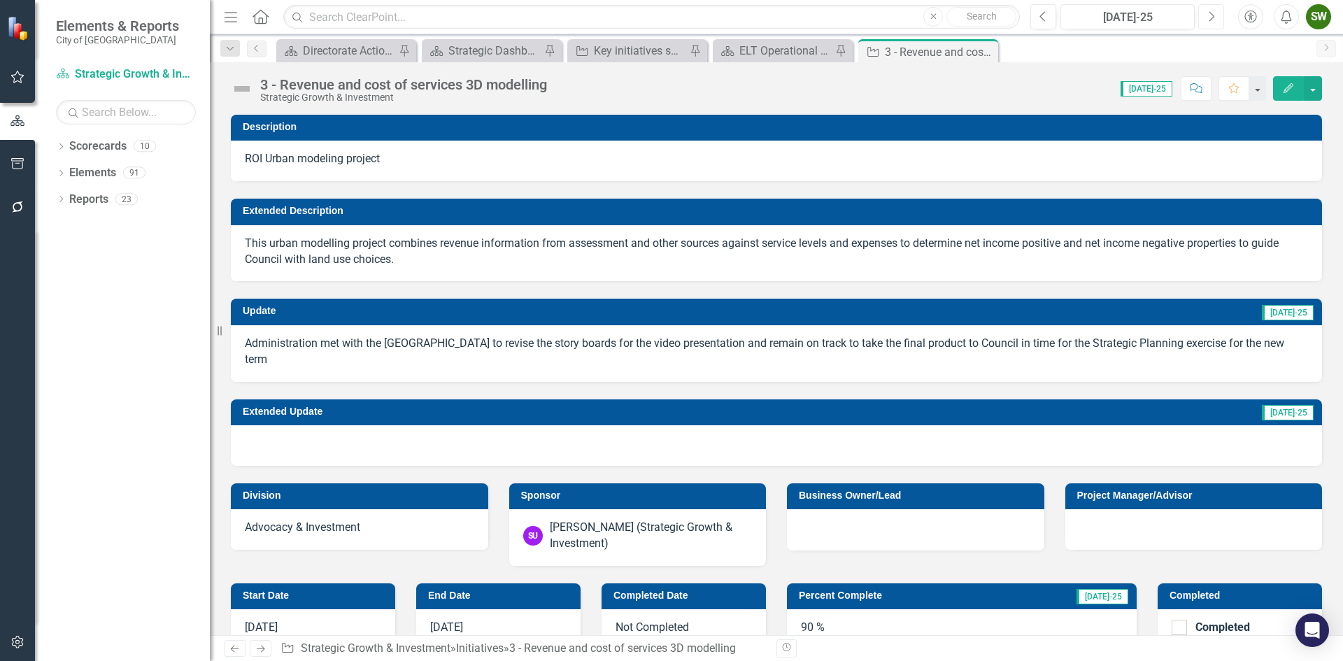
click at [1211, 17] on icon "Next" at bounding box center [1211, 16] width 8 height 13
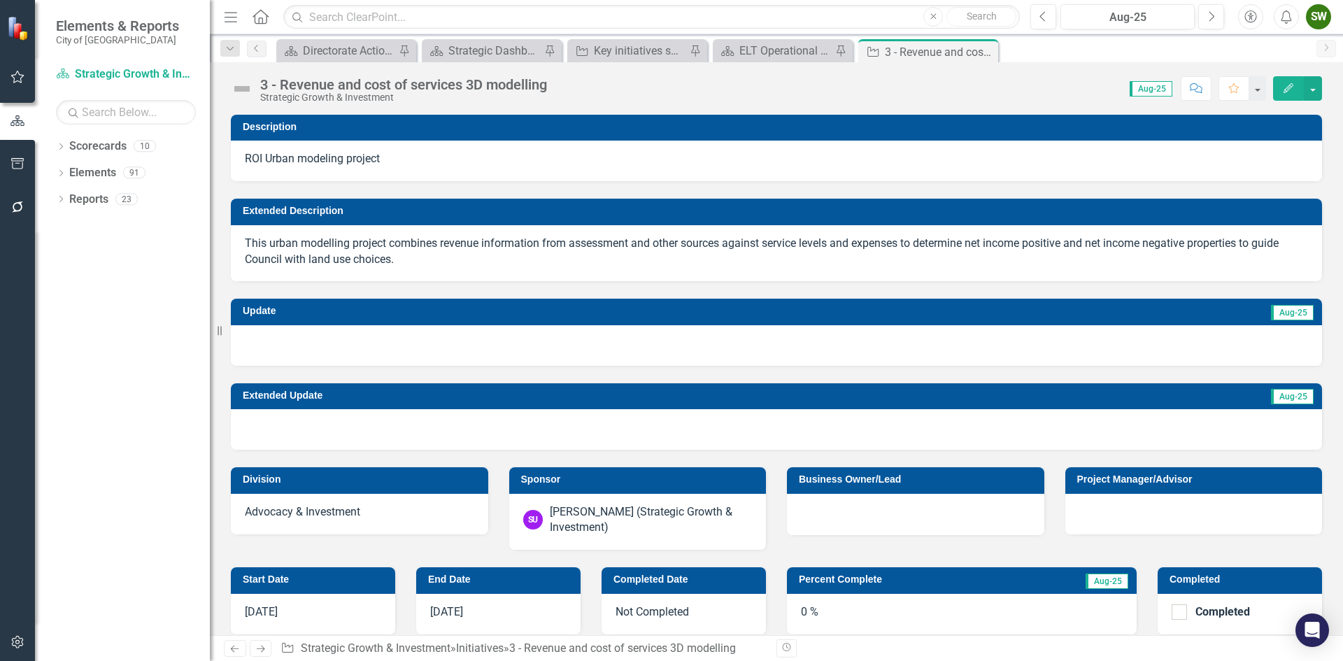
click at [645, 343] on div at bounding box center [776, 345] width 1091 height 41
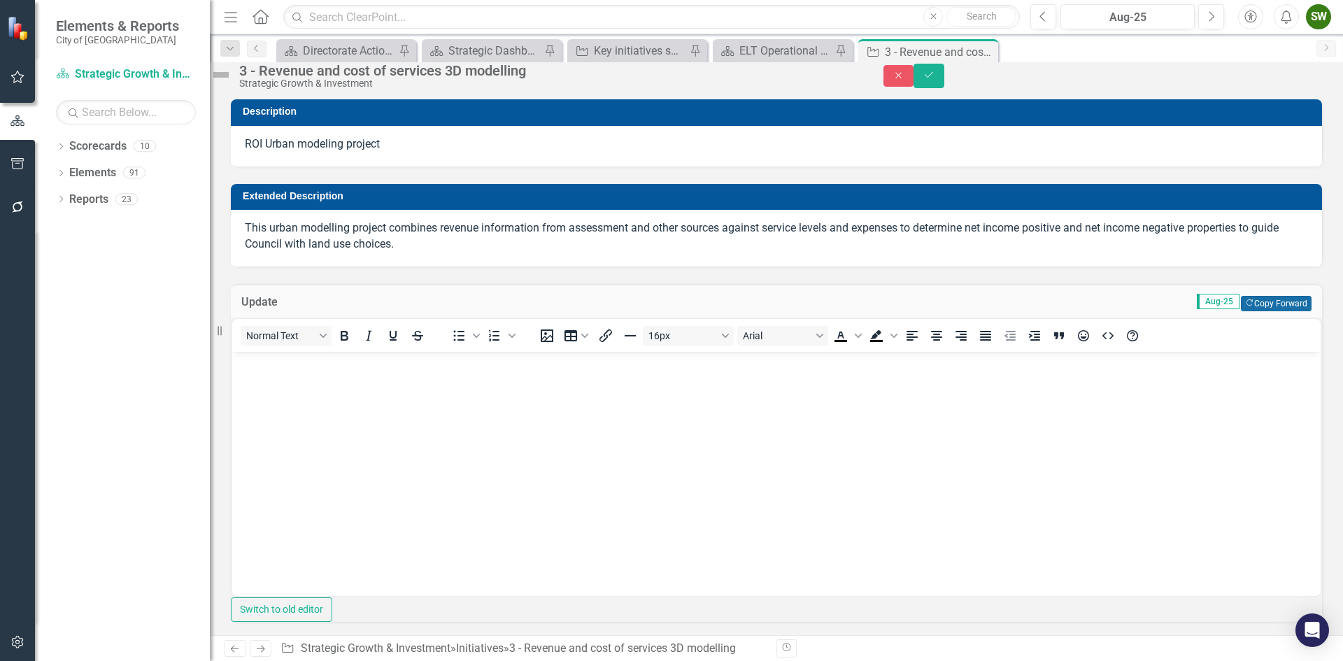
click at [1264, 311] on button "Copy Forward Copy Forward" at bounding box center [1275, 303] width 71 height 15
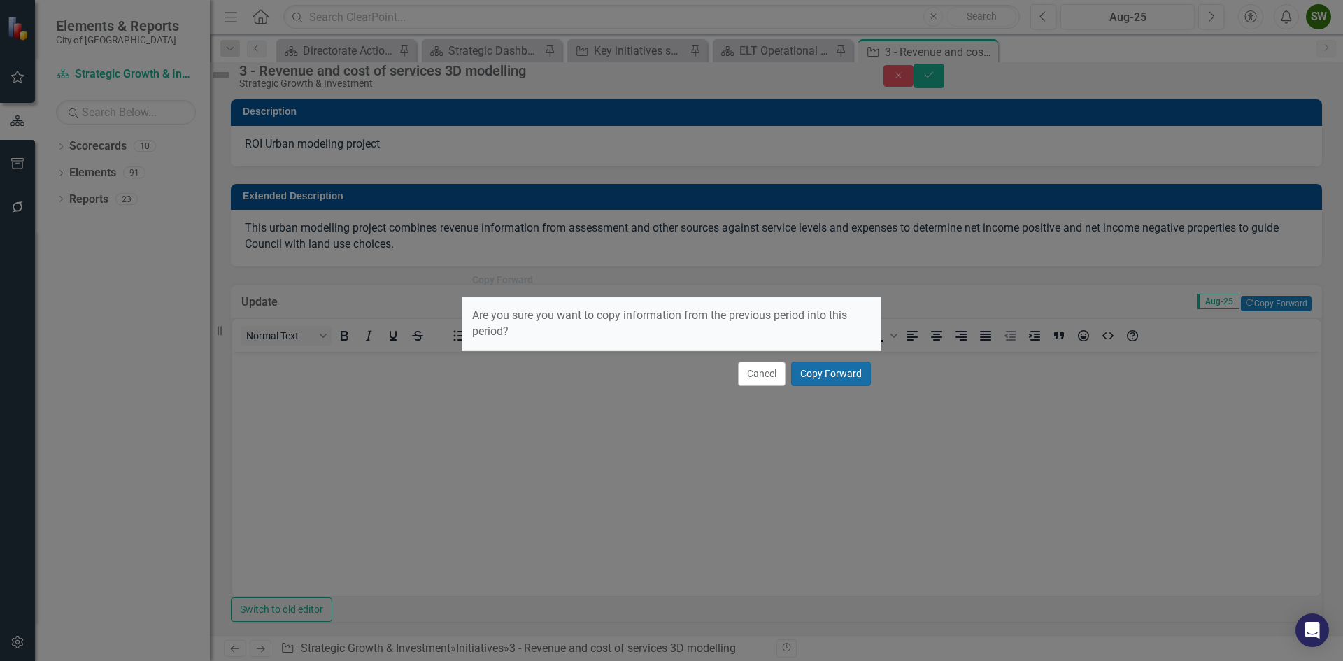
click at [834, 373] on button "Copy Forward" at bounding box center [831, 374] width 80 height 24
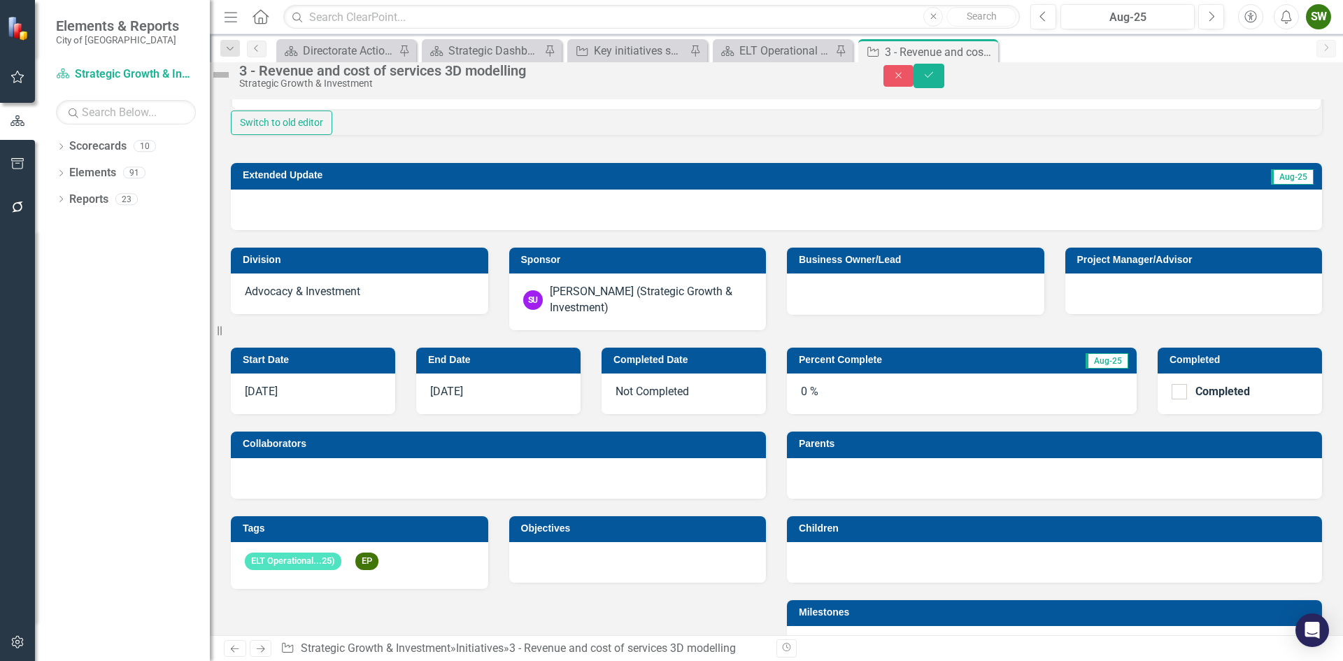
scroll to position [489, 0]
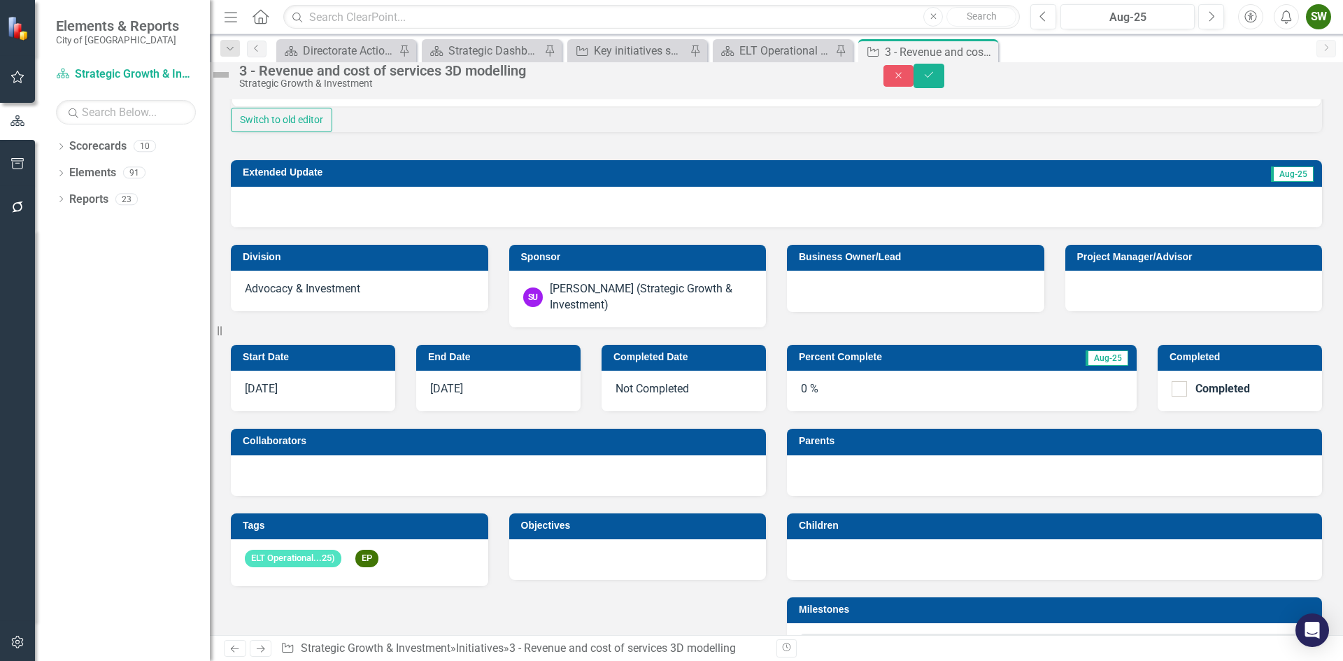
click at [795, 411] on div "0 %" at bounding box center [962, 391] width 350 height 41
click at [797, 411] on div "0 %" at bounding box center [962, 391] width 350 height 41
click at [816, 411] on div "0 %" at bounding box center [962, 391] width 350 height 41
click at [837, 411] on div "0 %" at bounding box center [962, 391] width 350 height 41
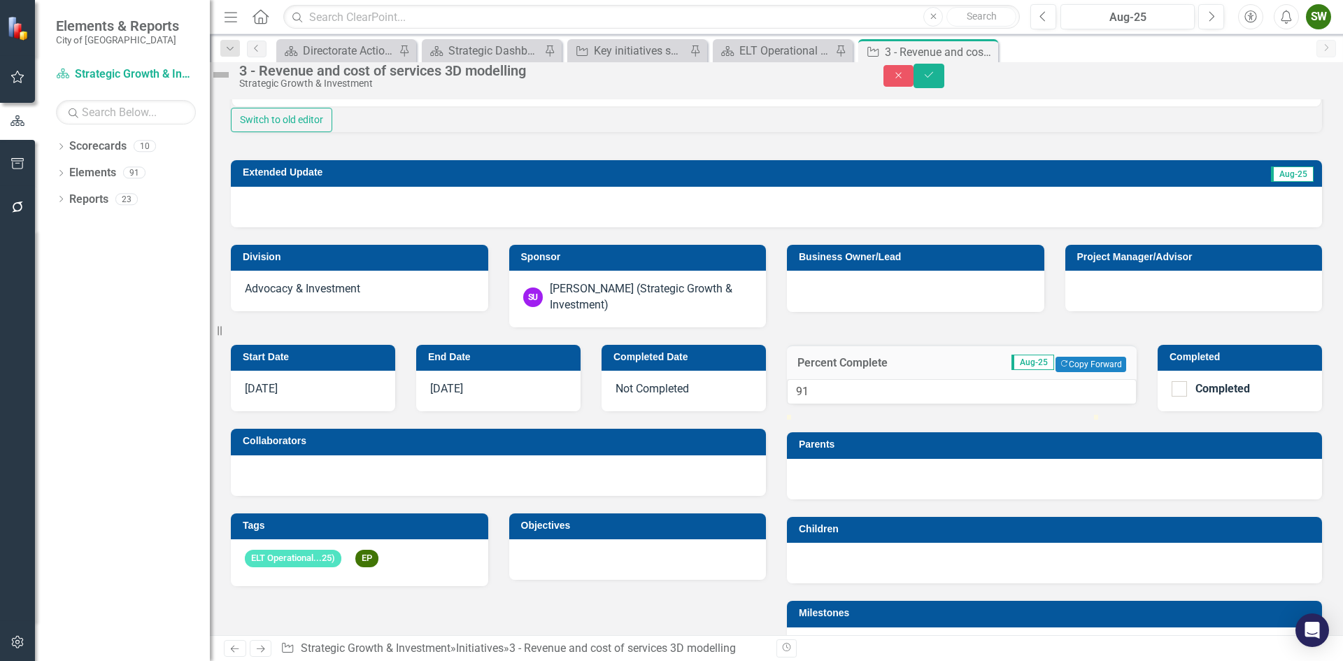
type input "90"
drag, startPoint x: 801, startPoint y: 486, endPoint x: 1076, endPoint y: 493, distance: 275.6
click at [1063, 415] on div at bounding box center [1063, 415] width 0 height 0
click at [935, 80] on icon "Save" at bounding box center [928, 75] width 13 height 10
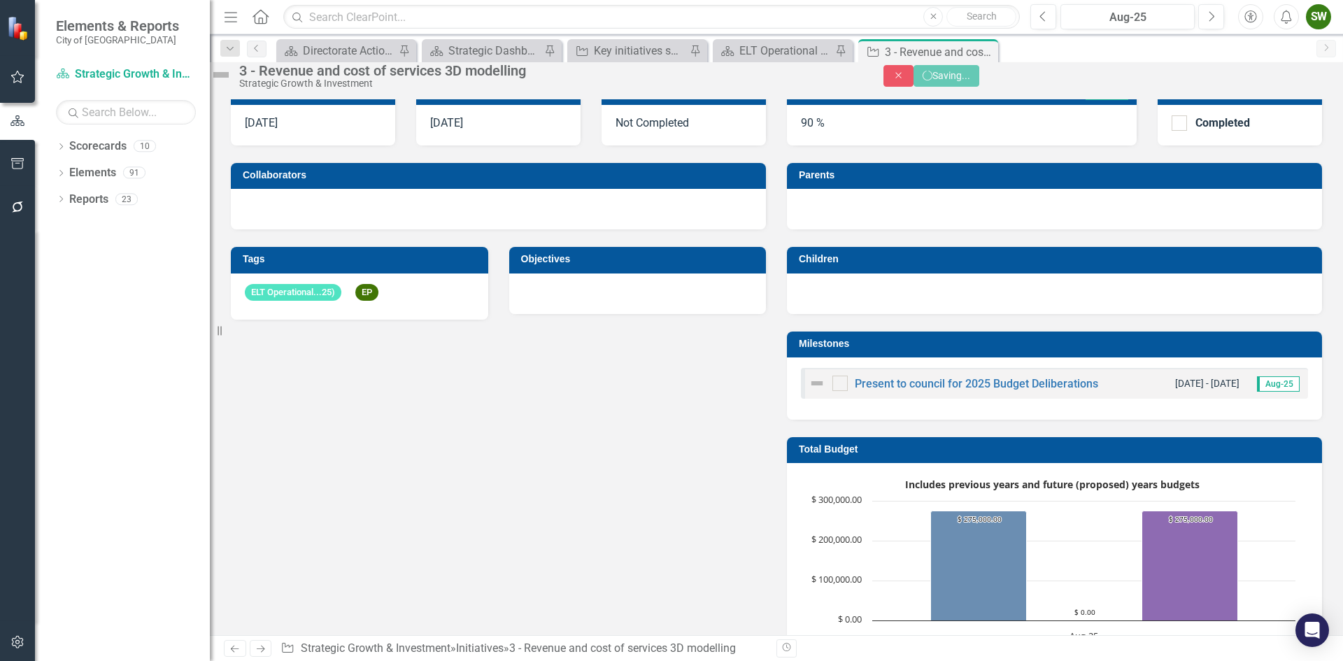
scroll to position [481, 0]
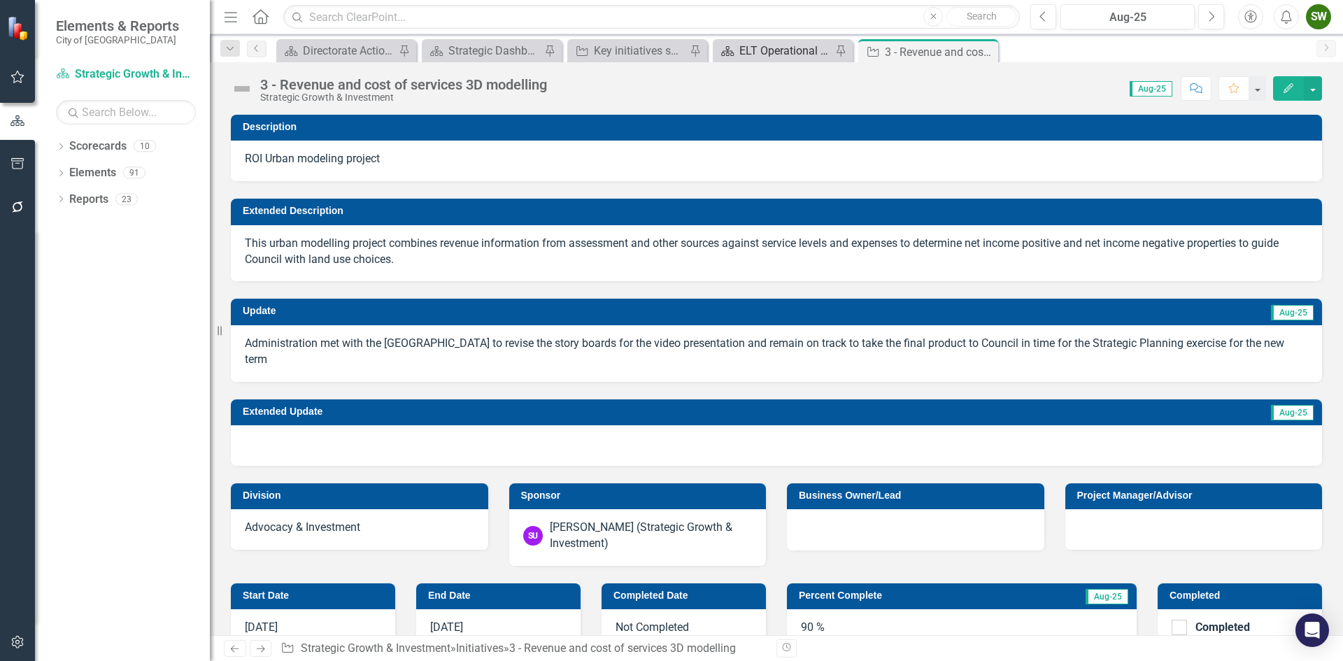
click at [785, 54] on div "ELT Operational Plan" at bounding box center [785, 50] width 92 height 17
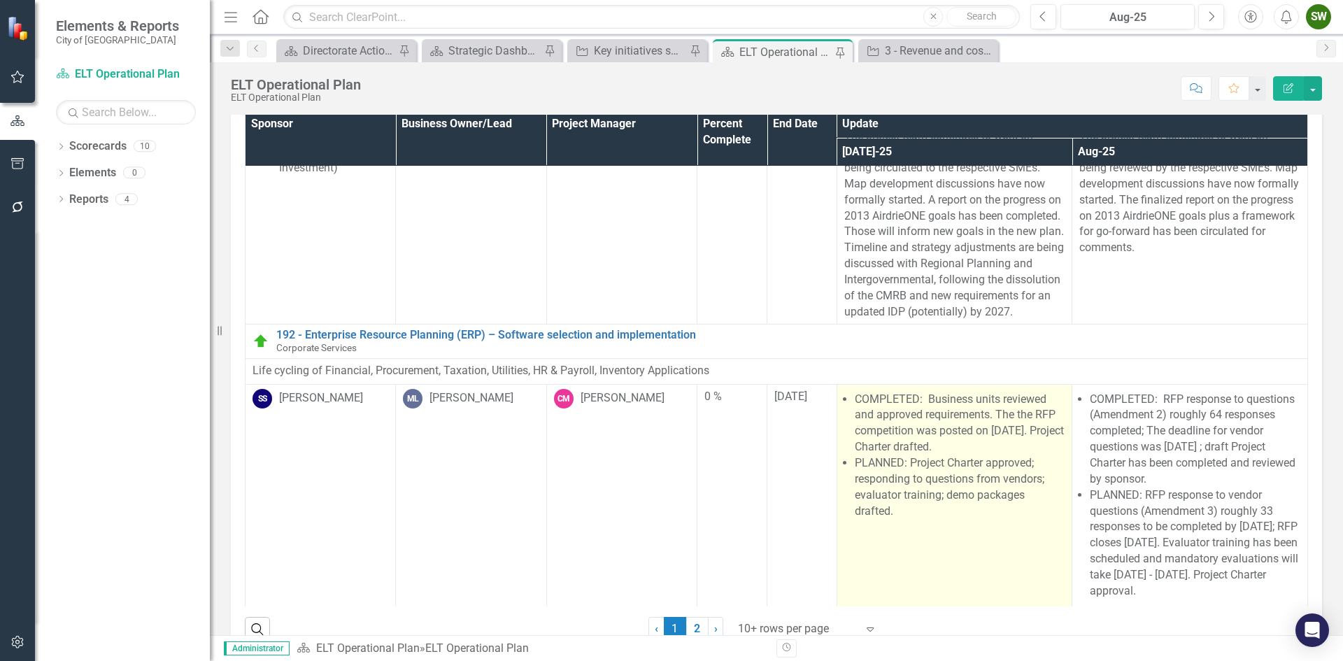
scroll to position [74, 0]
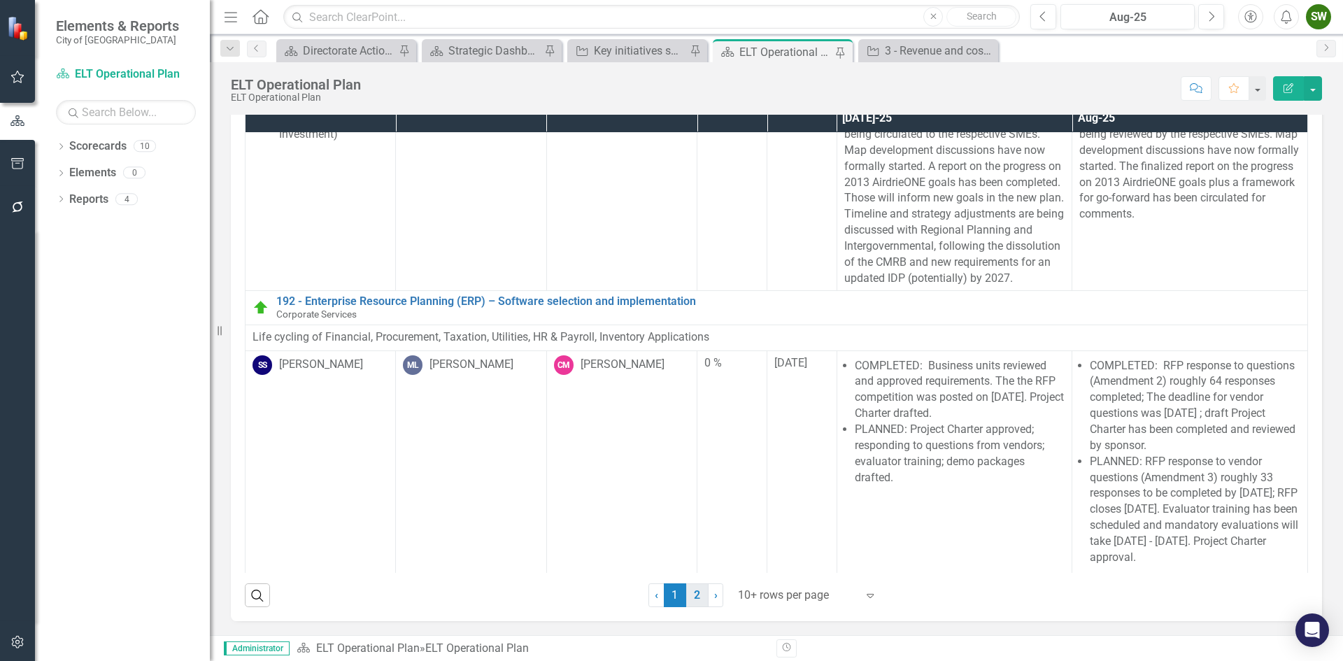
click at [690, 594] on link "2" at bounding box center [697, 595] width 22 height 24
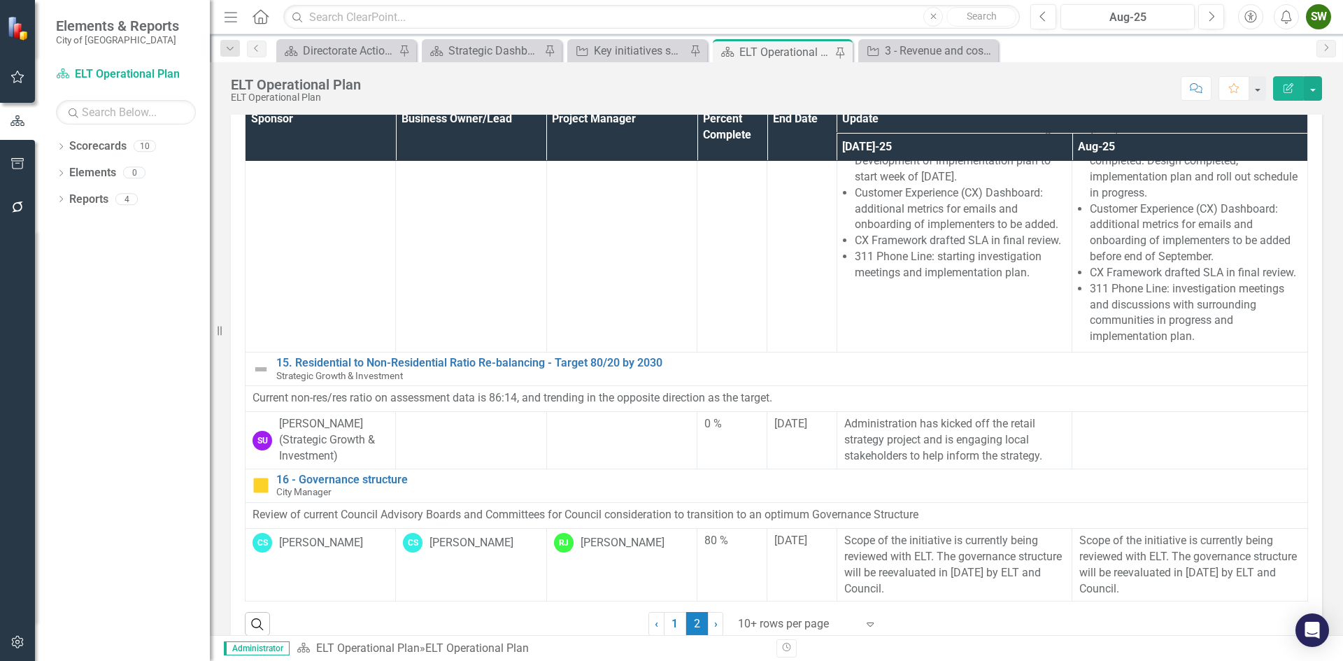
scroll to position [70, 0]
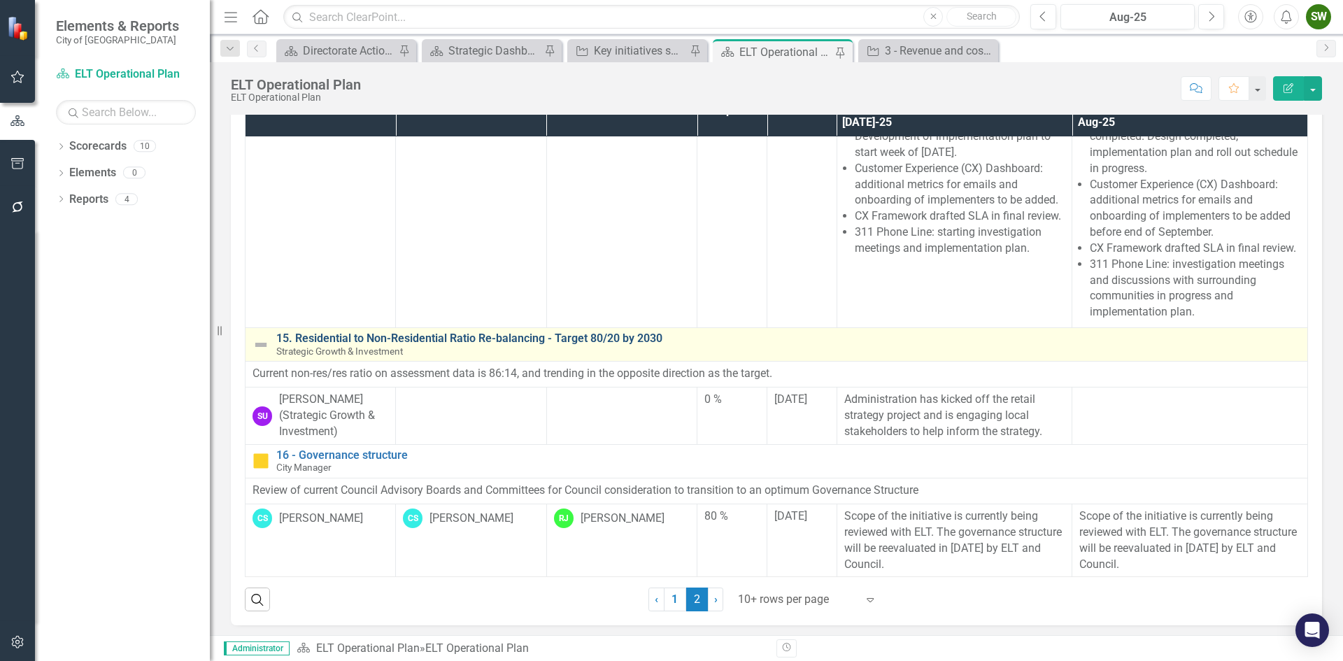
click at [531, 336] on link "15. Residential to Non-Residential Ratio Re-balancing - Target 80/20 by 2030" at bounding box center [788, 338] width 1024 height 13
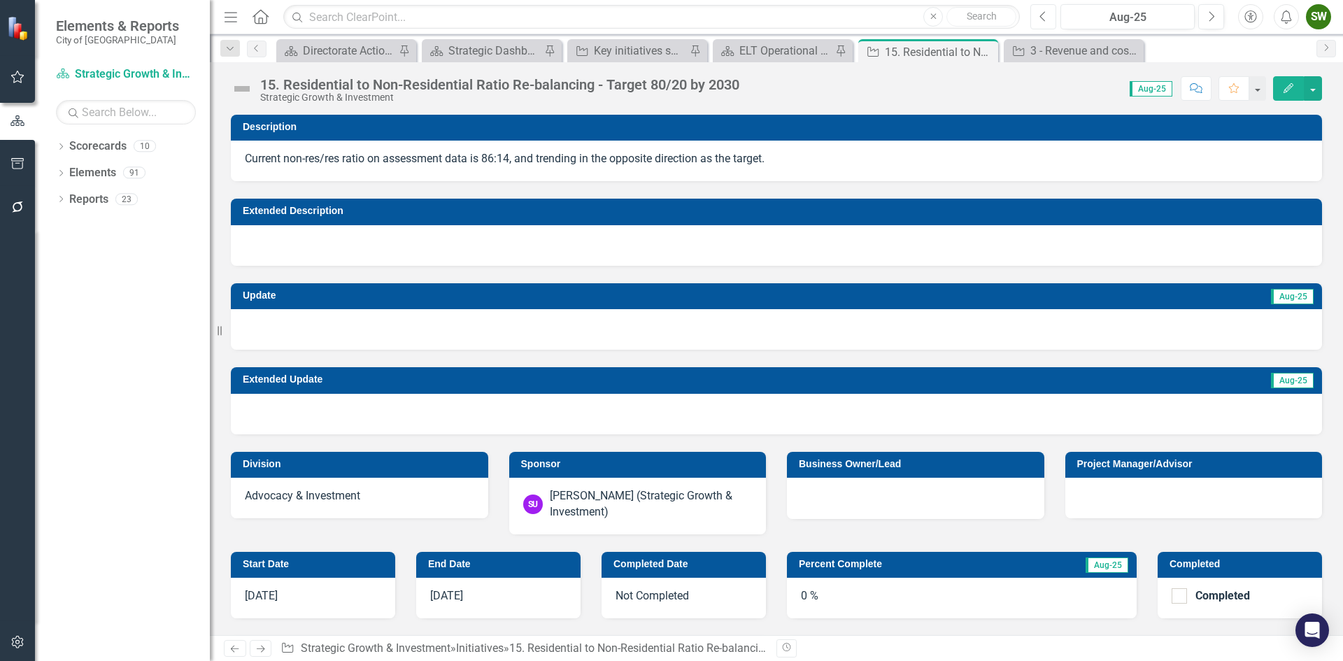
click at [1043, 20] on icon "button" at bounding box center [1043, 16] width 6 height 10
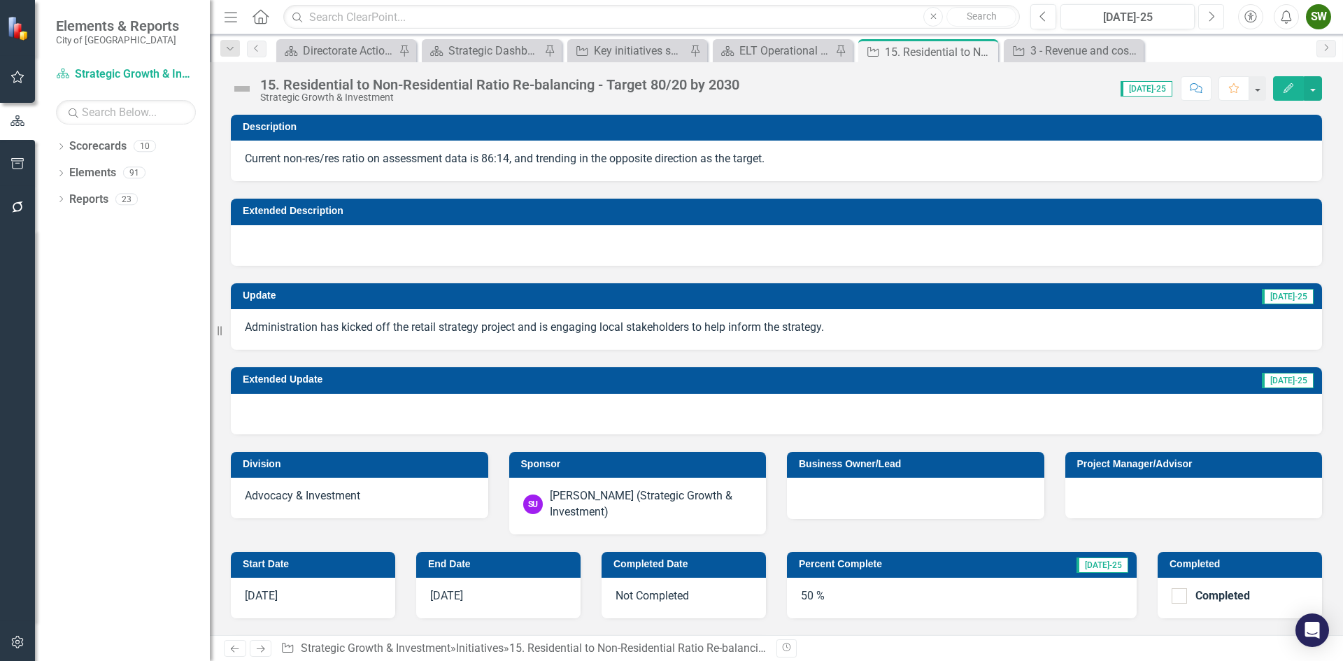
click at [1216, 15] on button "Next" at bounding box center [1211, 16] width 26 height 25
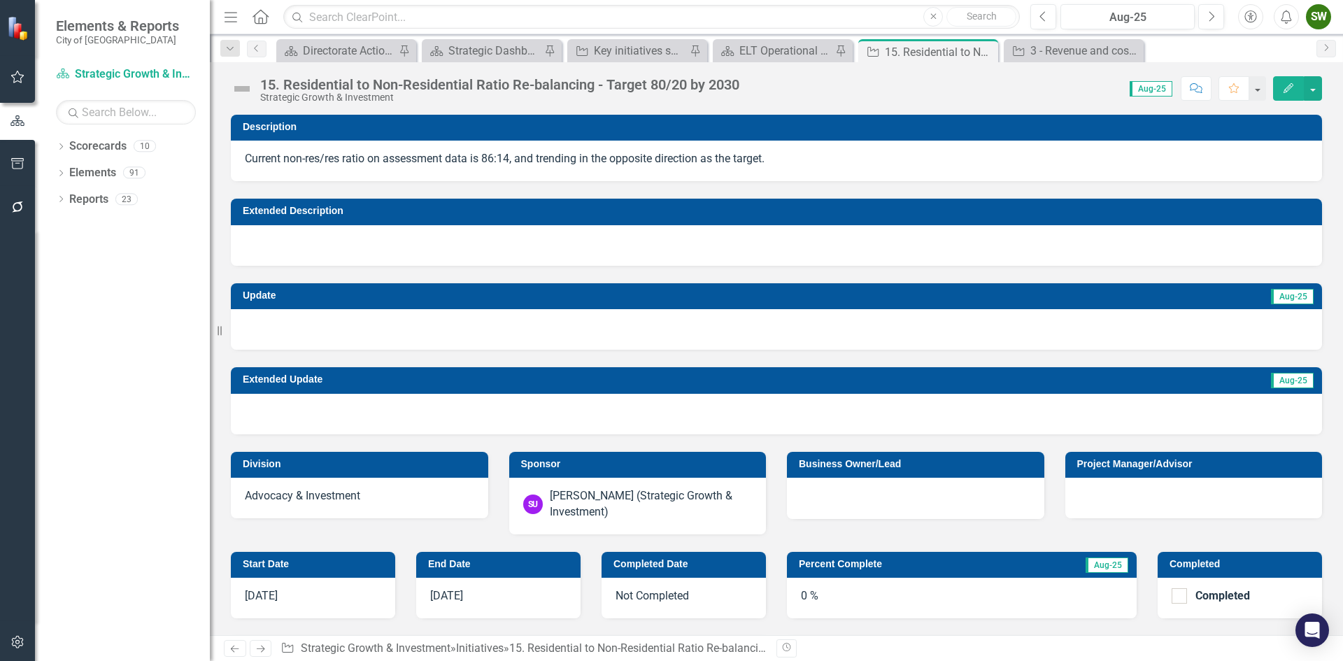
click at [406, 334] on div at bounding box center [776, 329] width 1091 height 41
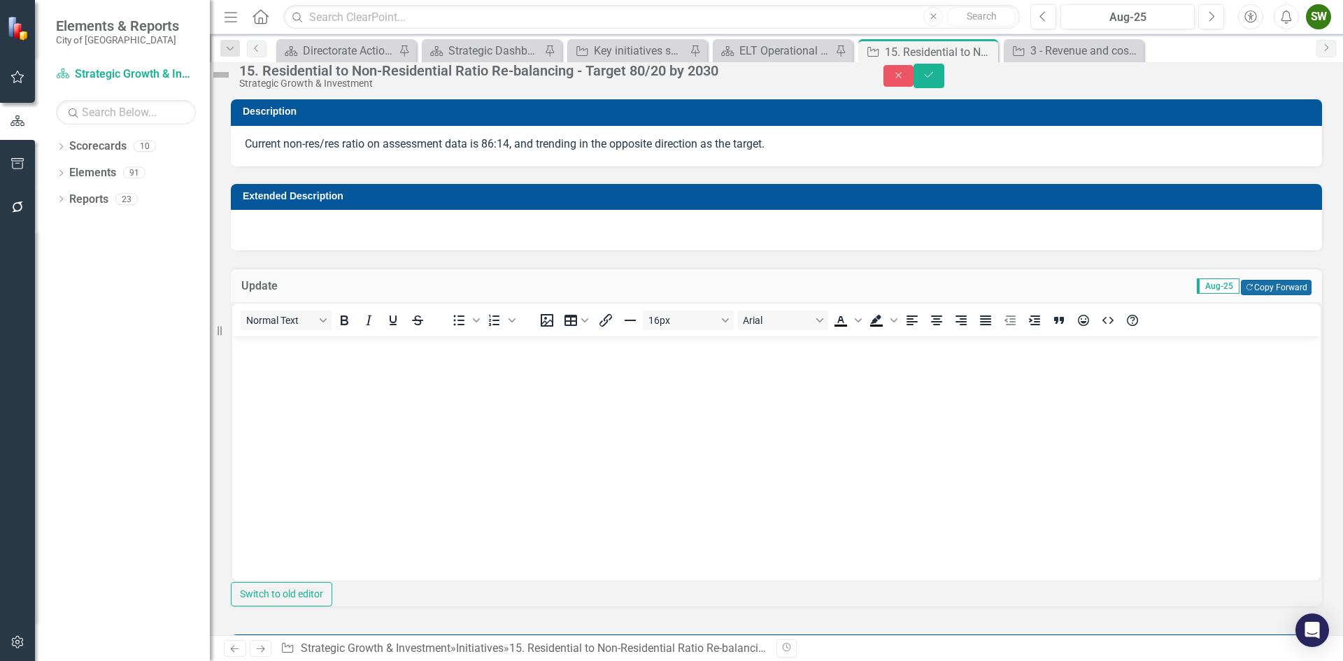
click at [1270, 295] on button "Copy Forward Copy Forward" at bounding box center [1275, 287] width 71 height 15
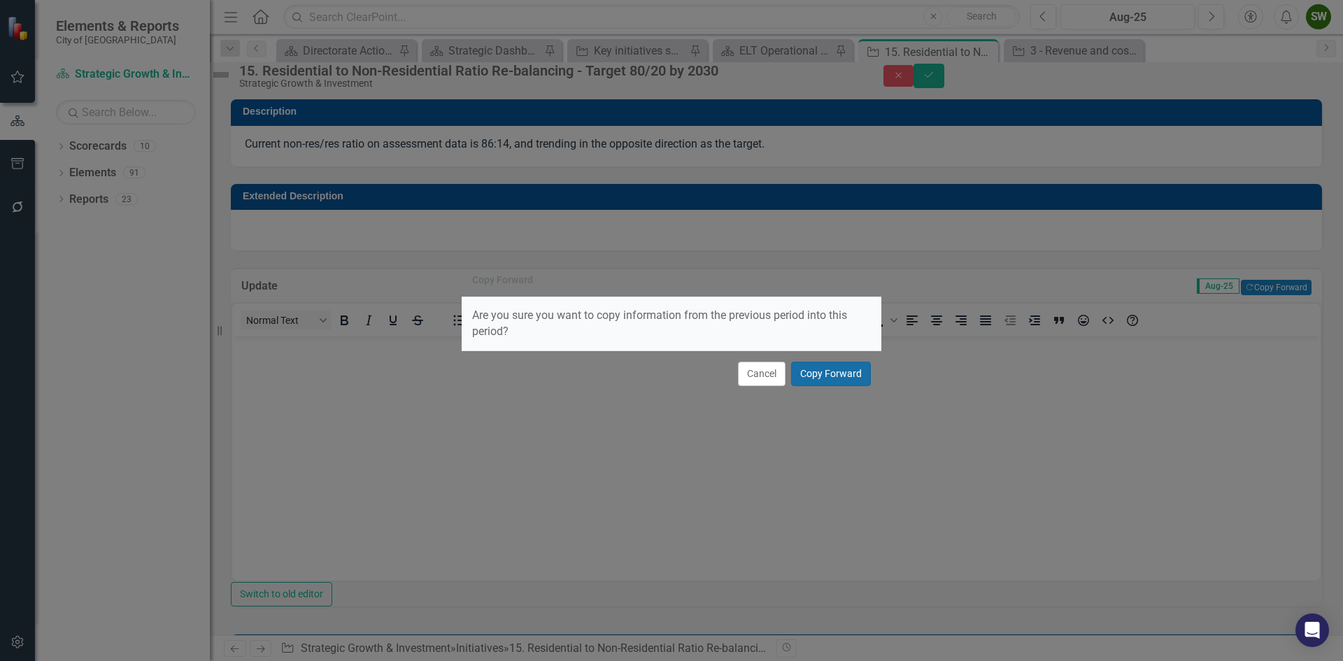
click at [826, 373] on button "Copy Forward" at bounding box center [831, 374] width 80 height 24
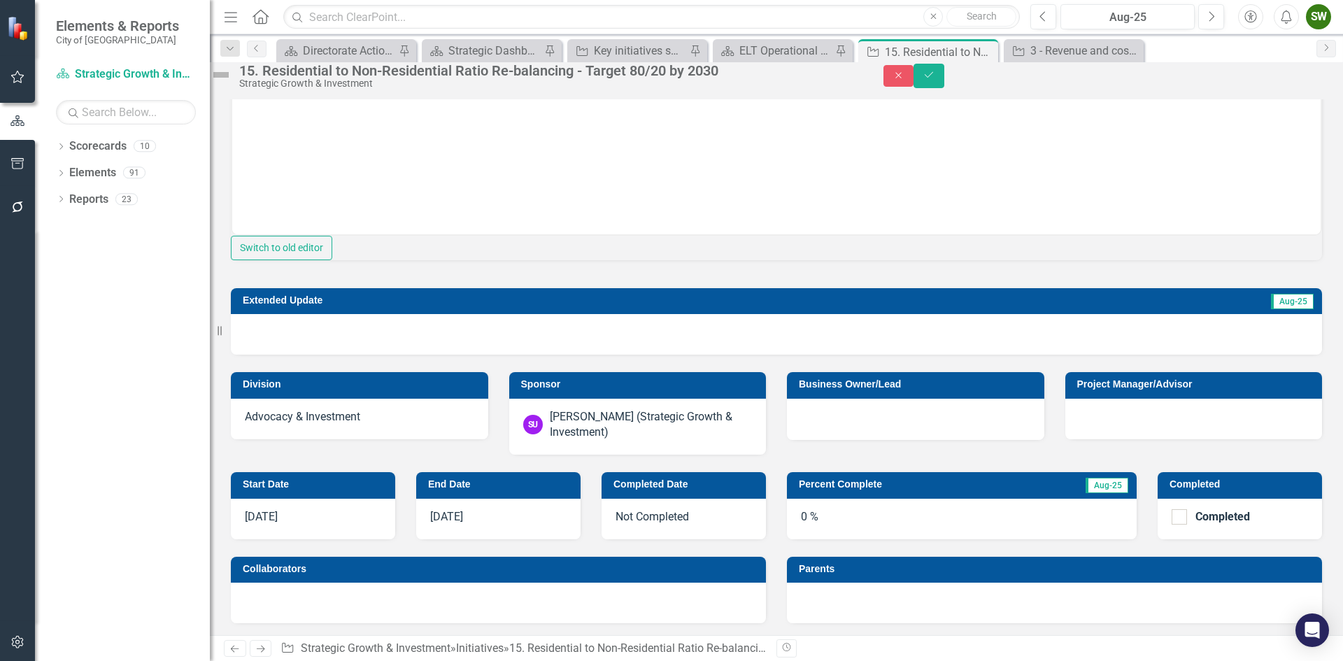
scroll to position [350, 0]
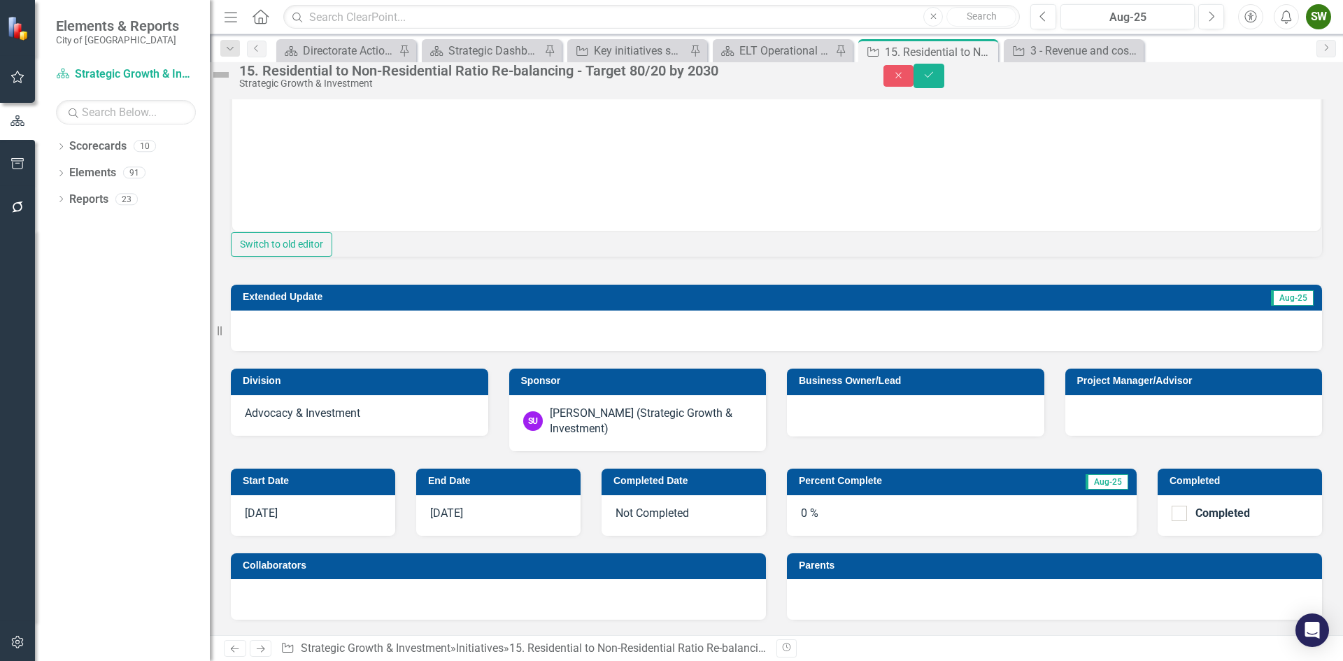
click at [817, 536] on div "0 %" at bounding box center [962, 515] width 350 height 41
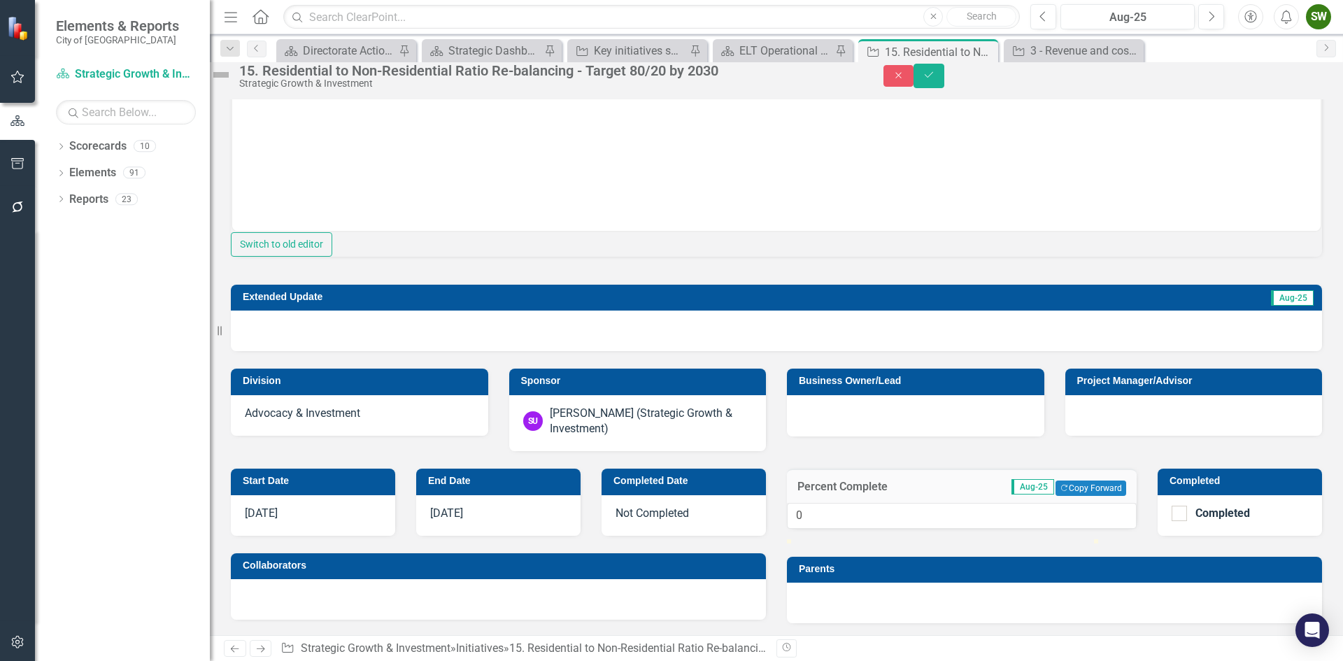
click at [964, 539] on div at bounding box center [962, 539] width 350 height 0
type input "50"
drag, startPoint x: 964, startPoint y: 613, endPoint x: 956, endPoint y: 613, distance: 8.4
click at [940, 539] on div at bounding box center [940, 539] width 0 height 0
click at [1155, 407] on div "Project Manager/Advisor" at bounding box center [1193, 393] width 278 height 84
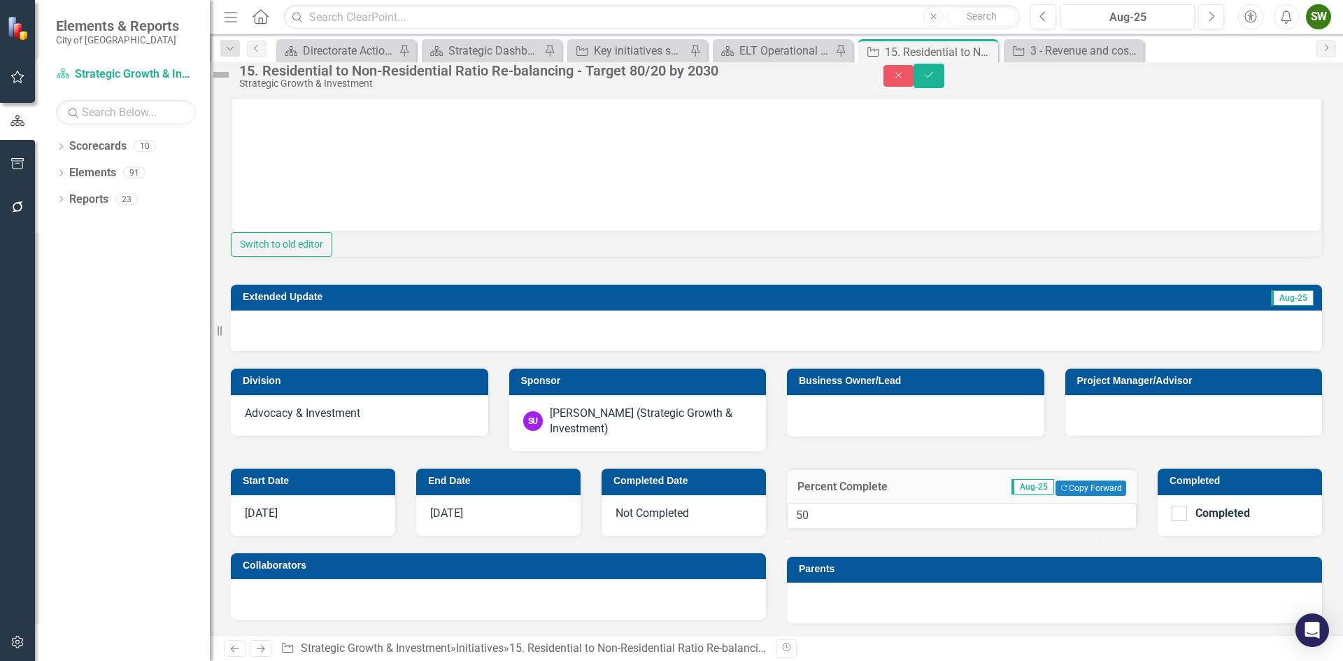
click at [1153, 451] on div "Description Current non-res/res ratio on assessment data is 86:14, and trending…" at bounding box center [776, 91] width 1112 height 719
drag, startPoint x: 1308, startPoint y: 81, endPoint x: 1031, endPoint y: 122, distance: 280.0
click at [933, 78] on icon "submit" at bounding box center [928, 75] width 8 height 6
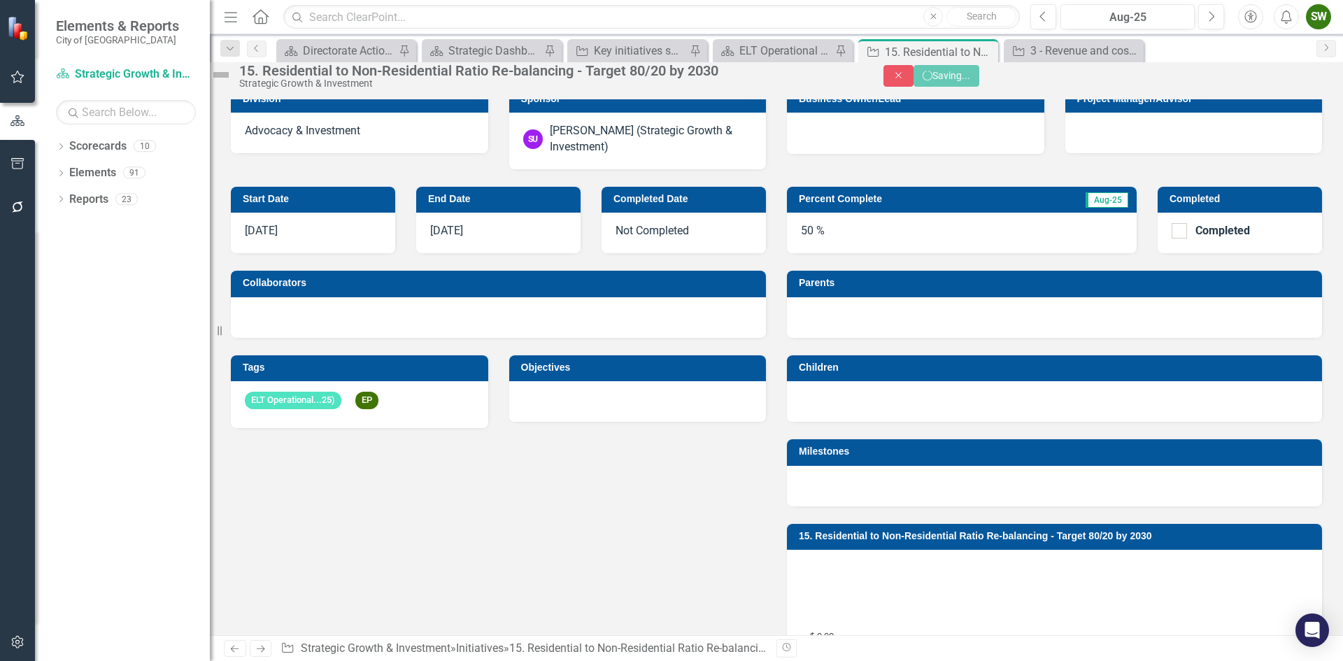
scroll to position [341, 0]
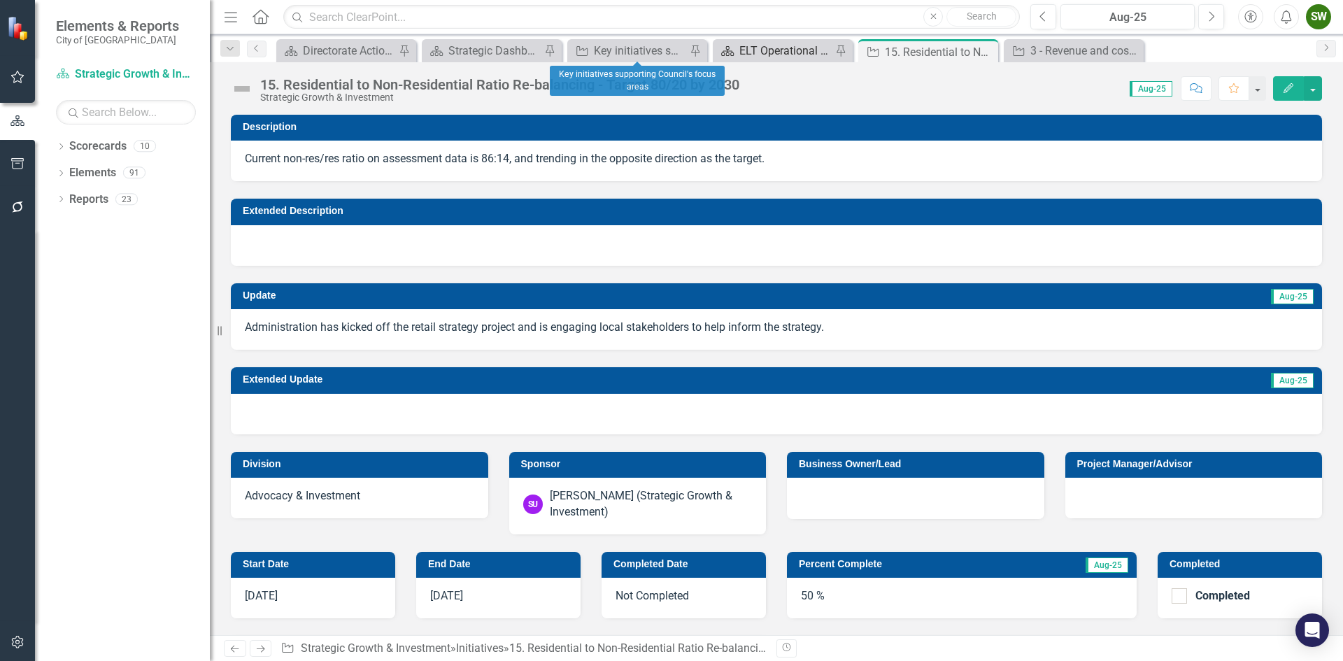
click at [763, 51] on div "ELT Operational Plan" at bounding box center [785, 50] width 92 height 17
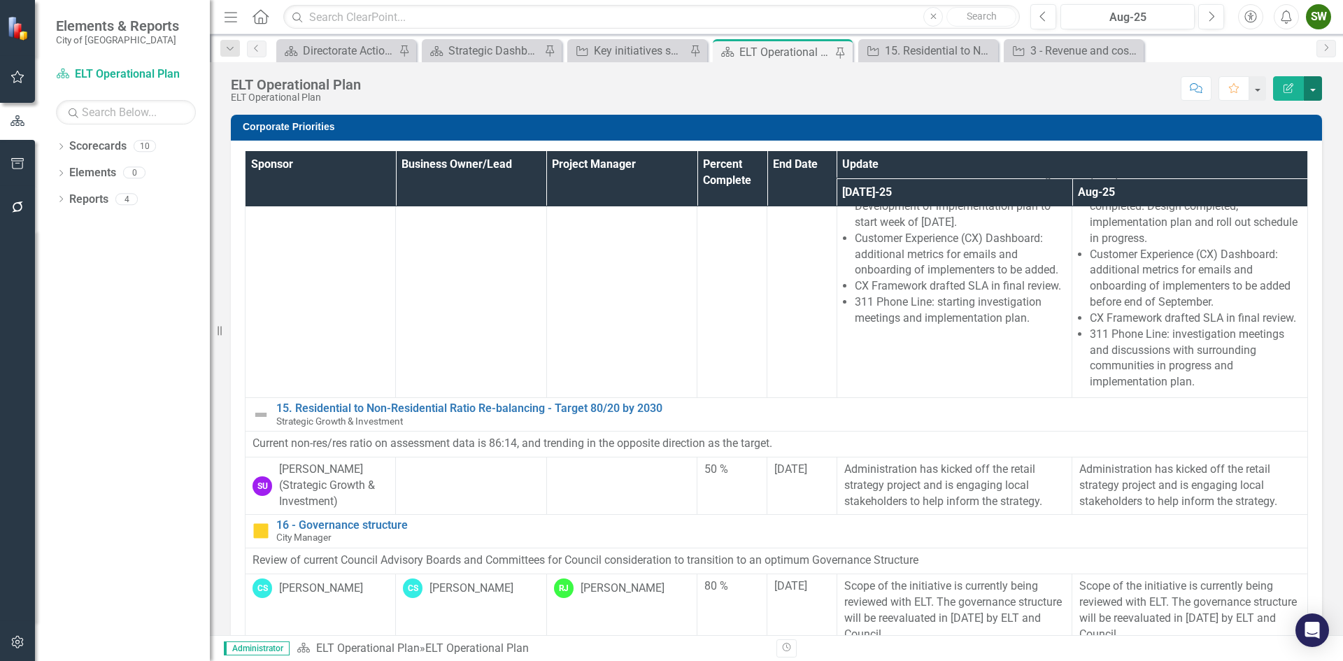
click at [1313, 89] on button "button" at bounding box center [1312, 88] width 18 height 24
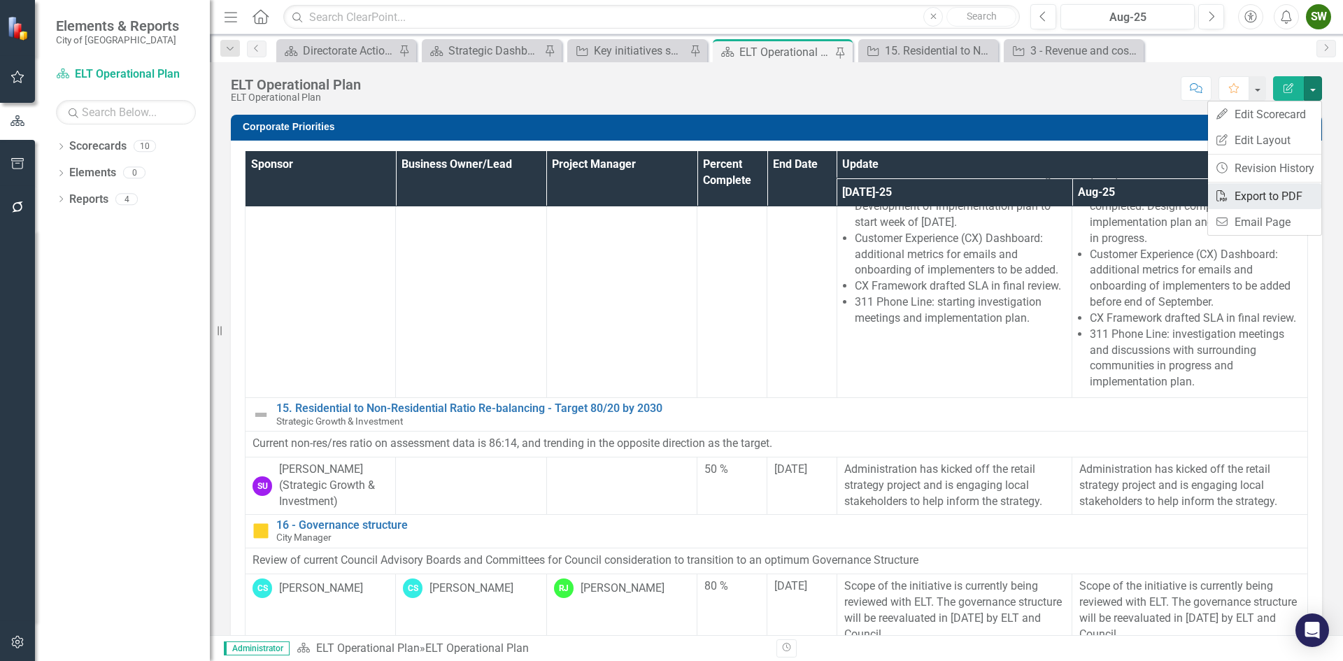
click at [1254, 195] on link "PDF Export to PDF" at bounding box center [1264, 196] width 113 height 26
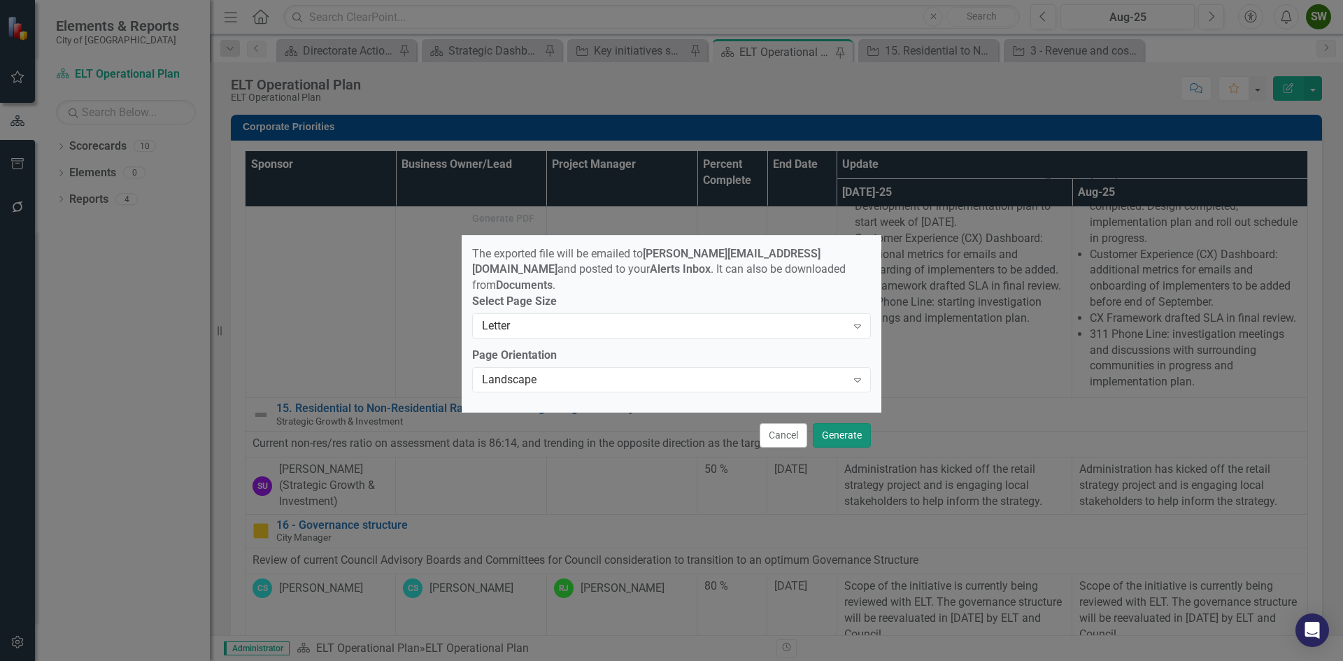
click at [830, 434] on button "Generate" at bounding box center [842, 435] width 58 height 24
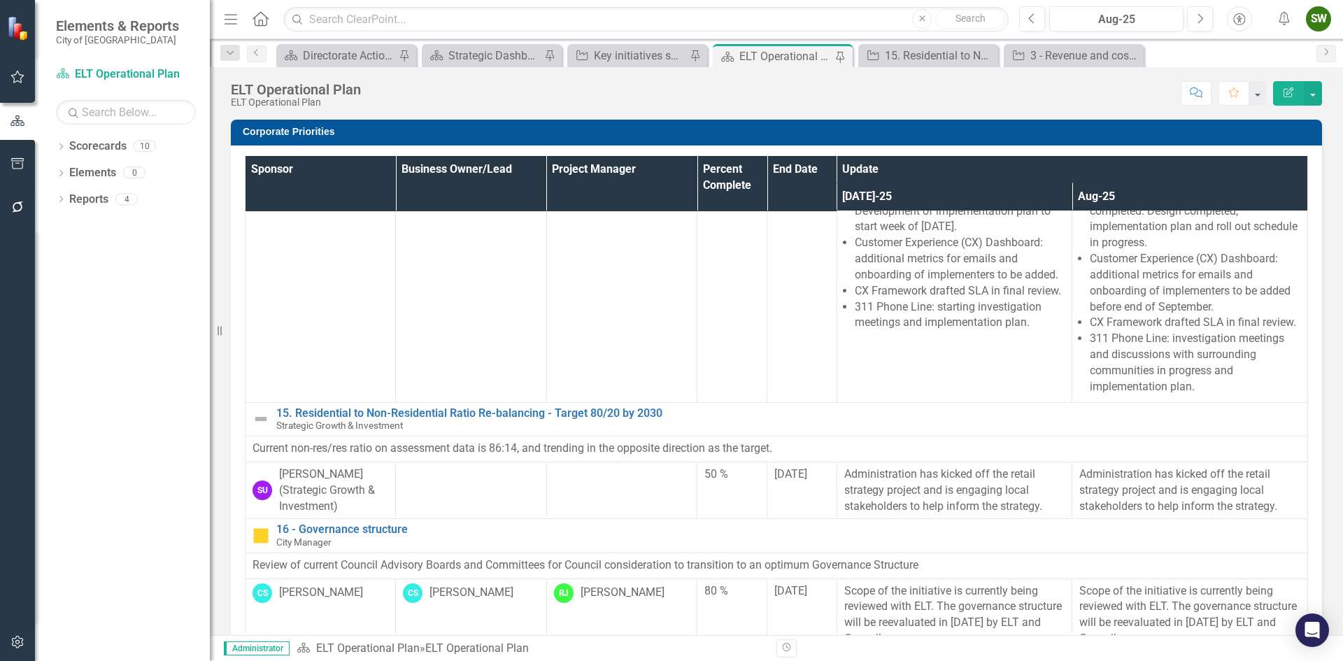
click at [1317, 18] on div "SW" at bounding box center [1317, 18] width 25 height 25
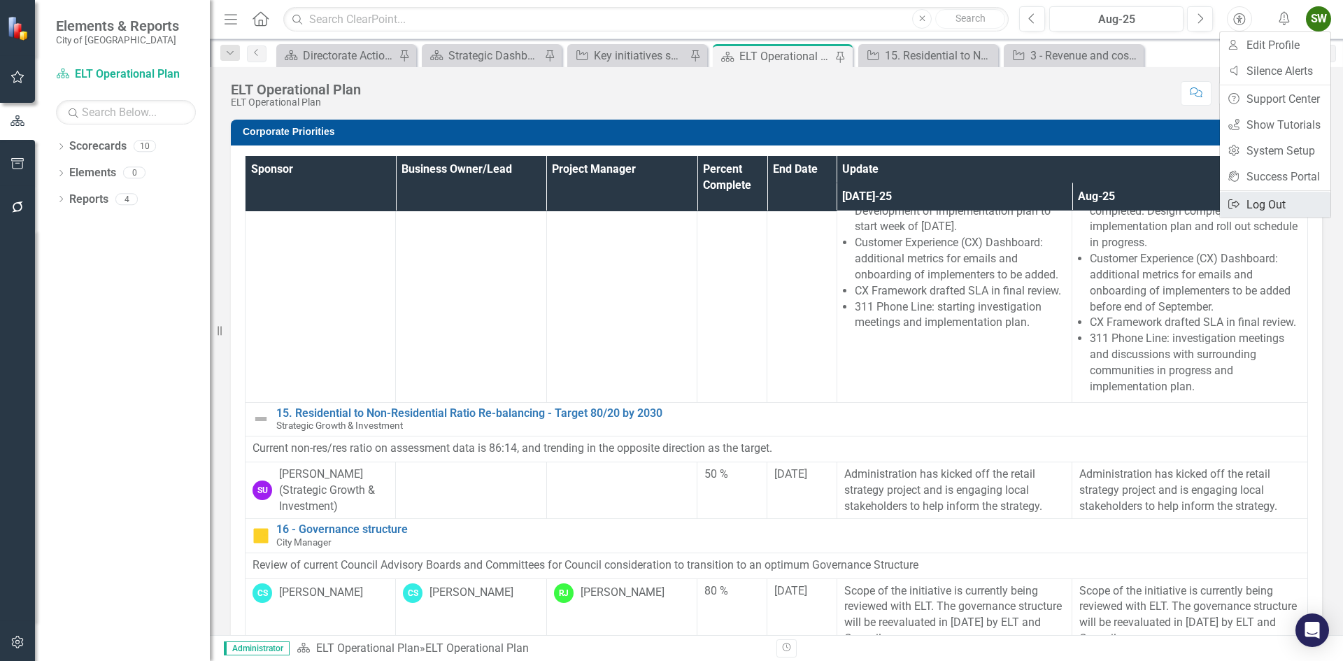
click at [1273, 194] on link "Logout Log Out" at bounding box center [1274, 205] width 110 height 26
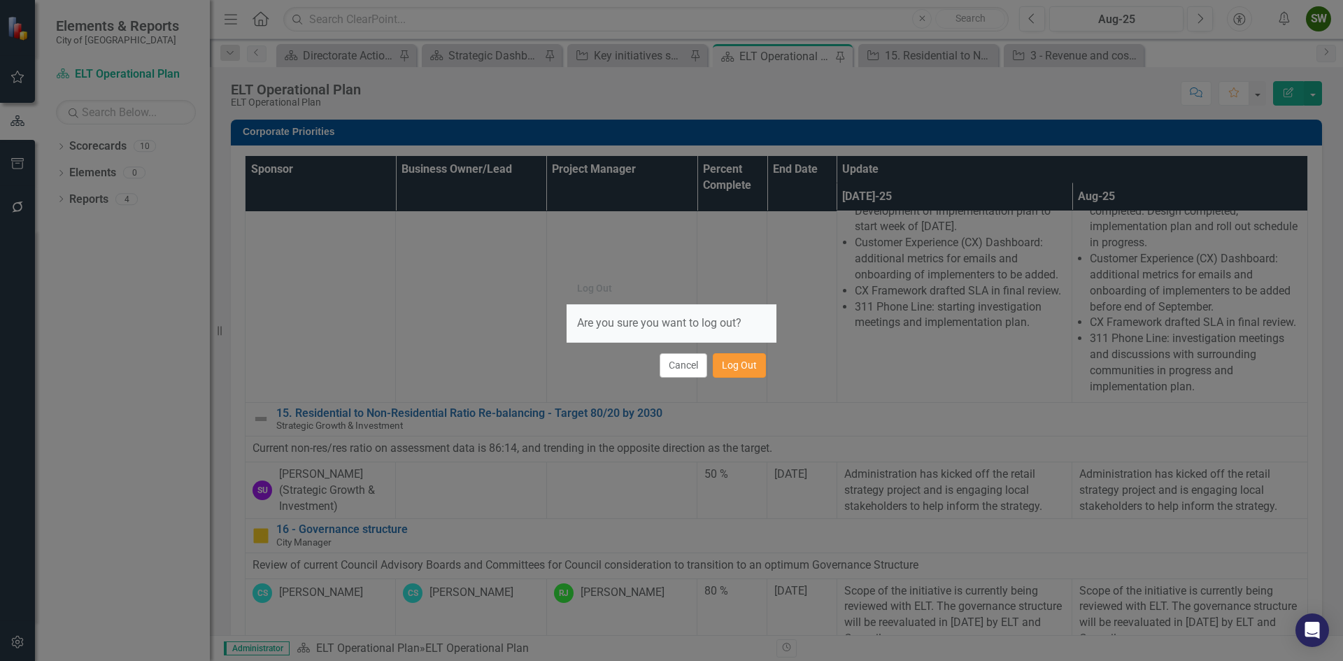
click at [743, 366] on button "Log Out" at bounding box center [739, 365] width 53 height 24
